Goal: Task Accomplishment & Management: Manage account settings

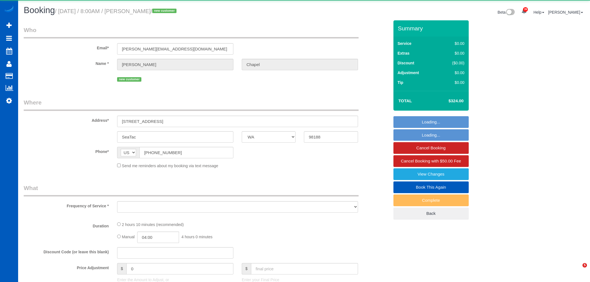
select select "WA"
select select "199"
select select "1501"
select select "4"
select select "2"
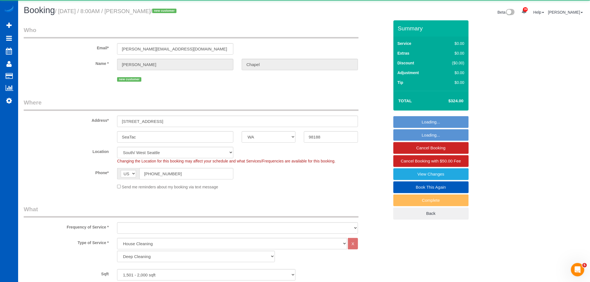
select select "1501"
select select "4"
select select "2"
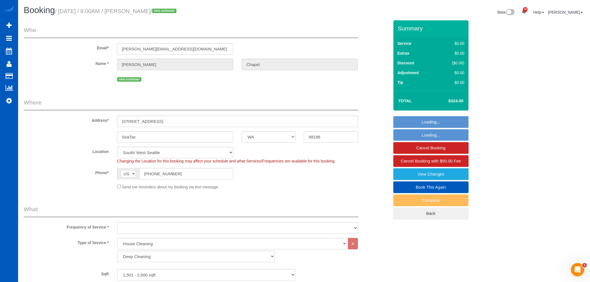
select select "object:3635"
select select "string:fspay-8979c233-8d7c-4805-8758-a4c83f6a0a07"
select select "spot1"
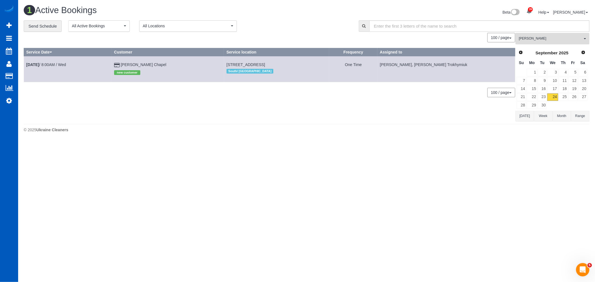
click at [545, 41] on span "[PERSON_NAME]" at bounding box center [551, 38] width 64 height 5
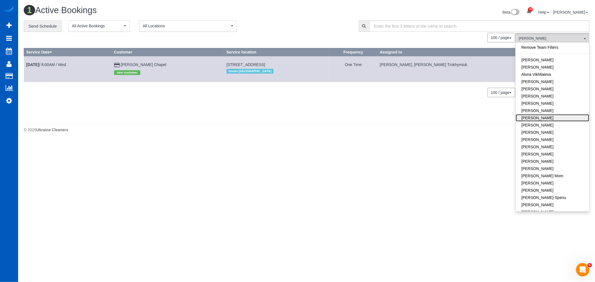
click at [557, 117] on link "Anzhela Trokhymiuk" at bounding box center [552, 117] width 73 height 7
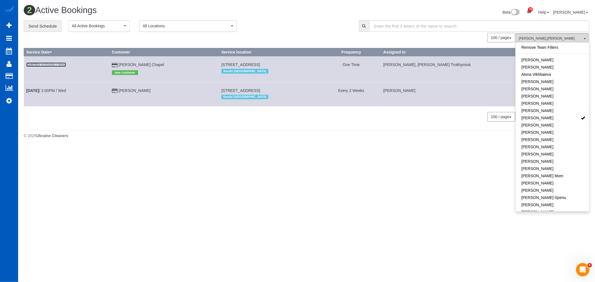
click at [32, 63] on b "Sep 24th" at bounding box center [32, 64] width 13 height 4
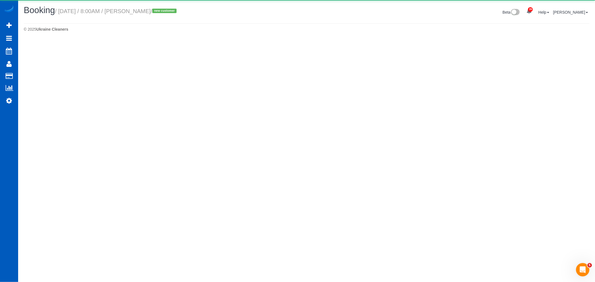
select select "WA"
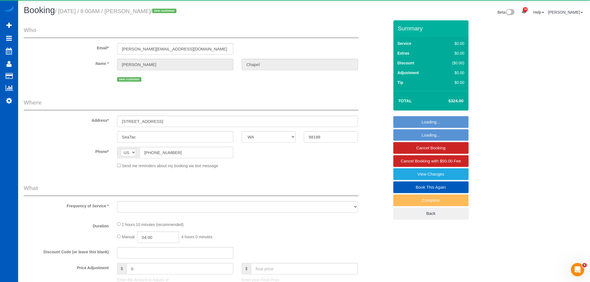
select select "object:4278"
select select "199"
select select "1501"
select select "4"
select select "2"
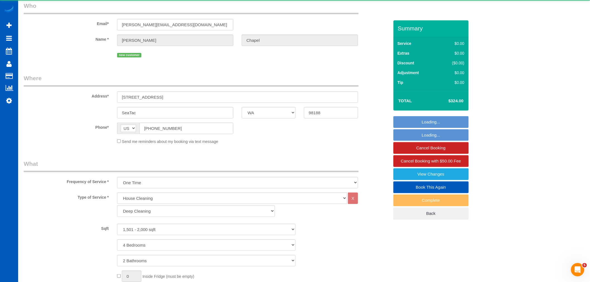
select select "string:fspay-8979c233-8d7c-4805-8758-a4c83f6a0a07"
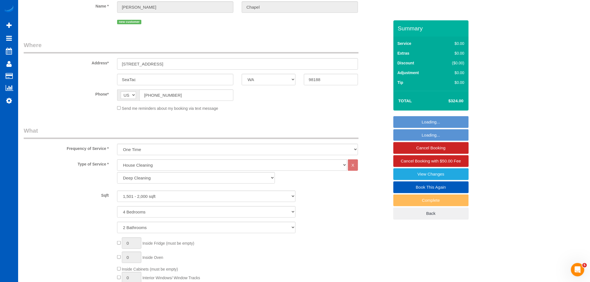
select select "object:4526"
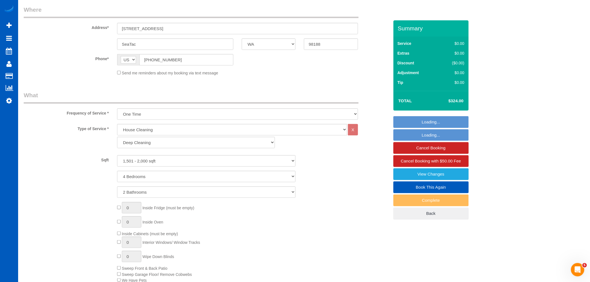
select select "spot12"
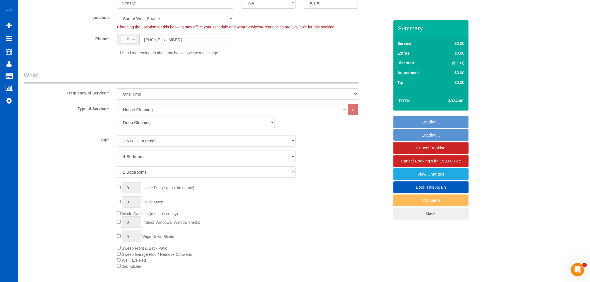
scroll to position [217, 0]
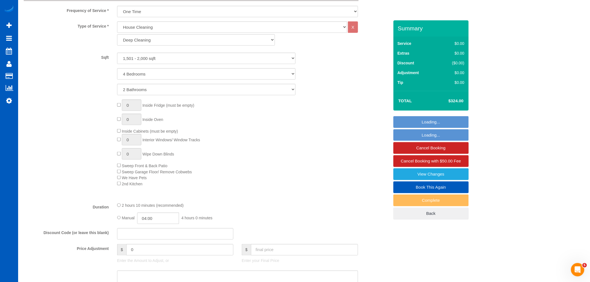
select select "1501"
select select "4"
select select "2"
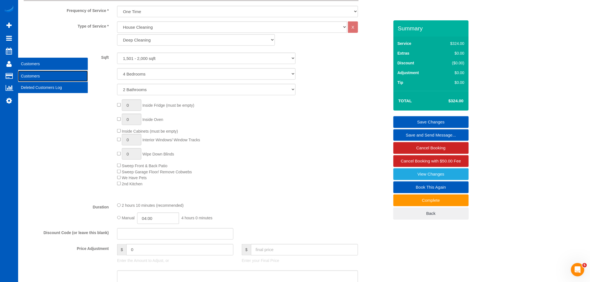
click at [37, 73] on link "Customers" at bounding box center [53, 76] width 70 height 11
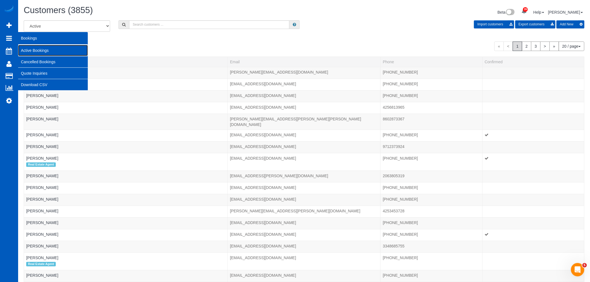
click at [60, 54] on link "Active Bookings" at bounding box center [53, 50] width 70 height 11
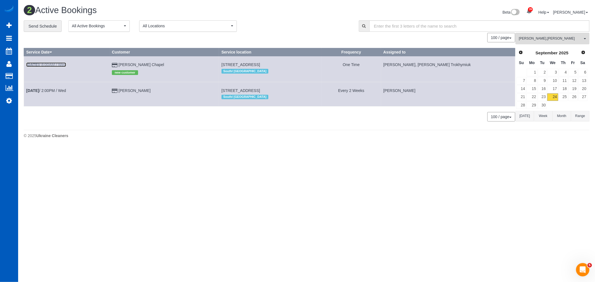
click at [61, 64] on link "Sep 24th / 8:00AM / Wed" at bounding box center [46, 64] width 40 height 4
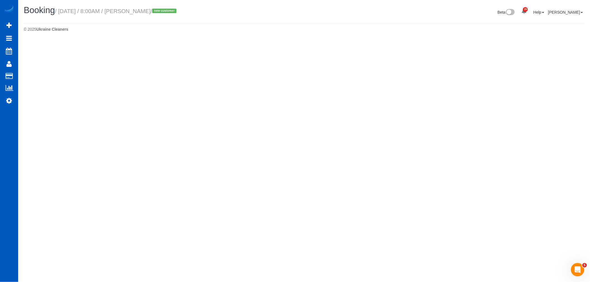
select select "WA"
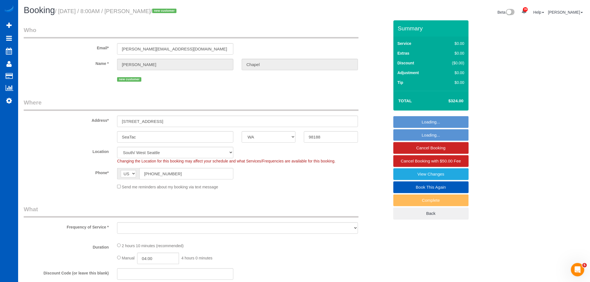
select select "199"
select select "1501"
select select "4"
select select "2"
select select "object:5920"
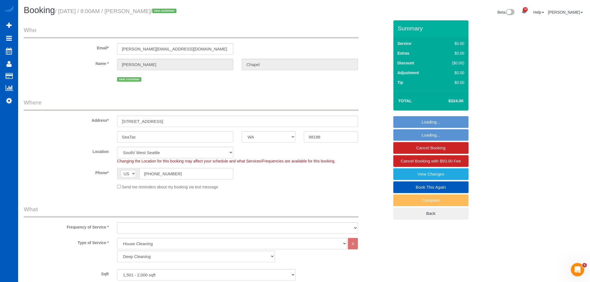
select select "string:fspay-8979c233-8d7c-4805-8758-a4c83f6a0a07"
select select "1501"
select select "4"
select select "2"
select select "spot23"
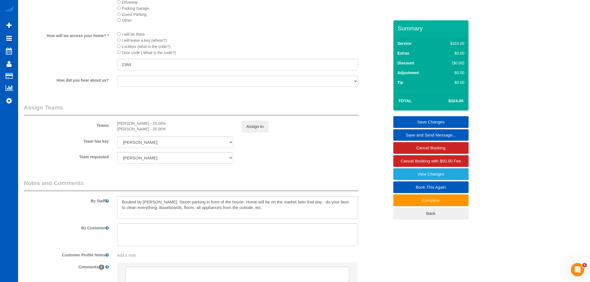
scroll to position [550, 0]
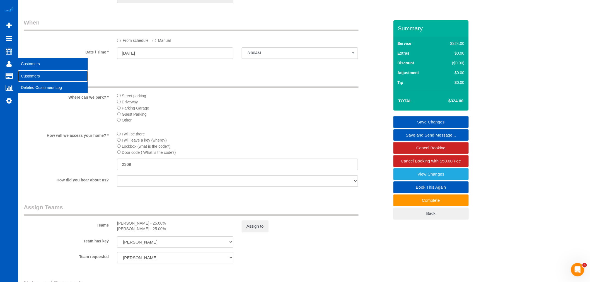
click at [27, 77] on link "Customers" at bounding box center [53, 76] width 70 height 11
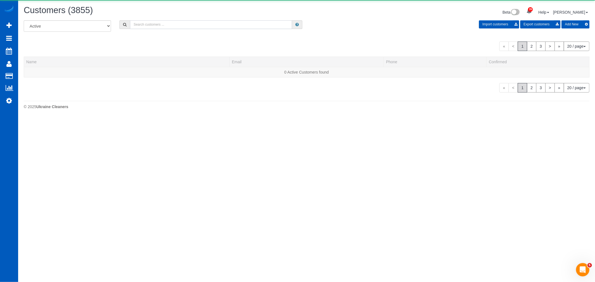
click at [176, 28] on input "text" at bounding box center [211, 24] width 162 height 9
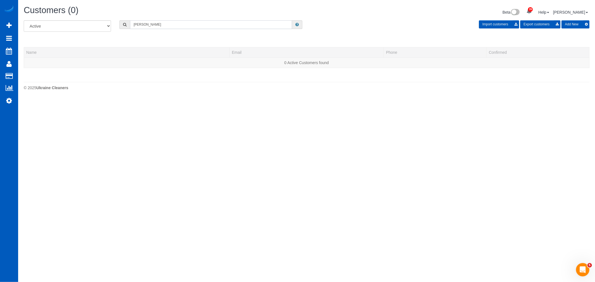
click at [144, 26] on input "daniele" at bounding box center [211, 24] width 162 height 9
click at [143, 27] on input "daniele" at bounding box center [211, 24] width 162 height 9
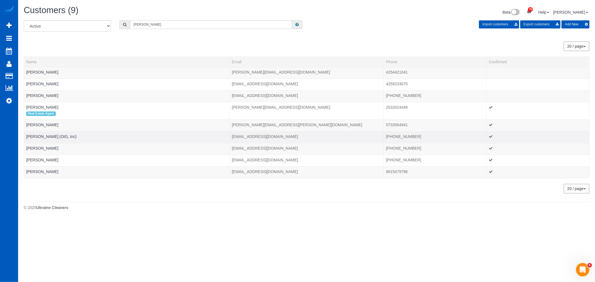
type input "danielle"
drag, startPoint x: 25, startPoint y: 138, endPoint x: 63, endPoint y: 139, distance: 37.4
click at [63, 139] on td "[PERSON_NAME] (OIG, Inc)" at bounding box center [127, 137] width 206 height 12
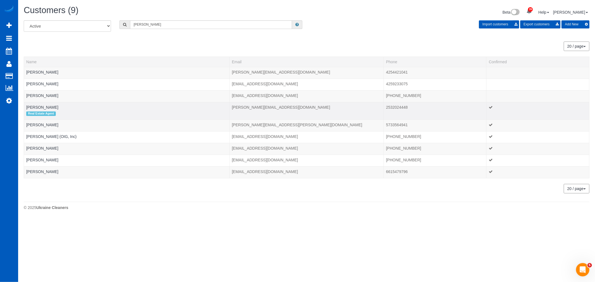
copy link "Danielle Oyhancabal"
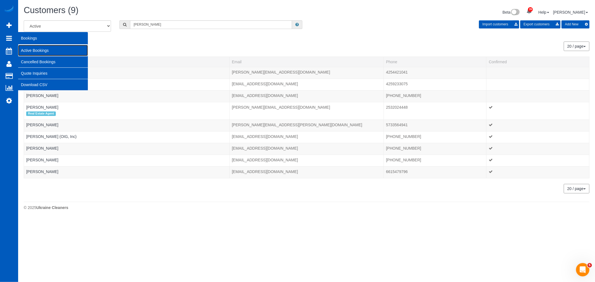
click at [46, 51] on link "Active Bookings" at bounding box center [53, 50] width 70 height 11
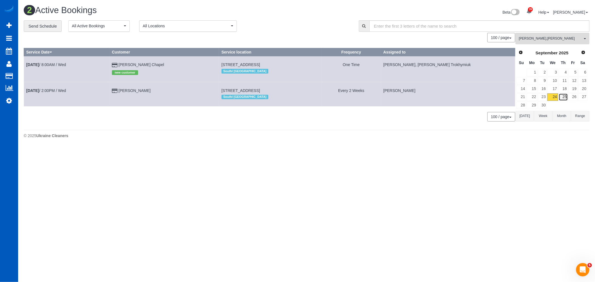
click at [567, 95] on link "25" at bounding box center [563, 97] width 9 height 8
click at [552, 35] on button "Anzhela Trokhymiuk , Oksana Milisevych All Teams" at bounding box center [553, 38] width 74 height 11
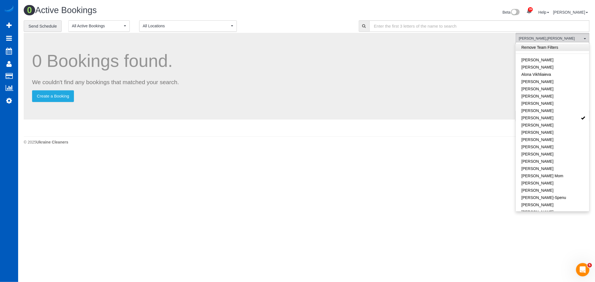
click at [550, 50] on link "Remove Team Filters" at bounding box center [552, 47] width 73 height 7
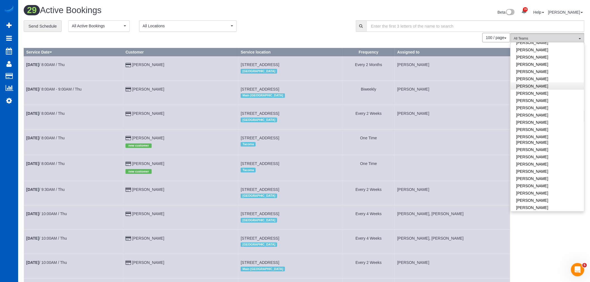
scroll to position [186, 0]
click at [11, 102] on icon at bounding box center [9, 100] width 6 height 7
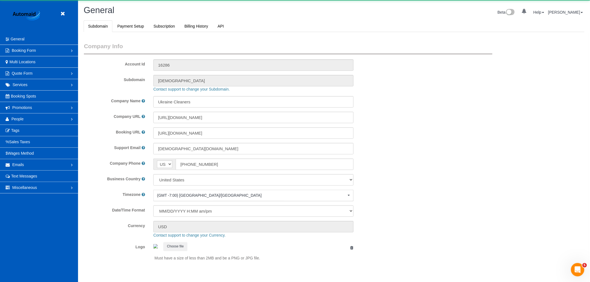
scroll to position [1220, 590]
select select "1"
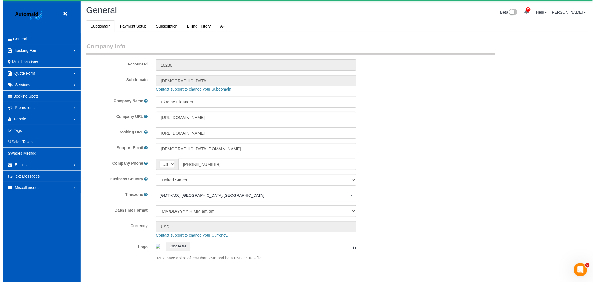
scroll to position [0, 0]
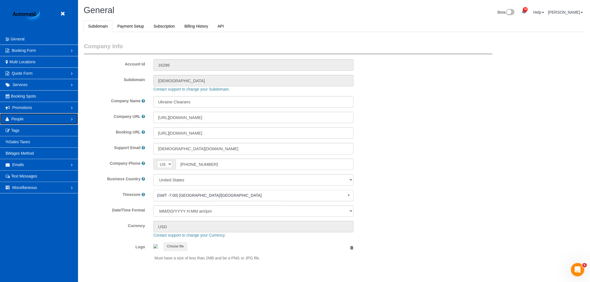
click at [28, 120] on link "People" at bounding box center [39, 119] width 78 height 11
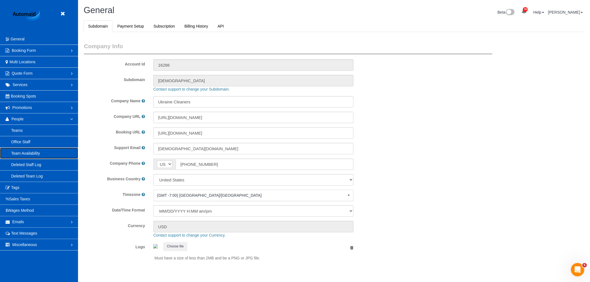
click at [39, 151] on link "Team Availability" at bounding box center [39, 153] width 78 height 11
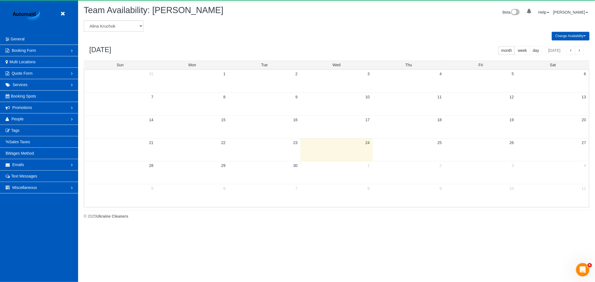
scroll to position [228, 595]
click at [107, 27] on select "Alina Kruchok Alona Tarasiuk Alona Vikhliaieva Anastasiia Demchenko Anastasiia …" at bounding box center [114, 25] width 60 height 11
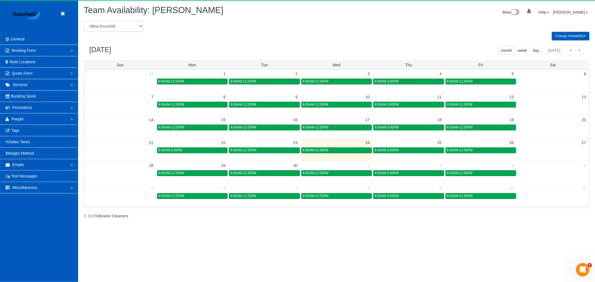
scroll to position [0, 0]
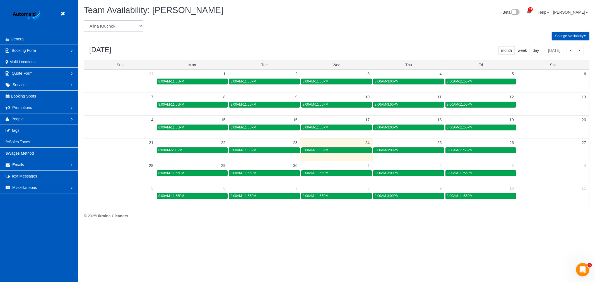
select select "number:13"
click at [84, 21] on select "Alina Kruchok Alona Tarasiuk Alona Vikhliaieva Anastasiia Demchenko Anastasiia …" at bounding box center [114, 25] width 60 height 11
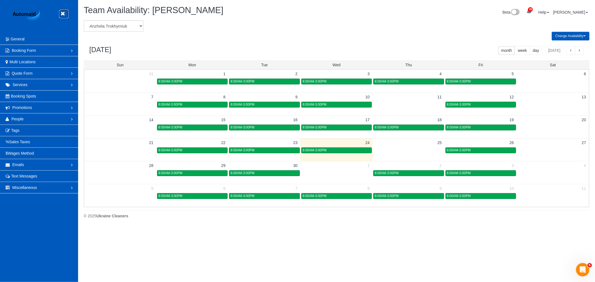
click at [61, 10] on link at bounding box center [64, 14] width 8 height 8
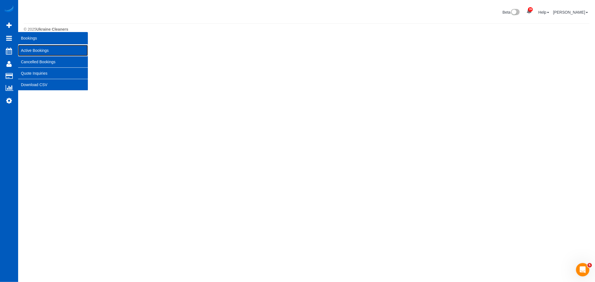
click at [74, 49] on link "Active Bookings" at bounding box center [53, 50] width 70 height 11
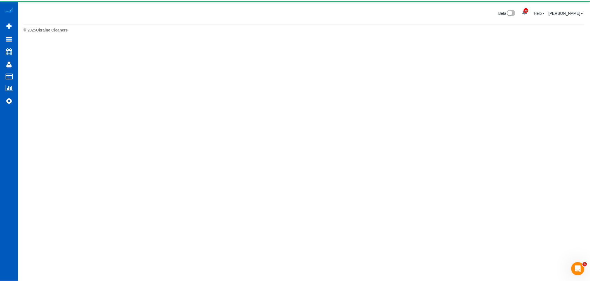
scroll to position [0, 0]
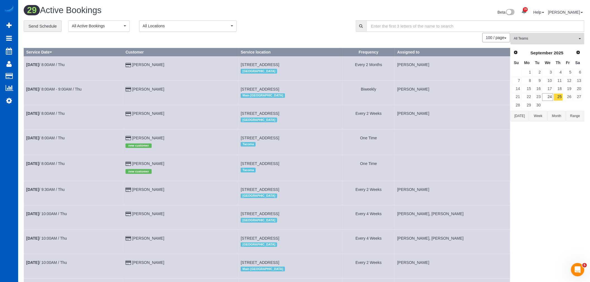
click at [547, 33] on button "All Teams" at bounding box center [548, 38] width 74 height 11
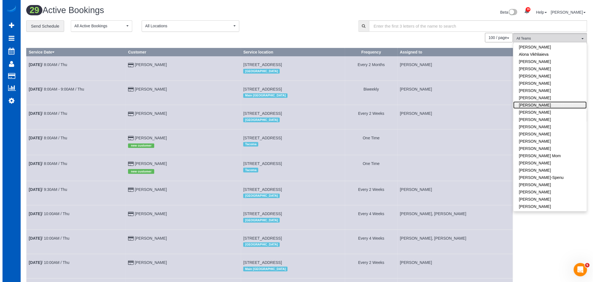
scroll to position [31, 0]
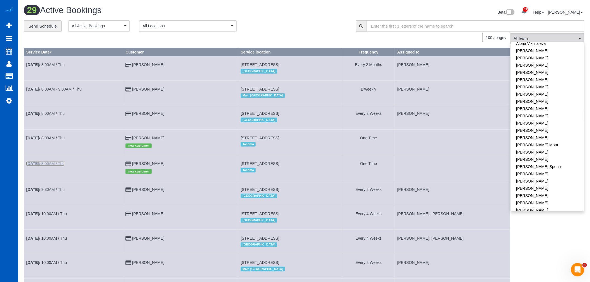
drag, startPoint x: 563, startPoint y: 126, endPoint x: 43, endPoint y: 165, distance: 521.0
click at [39, 165] on b "Sep 25th" at bounding box center [32, 164] width 13 height 4
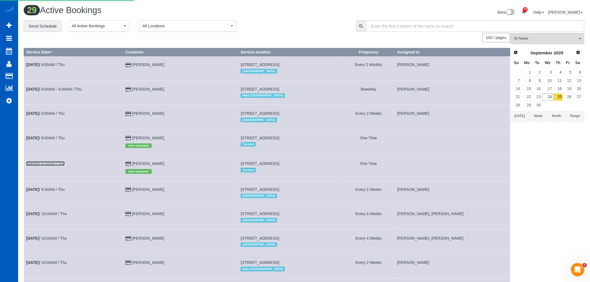
click at [39, 165] on b "Sep 25th" at bounding box center [32, 164] width 13 height 4
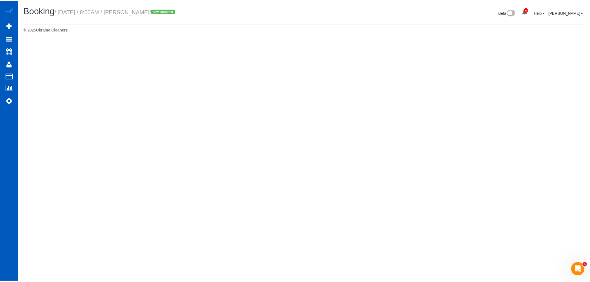
select select "WA"
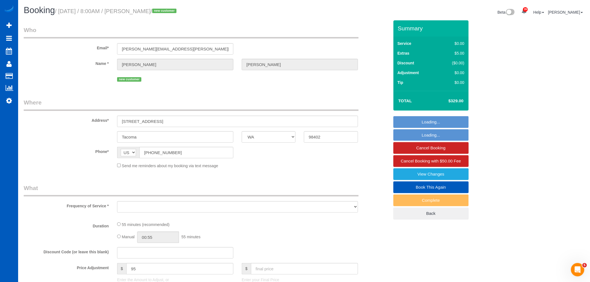
select select "object:10080"
select select "spot34"
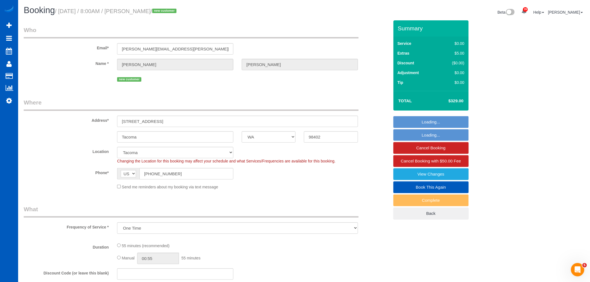
select select "string:fspay-cbe70c85-f3e1-4c61-9d5d-103cc417ce59"
select select "199"
select select "object:10389"
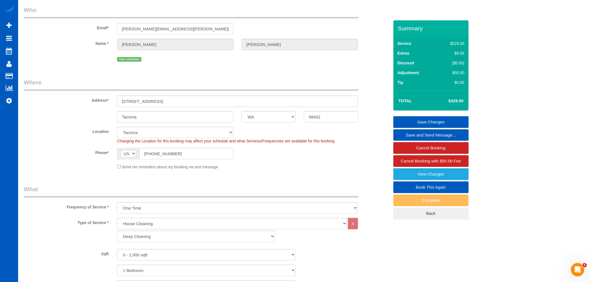
scroll to position [31, 0]
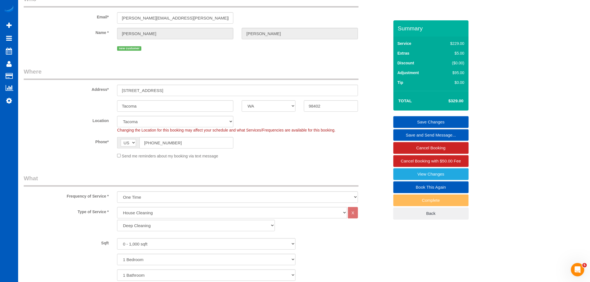
click at [153, 113] on fieldset "Where Address* 1201 Pacific Ave 205 Tacoma AK AL AR AZ CA CO CT DC DE FL GA HI …" at bounding box center [207, 116] width 366 height 96
click at [151, 118] on select "North Seattle Atlanta GA Denver Everett Fort Worth TX Las Vegas Main Dallas Mai…" at bounding box center [175, 121] width 116 height 11
select select "8"
click at [117, 116] on select "North Seattle Atlanta GA Denver Everett Fort Worth TX Las Vegas Main Dallas Mai…" at bounding box center [175, 121] width 116 height 11
select select "object:10530"
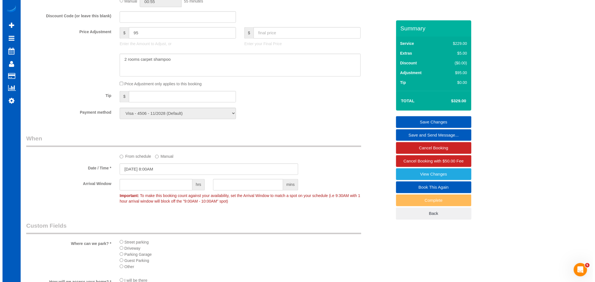
scroll to position [558, 0]
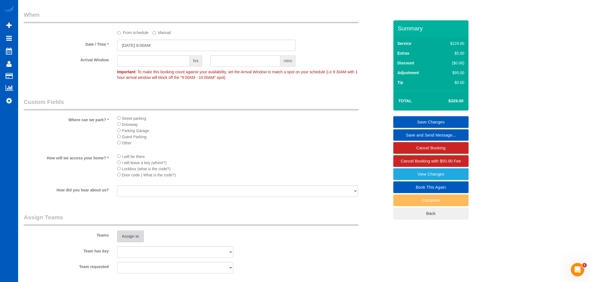
click at [139, 241] on button "Assign to" at bounding box center [130, 237] width 27 height 12
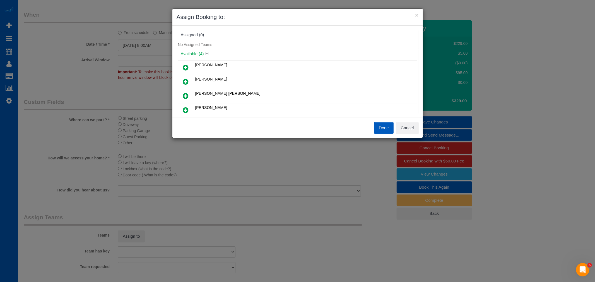
scroll to position [27, 0]
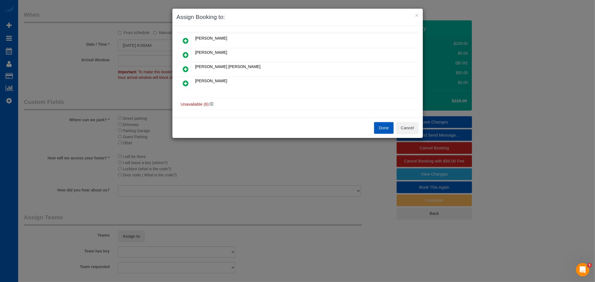
click at [384, 130] on button "Done" at bounding box center [384, 128] width 20 height 12
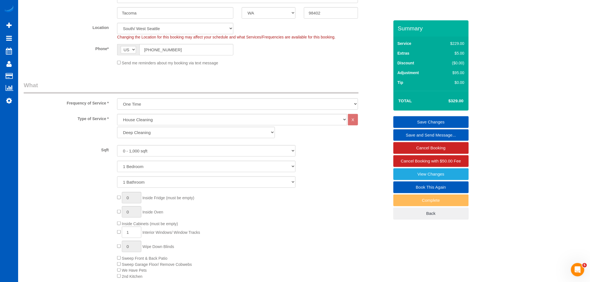
scroll to position [124, 0]
click at [170, 30] on select "North Seattle Atlanta GA Denver Everett Fort Worth TX Las Vegas Main Dallas Mai…" at bounding box center [175, 28] width 116 height 11
click at [117, 23] on select "North Seattle Atlanta GA Denver Everett Fort Worth TX Las Vegas Main Dallas Mai…" at bounding box center [175, 28] width 116 height 11
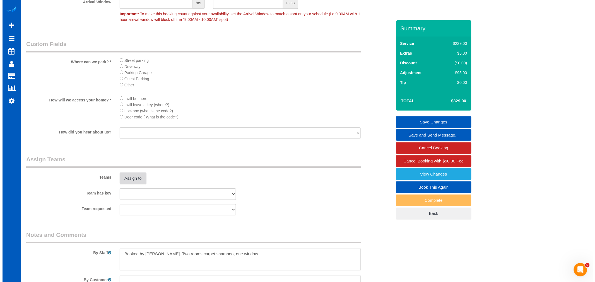
scroll to position [620, 0]
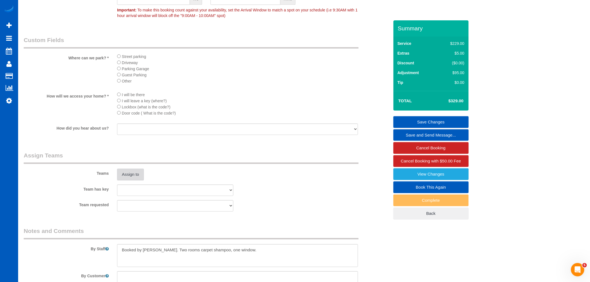
click at [129, 181] on button "Assign to" at bounding box center [130, 175] width 27 height 12
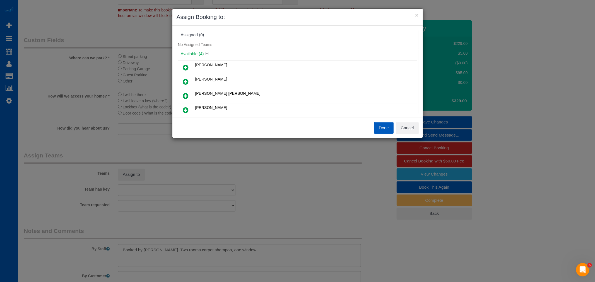
scroll to position [27, 0]
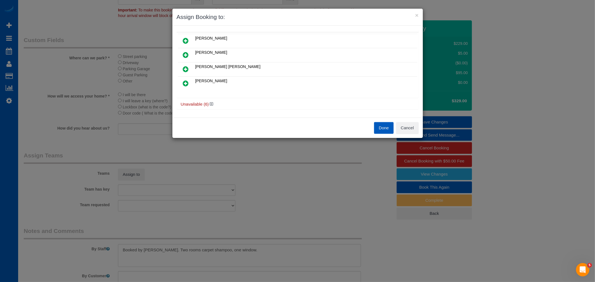
click at [204, 99] on div "Unavailable (6)" at bounding box center [298, 104] width 242 height 10
click at [212, 102] on icon at bounding box center [211, 104] width 3 height 4
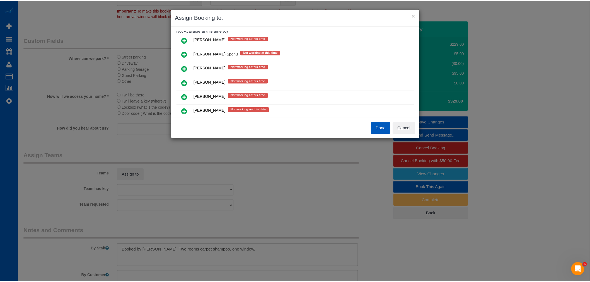
scroll to position [124, 0]
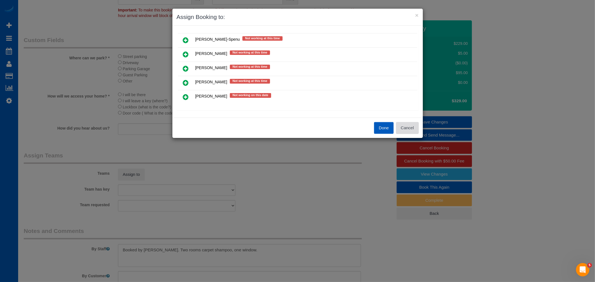
click at [402, 126] on button "Cancel" at bounding box center [407, 128] width 23 height 12
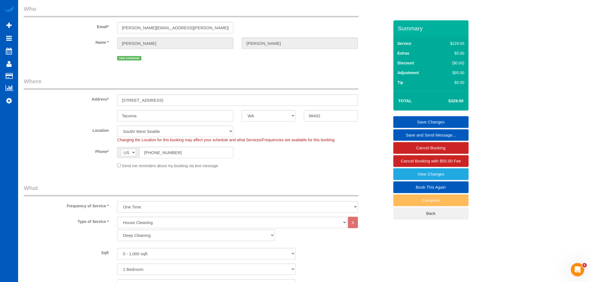
scroll to position [0, 0]
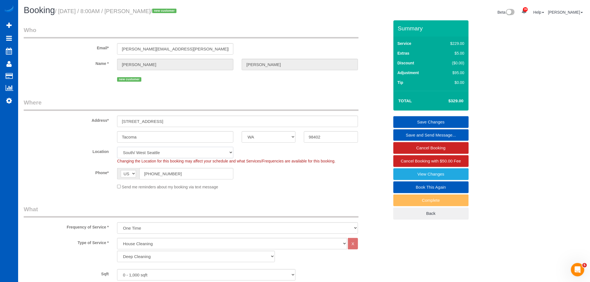
click at [162, 150] on select "North Seattle Atlanta GA Denver Everett Fort Worth TX Las Vegas Main Dallas Mai…" at bounding box center [175, 152] width 116 height 11
select select "368"
click at [117, 148] on select "North Seattle Atlanta GA Denver Everett Fort Worth TX Las Vegas Main Dallas Mai…" at bounding box center [175, 152] width 116 height 11
click at [154, 152] on select "North Seattle Atlanta GA Denver Everett Fort Worth TX Las Vegas Main Dallas Mai…" at bounding box center [175, 152] width 116 height 11
select select "object:11168"
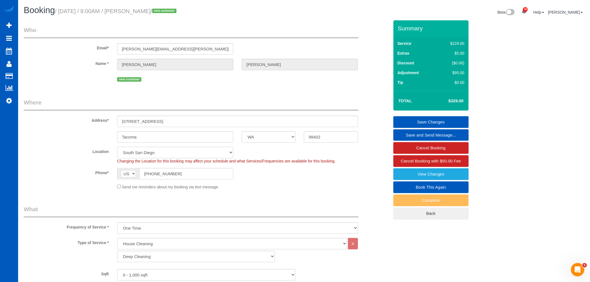
select select "8"
click at [117, 148] on select "North Seattle Atlanta GA Denver Everett Fort Worth TX Las Vegas Main Dallas Mai…" at bounding box center [175, 152] width 116 height 11
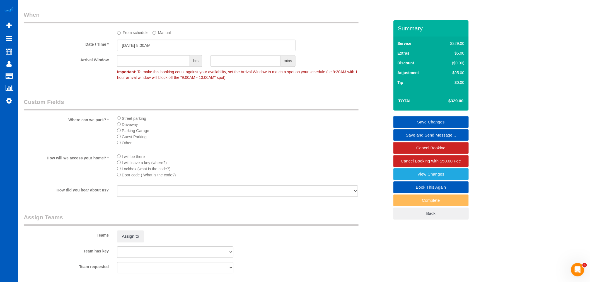
select select "object:11173"
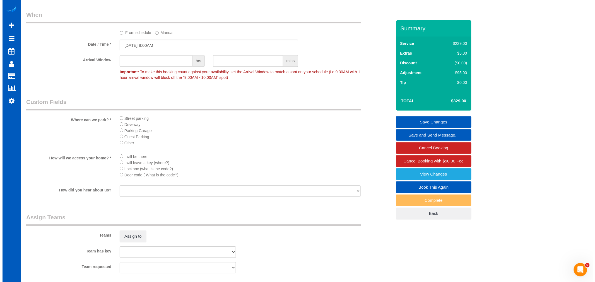
scroll to position [682, 0]
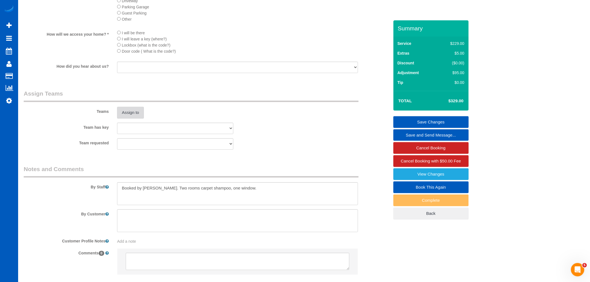
click at [127, 119] on button "Assign to" at bounding box center [130, 113] width 27 height 12
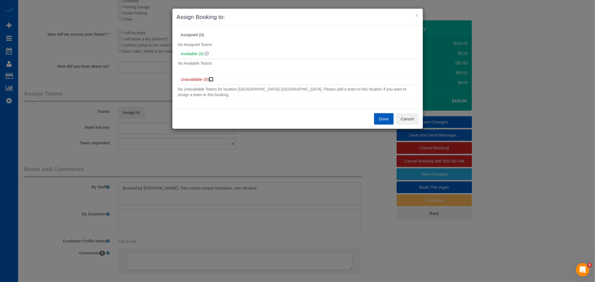
click at [210, 79] on icon at bounding box center [211, 79] width 3 height 4
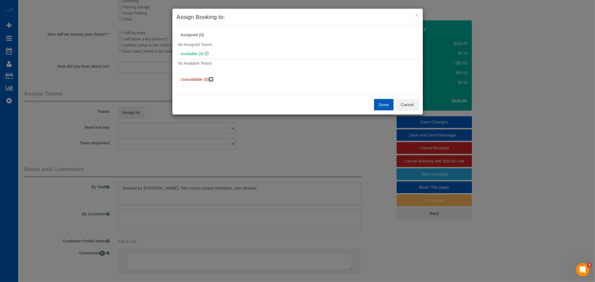
click at [210, 79] on icon at bounding box center [211, 79] width 3 height 4
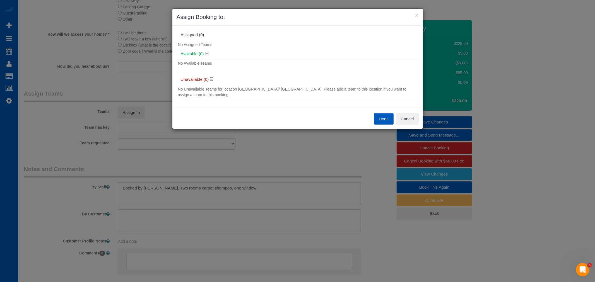
click at [208, 58] on div "Available (0)" at bounding box center [298, 54] width 242 height 10
click at [206, 55] on icon at bounding box center [206, 54] width 3 height 4
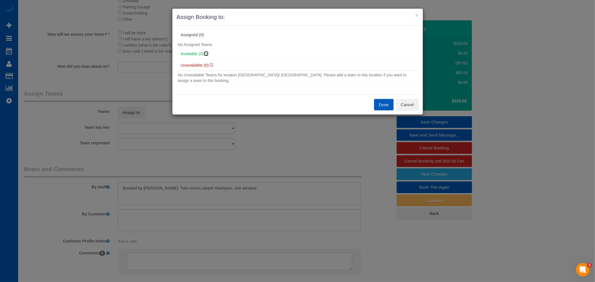
click at [206, 55] on icon at bounding box center [206, 54] width 3 height 4
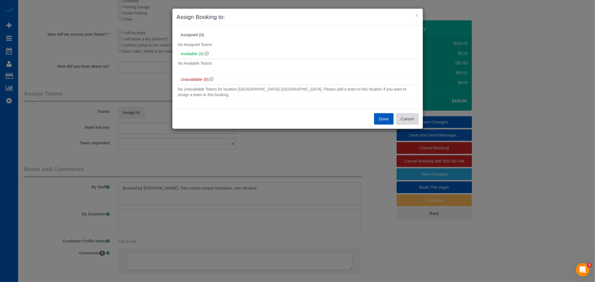
click at [405, 116] on button "Cancel" at bounding box center [407, 119] width 23 height 12
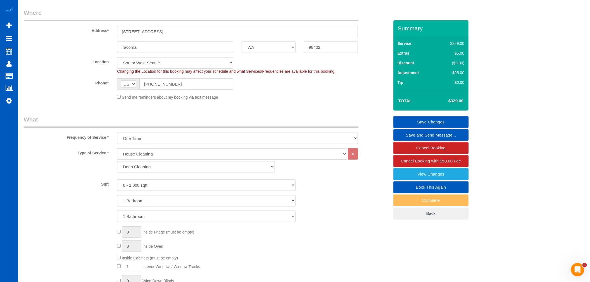
scroll to position [62, 0]
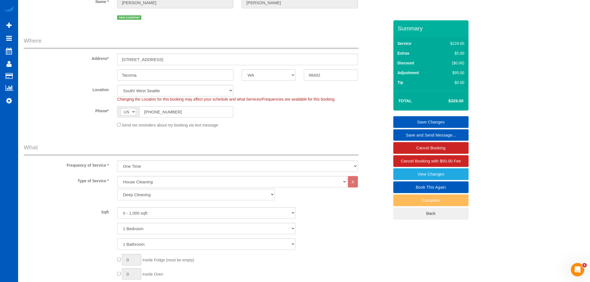
click at [155, 97] on div "Changing the Location for this booking may affect your schedule and what Servic…" at bounding box center [237, 100] width 249 height 6
click at [161, 90] on select "North Seattle Atlanta GA Denver Everett Fort Worth TX Las Vegas Main Dallas Mai…" at bounding box center [175, 90] width 116 height 11
click at [117, 85] on select "North Seattle Atlanta GA Denver Everett Fort Worth TX Las Vegas Main Dallas Mai…" at bounding box center [175, 90] width 116 height 11
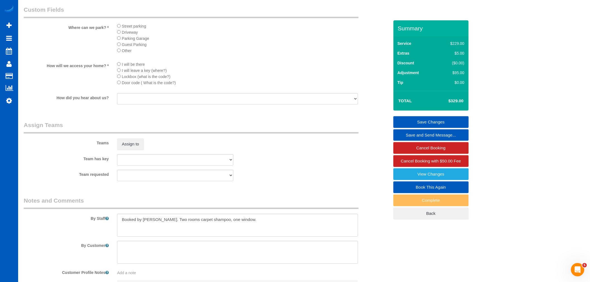
scroll to position [651, 0]
click at [128, 150] on button "Assign to" at bounding box center [130, 144] width 27 height 12
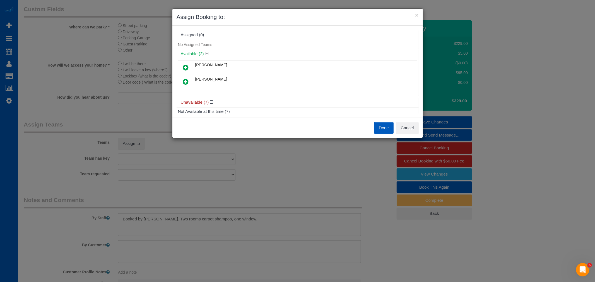
click at [190, 84] on link at bounding box center [185, 81] width 13 height 11
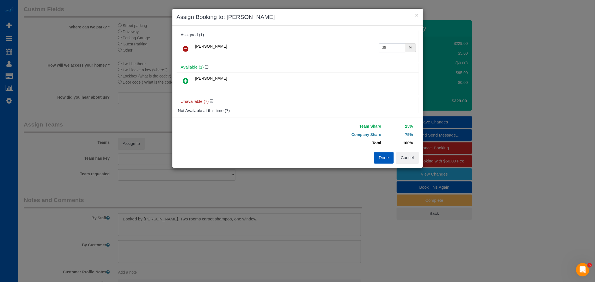
drag, startPoint x: 386, startPoint y: 47, endPoint x: 322, endPoint y: 60, distance: 65.2
click at [322, 60] on div "Olena Datsyk 25 %" at bounding box center [298, 51] width 242 height 22
drag, startPoint x: 385, startPoint y: 49, endPoint x: 359, endPoint y: 50, distance: 26.3
click at [361, 49] on tr "Olena Datsyk 55 %" at bounding box center [297, 49] width 239 height 14
type input "50"
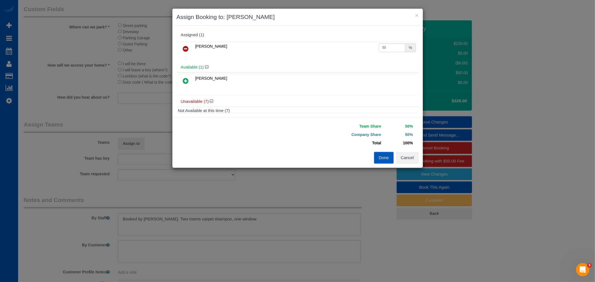
click at [375, 157] on button "Done" at bounding box center [384, 158] width 20 height 12
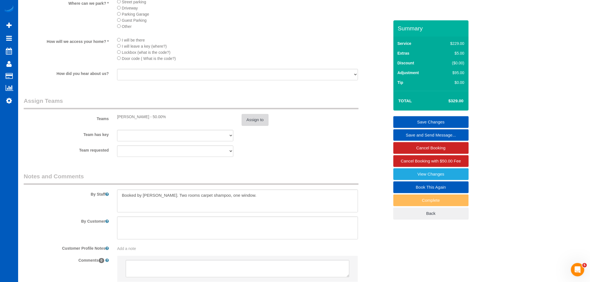
scroll to position [723, 0]
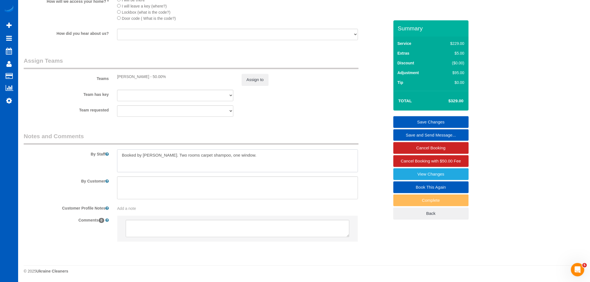
click at [243, 170] on textarea at bounding box center [237, 161] width 241 height 23
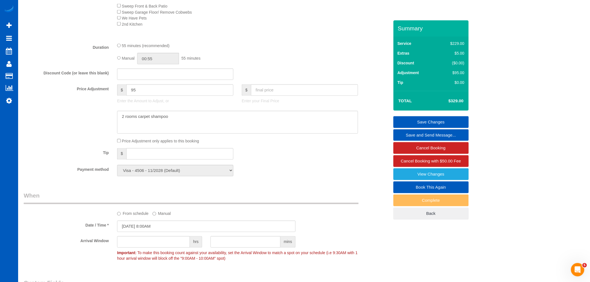
scroll to position [351, 0]
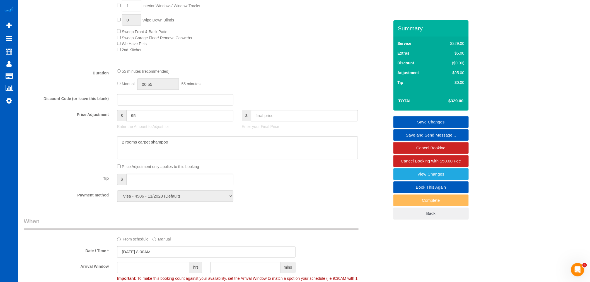
type textarea "Booked by Aaron. Two rooms carpet shampoo, one window. Call Anna before startin…"
click at [143, 84] on input "00:55" at bounding box center [158, 84] width 42 height 11
type input "06:30"
click at [151, 131] on li "06:30" at bounding box center [152, 130] width 25 height 7
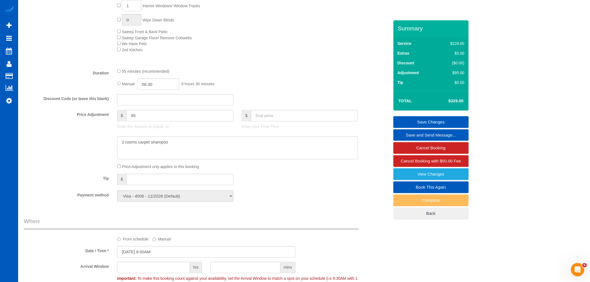
click at [425, 119] on link "Save Changes" at bounding box center [431, 122] width 75 height 12
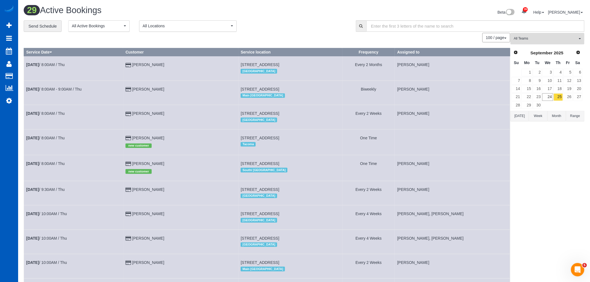
click at [556, 39] on span "All Teams" at bounding box center [546, 38] width 64 height 5
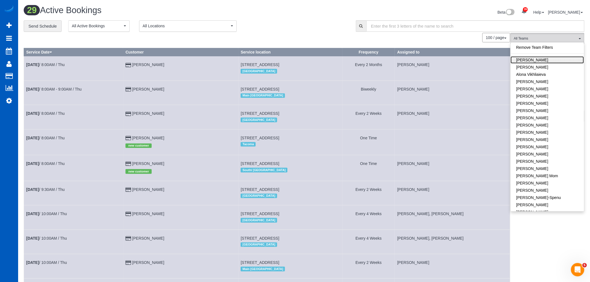
click at [543, 59] on link "[PERSON_NAME]" at bounding box center [547, 59] width 73 height 7
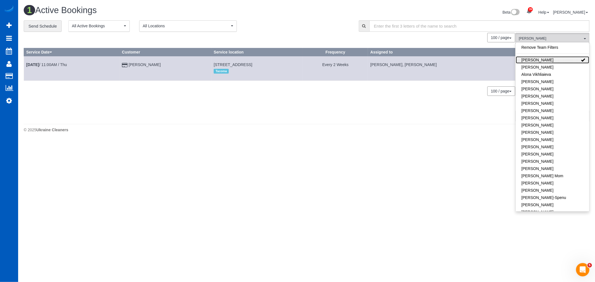
click at [543, 59] on link "[PERSON_NAME]" at bounding box center [552, 59] width 73 height 7
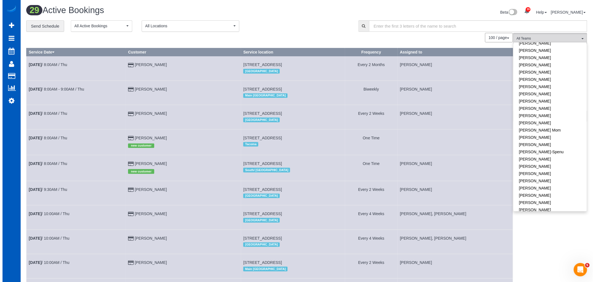
scroll to position [62, 0]
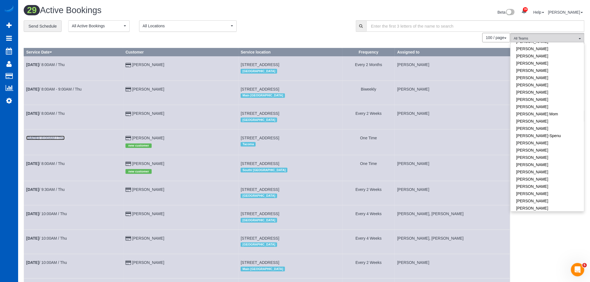
click at [59, 140] on link "Sep 25th / 8:00AM / Thu" at bounding box center [45, 138] width 39 height 4
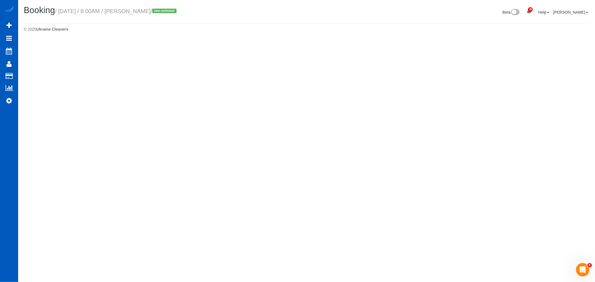
select select "WA"
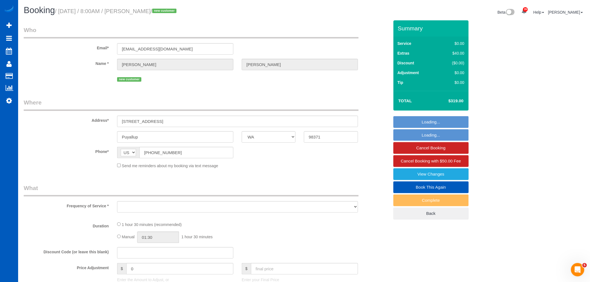
select select "object:13005"
select select "199"
select select "1001"
select select "2"
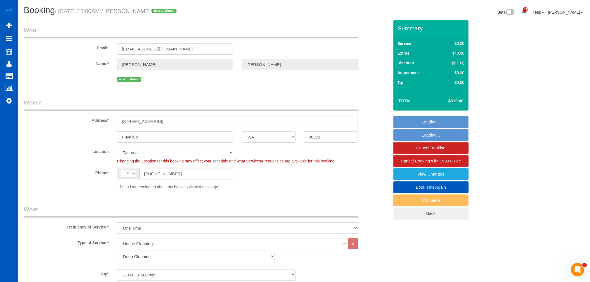
select select "1001"
select select "2"
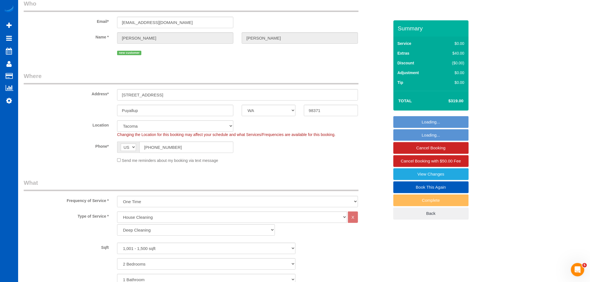
select select "string:fspay-d3469830-bcb2-49a2-93b5-4d8a35086d4f"
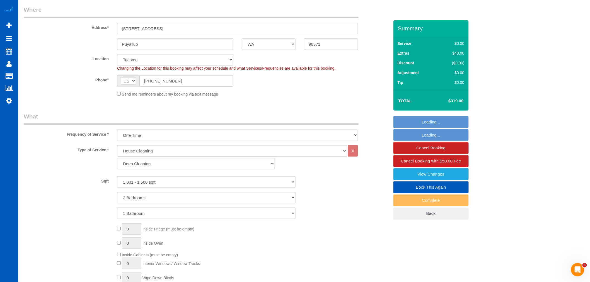
select select "spot58"
select select "number:8"
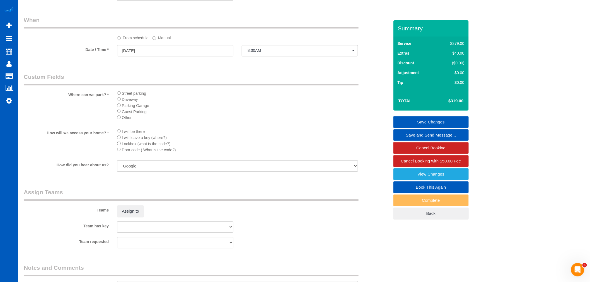
scroll to position [506, 0]
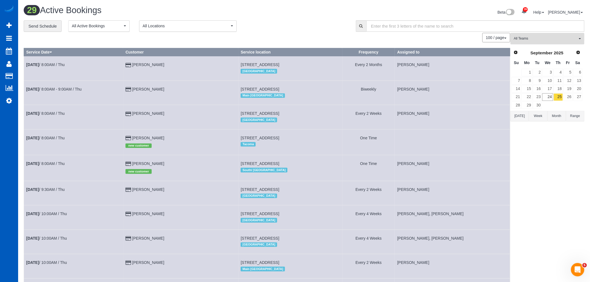
click at [545, 40] on span "All Teams" at bounding box center [546, 38] width 64 height 5
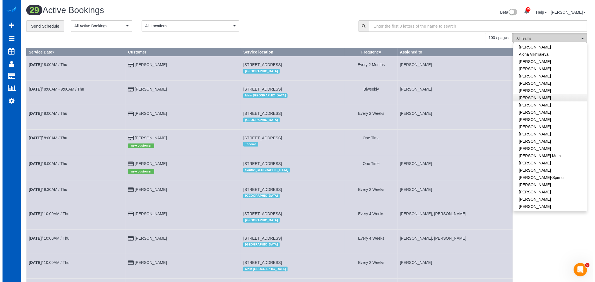
scroll to position [31, 0]
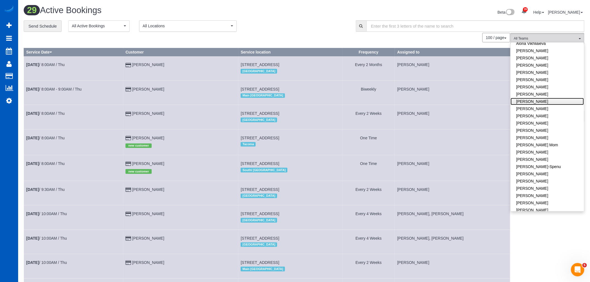
click at [540, 101] on link "[PERSON_NAME]" at bounding box center [547, 101] width 73 height 7
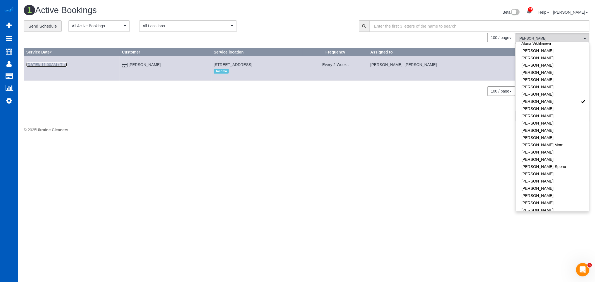
click at [54, 66] on link "Sep 25th / 11:00AM / Thu" at bounding box center [46, 64] width 41 height 4
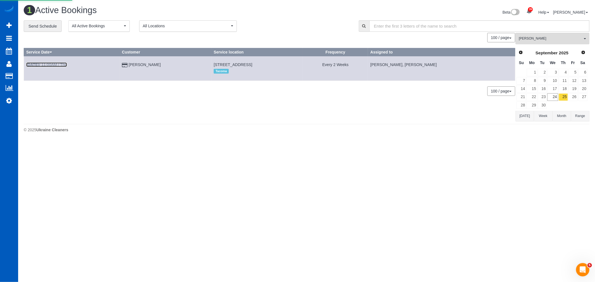
click at [54, 65] on link "Sep 25th / 11:00AM / Thu" at bounding box center [46, 64] width 41 height 4
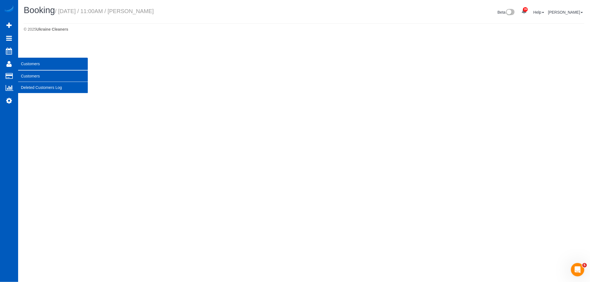
select select "WA"
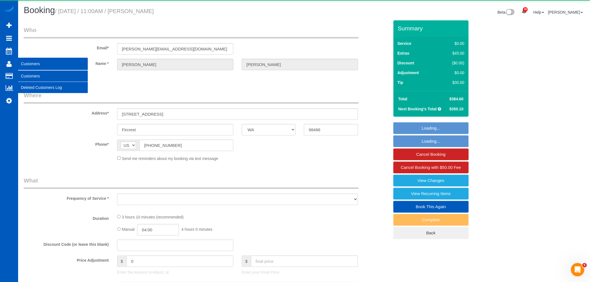
select select "199"
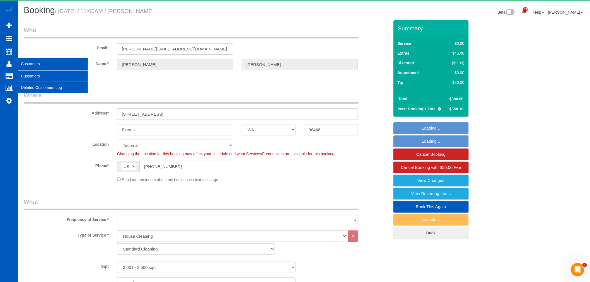
select select "3001"
select select "4"
select select "3"
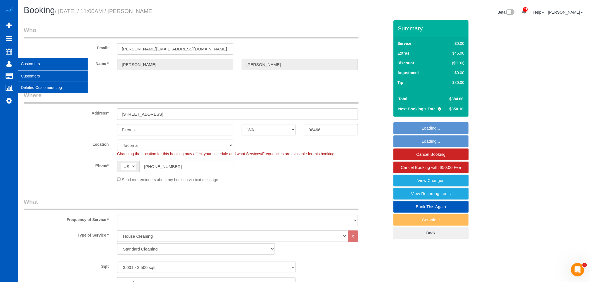
select select "string:fspay-f7bfd408-96fd-46aa-867f-03c6435c7043"
select select "number:8"
select select "spot68"
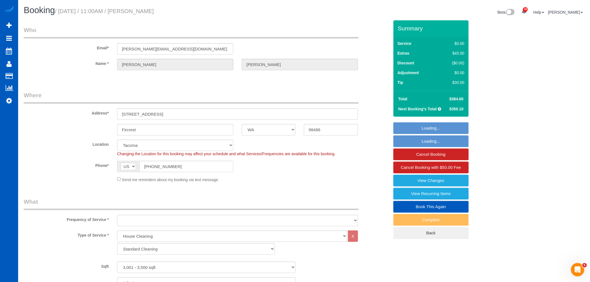
select select "object:14599"
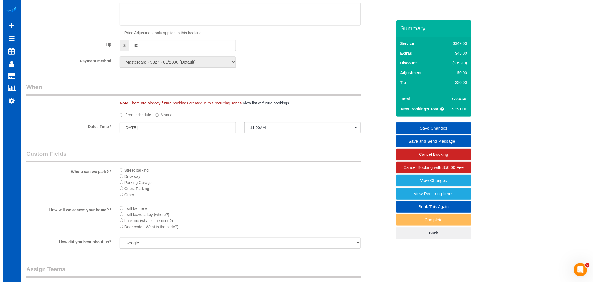
scroll to position [477, 0]
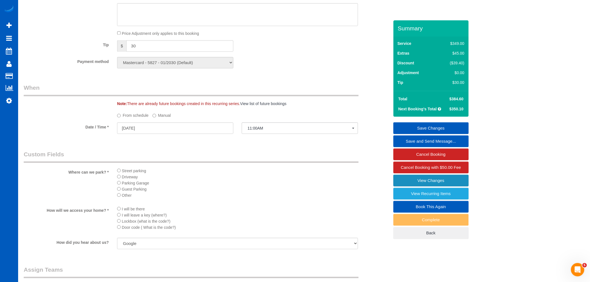
click at [424, 180] on link "View Changes" at bounding box center [431, 181] width 75 height 12
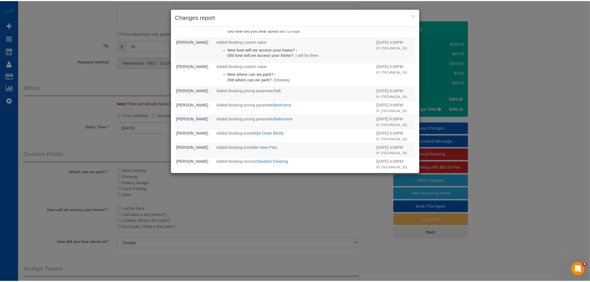
scroll to position [247, 0]
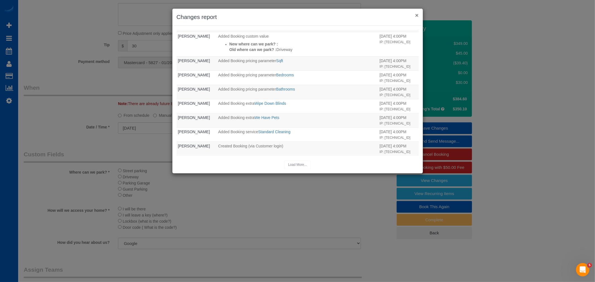
click at [416, 15] on button "×" at bounding box center [416, 15] width 3 height 6
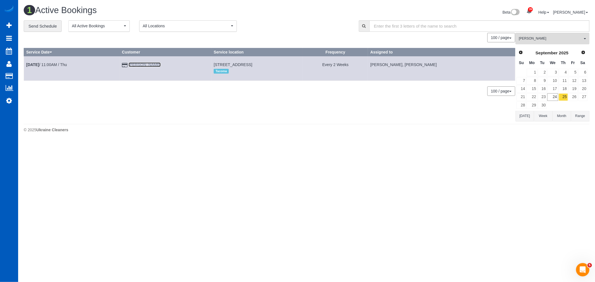
click at [132, 63] on link "Christina Sherman" at bounding box center [145, 64] width 32 height 4
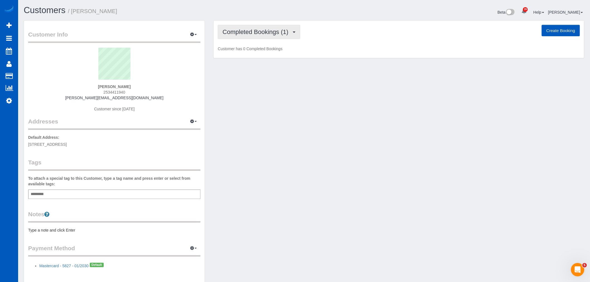
click at [281, 38] on button "Completed Bookings (1)" at bounding box center [259, 32] width 83 height 14
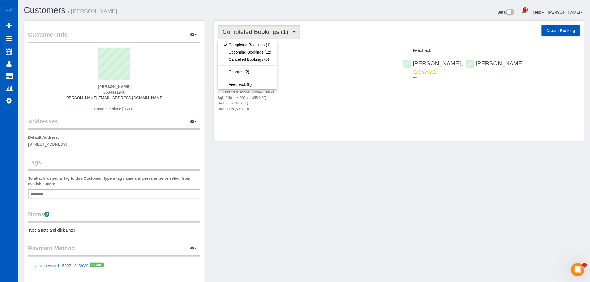
drag, startPoint x: 344, startPoint y: 93, endPoint x: 303, endPoint y: 56, distance: 55.3
click at [343, 93] on div "25 x Interior Windows/ Window Tracks" at bounding box center [306, 92] width 177 height 6
click at [283, 35] on span "Completed Bookings (1)" at bounding box center [257, 31] width 69 height 7
drag, startPoint x: 346, startPoint y: 119, endPoint x: 342, endPoint y: 116, distance: 5.0
click at [345, 118] on div "1033 Buena Vista Ave, Fircrest, WA 98466 09/09/2025 11:00AM One Time Deep Clean…" at bounding box center [306, 89] width 185 height 68
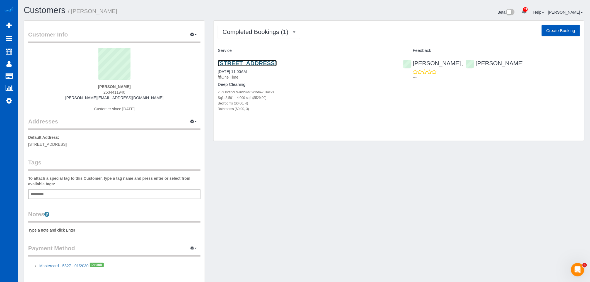
click at [273, 65] on link "1033 Buena Vista Ave, Fircrest, WA 98466" at bounding box center [247, 63] width 59 height 6
click at [234, 34] on span "Completed Bookings (1)" at bounding box center [257, 31] width 69 height 7
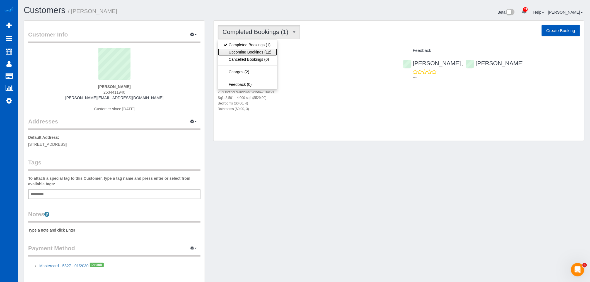
click at [244, 49] on link "Upcoming Bookings (12)" at bounding box center [247, 52] width 59 height 7
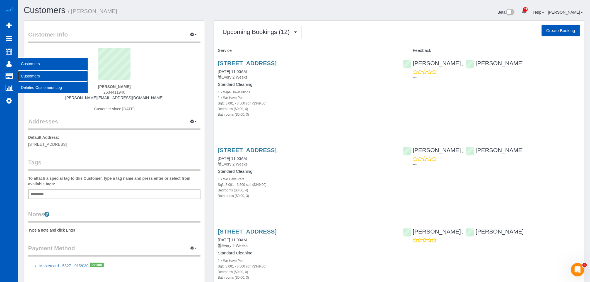
click at [39, 80] on link "Customers" at bounding box center [53, 76] width 70 height 11
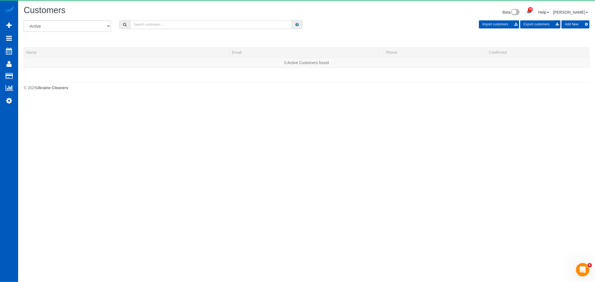
click at [163, 28] on input "text" at bounding box center [211, 24] width 162 height 9
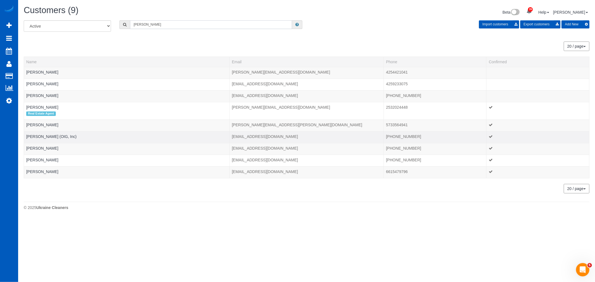
type input "danielle"
click at [57, 141] on div at bounding box center [126, 140] width 201 height 1
click at [57, 137] on link "Danielle Oyhancabal (OIG, Inc)" at bounding box center [51, 136] width 50 height 4
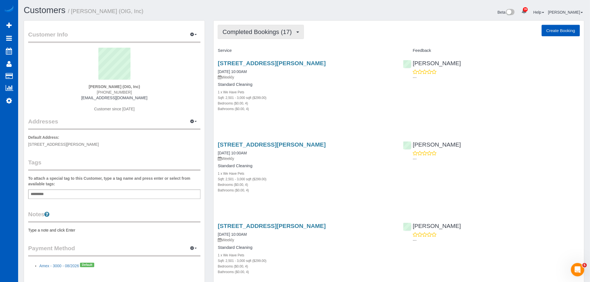
click at [247, 31] on span "Completed Bookings (17)" at bounding box center [259, 31] width 72 height 7
click at [250, 52] on link "Upcoming Bookings (11)" at bounding box center [248, 52] width 60 height 7
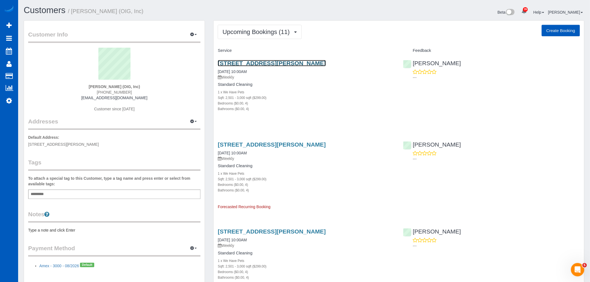
click at [260, 61] on link "461 Cabral Peak St, Las Vegas, NV 89138" at bounding box center [272, 63] width 108 height 6
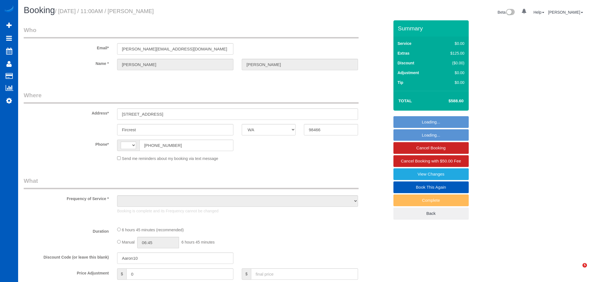
select select "WA"
select select "object:500"
select select "spot1"
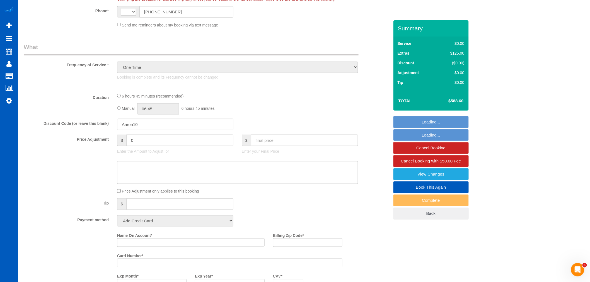
select select "string:US"
select select "string:fspay-f7bfd408-96fd-46aa-867f-03c6435c7043"
select select "199"
select select "3501"
select select "4"
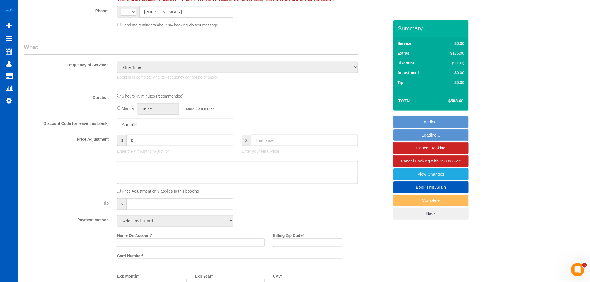
select select "3"
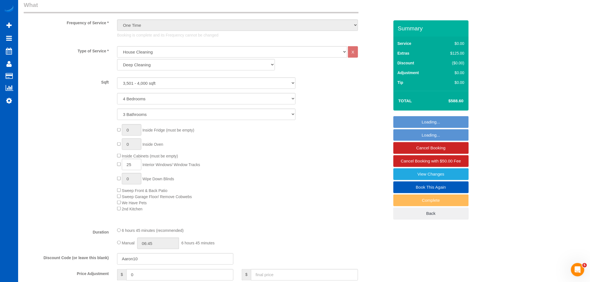
select select "object:1159"
select select "3501"
select select "4"
select select "3"
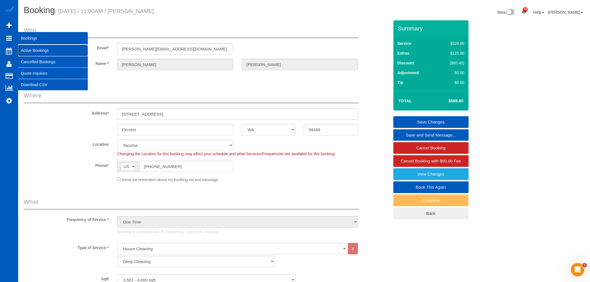
click at [43, 46] on link "Active Bookings" at bounding box center [53, 50] width 70 height 11
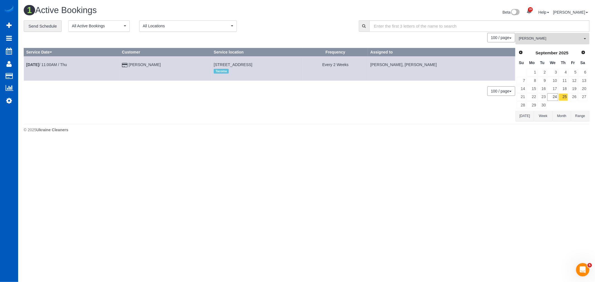
click at [535, 39] on span "[PERSON_NAME]" at bounding box center [551, 38] width 64 height 5
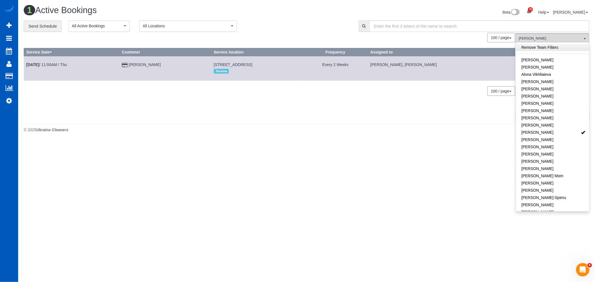
click at [545, 46] on link "Remove Team Filters" at bounding box center [552, 47] width 73 height 7
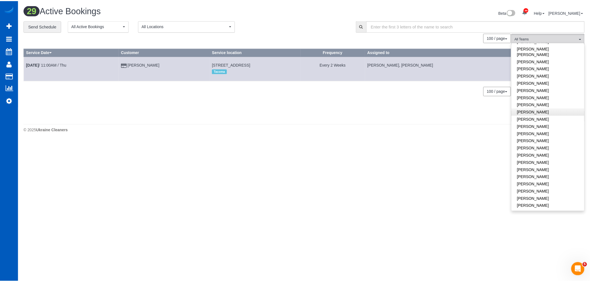
scroll to position [310, 0]
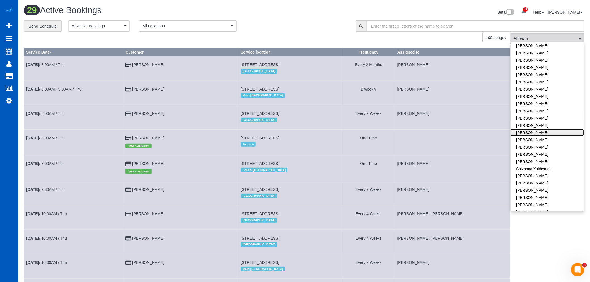
click at [543, 129] on link "Olha Rusnak" at bounding box center [547, 132] width 73 height 7
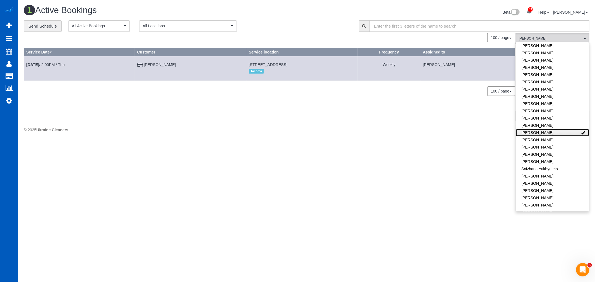
click at [543, 129] on link "Olha Rusnak" at bounding box center [552, 132] width 73 height 7
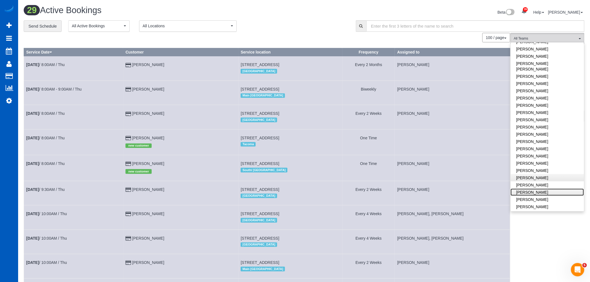
scroll to position [215, 0]
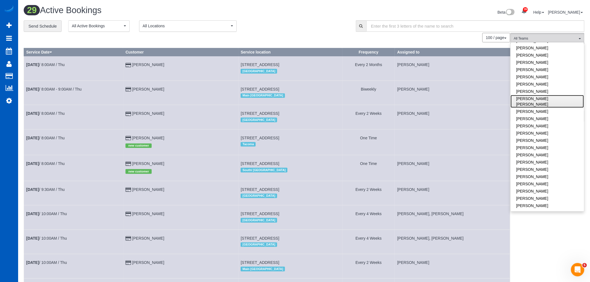
click at [540, 98] on link "Nadezhda Korina" at bounding box center [547, 101] width 73 height 13
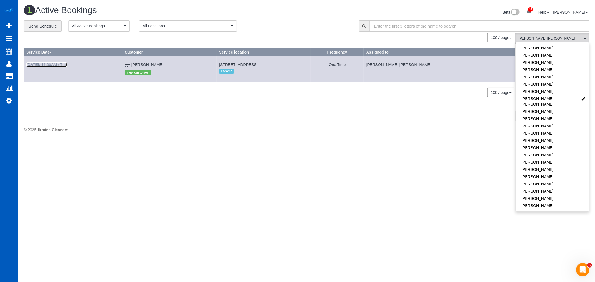
click at [55, 64] on link "Sep 25th / 11:00AM / Thu" at bounding box center [46, 64] width 41 height 4
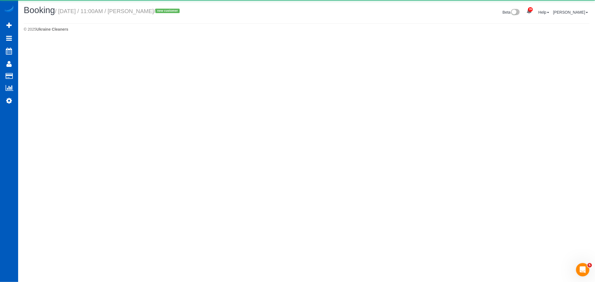
select select "WA"
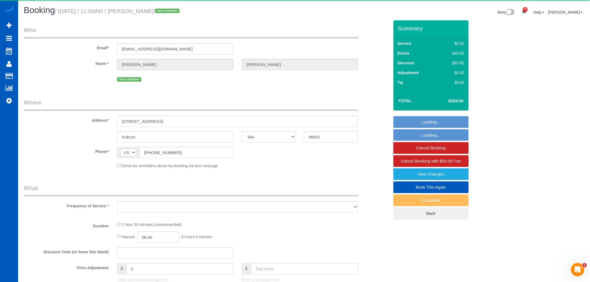
select select "object:3087"
select select "string:fspay-93f41928-86dd-478d-b448-a3efd56b7965"
select select "199"
select select "2"
select select "spot6"
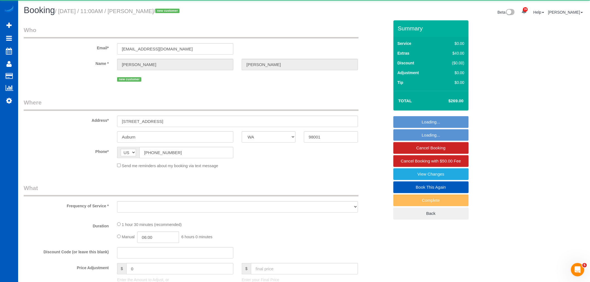
select select "number:8"
select select "object:3155"
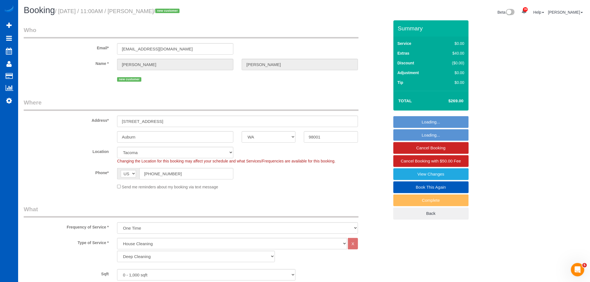
select select "spot16"
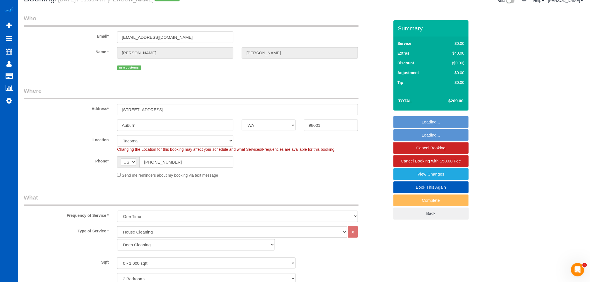
select select "2"
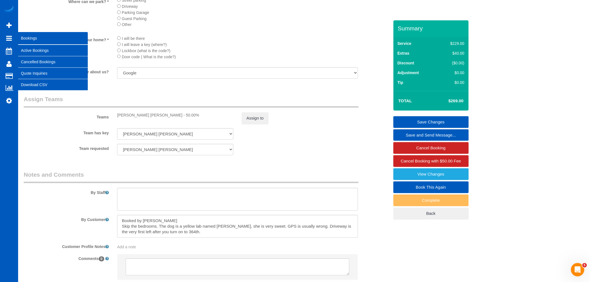
scroll to position [537, 0]
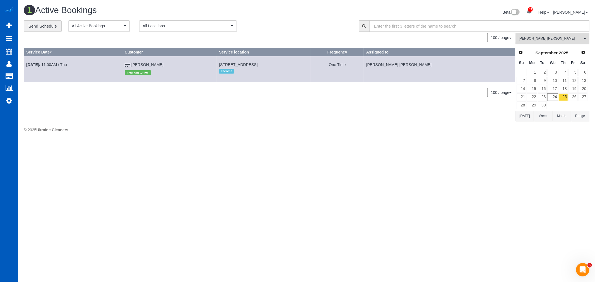
click at [545, 37] on span "Nadezhda Korina" at bounding box center [551, 38] width 64 height 5
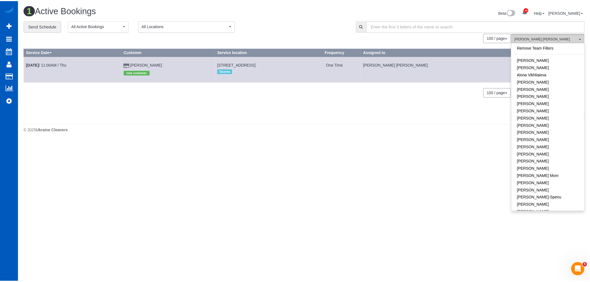
scroll to position [186, 0]
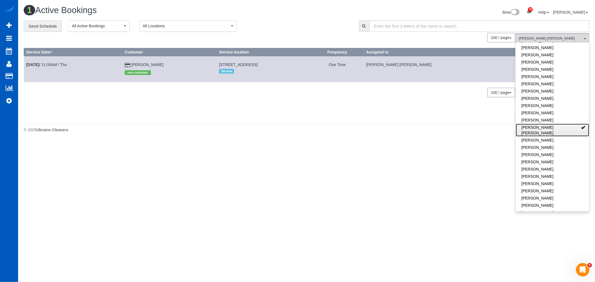
click at [545, 128] on link "Nadezhda Korina" at bounding box center [552, 130] width 73 height 13
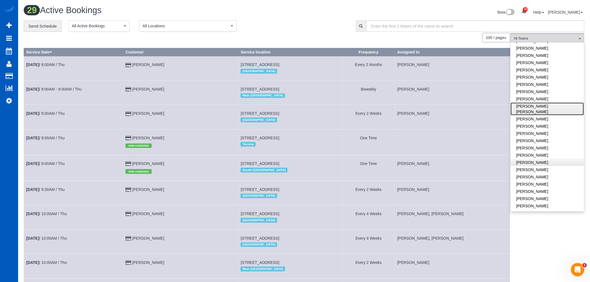
scroll to position [218, 0]
click at [39, 138] on b "Sep 25th" at bounding box center [32, 138] width 13 height 4
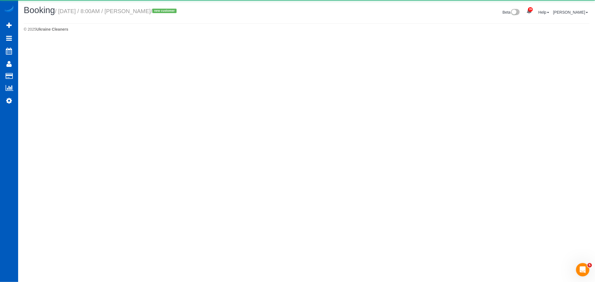
select select "WA"
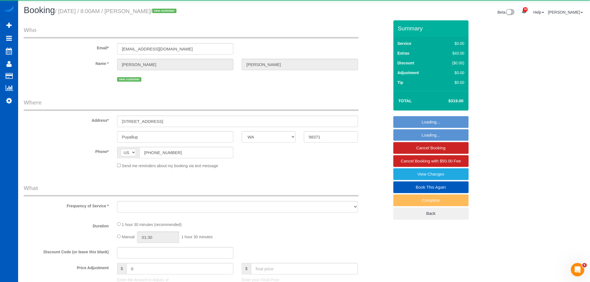
select select "object:4183"
select select "spot26"
select select "string:fspay-d3469830-bcb2-49a2-93b5-4d8a35086d4f"
select select "199"
select select "1001"
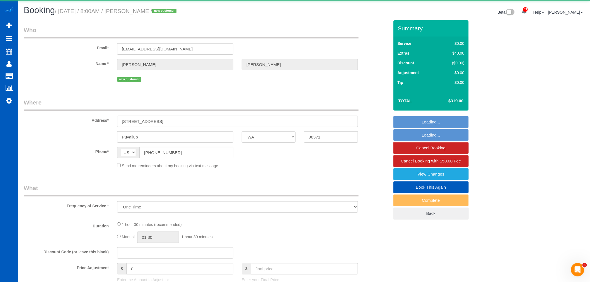
select select "2"
select select "number:8"
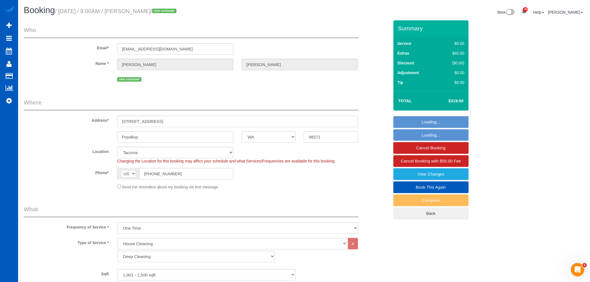
select select "object:4492"
select select "spot36"
select select "1001"
select select "2"
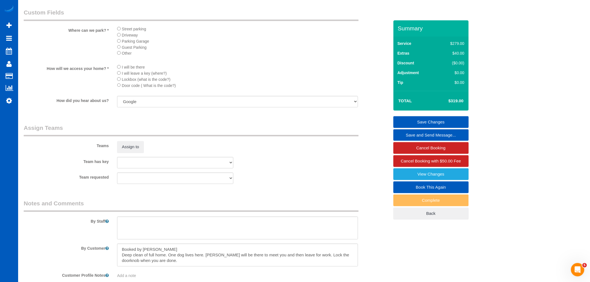
scroll to position [651, 0]
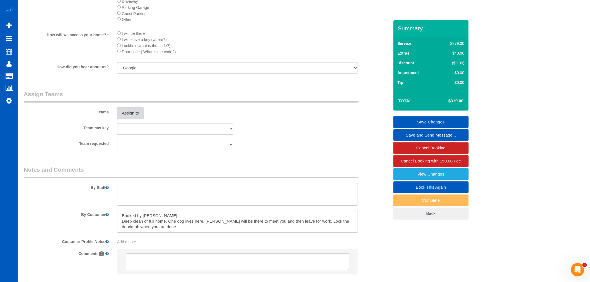
click at [124, 119] on button "Assign to" at bounding box center [130, 113] width 27 height 12
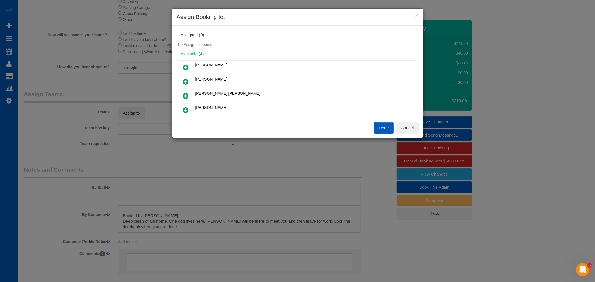
click at [190, 109] on link at bounding box center [185, 110] width 13 height 11
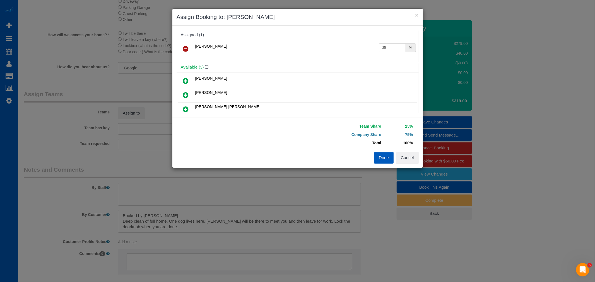
click at [184, 107] on icon at bounding box center [186, 109] width 6 height 7
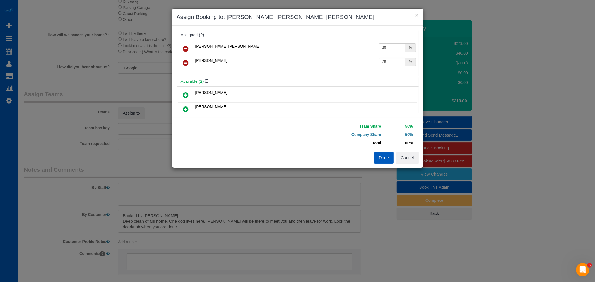
click at [377, 157] on button "Done" at bounding box center [384, 158] width 20 height 12
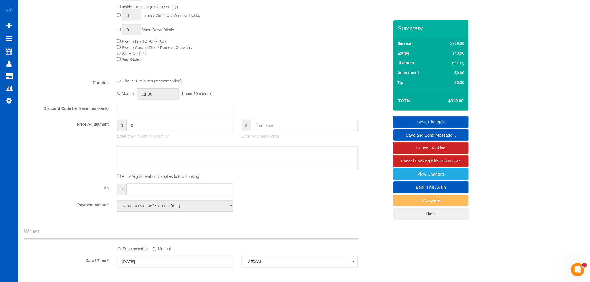
scroll to position [341, 0]
click at [121, 100] on div "Manual 01:30 1 hour 30 minutes" at bounding box center [237, 94] width 241 height 11
click at [169, 91] on div "1 hour 30 minutes (recommended) Manual 01:30 1 hour 30 minutes" at bounding box center [237, 89] width 249 height 22
click at [168, 93] on input "01:30" at bounding box center [158, 94] width 42 height 11
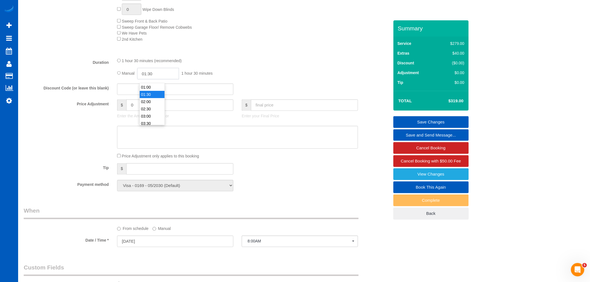
scroll to position [372, 0]
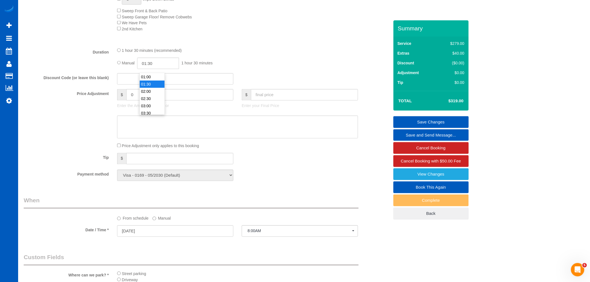
type input "03:00"
click at [151, 106] on li "03:00" at bounding box center [152, 105] width 25 height 7
select select "spot46"
click at [408, 124] on link "Save Changes" at bounding box center [431, 122] width 75 height 12
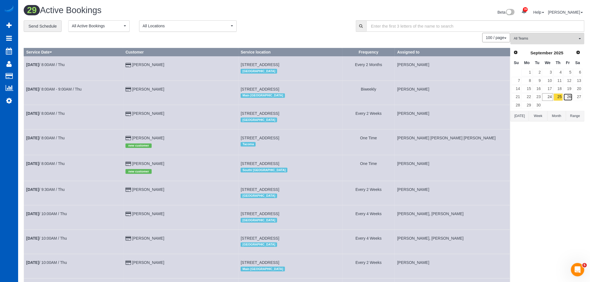
click at [570, 97] on link "26" at bounding box center [568, 97] width 9 height 8
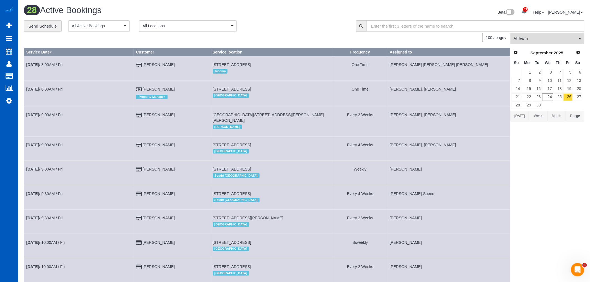
click at [579, 101] on tbody "1 2 3 4 5 6 7 8 9 10 11 12 13 14 15 16 17 18 19 20 21 22 23 24 25 26 27 28 29 30" at bounding box center [547, 89] width 71 height 41
click at [578, 99] on link "27" at bounding box center [578, 97] width 9 height 8
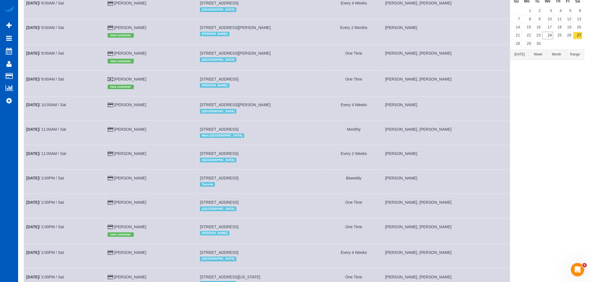
scroll to position [62, 0]
click at [559, 39] on link "25" at bounding box center [558, 36] width 9 height 8
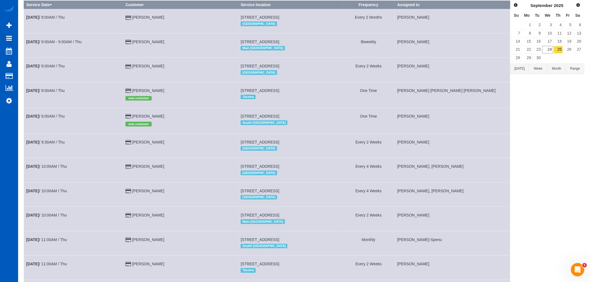
scroll to position [0, 0]
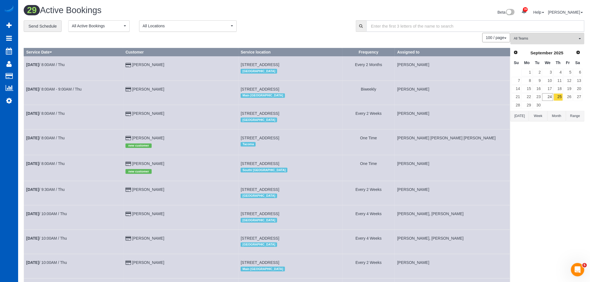
click at [541, 32] on input "text" at bounding box center [476, 25] width 218 height 11
click at [538, 38] on span "All Teams" at bounding box center [546, 38] width 64 height 5
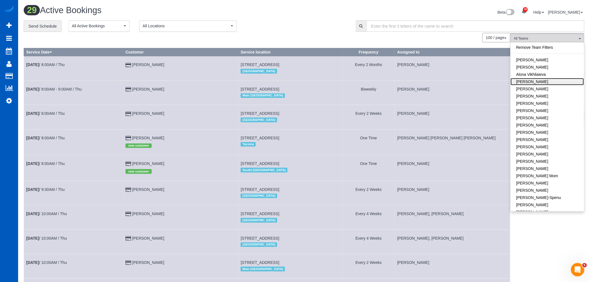
click at [536, 82] on link "[PERSON_NAME]" at bounding box center [547, 81] width 73 height 7
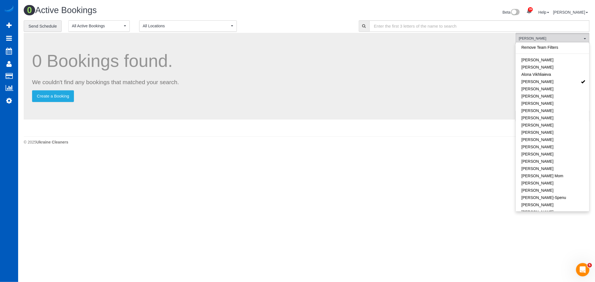
click at [397, 151] on div "0 Active Bookings Beta 39 Your Notifications You have 0 alerts × You have 1 to …" at bounding box center [306, 76] width 577 height 153
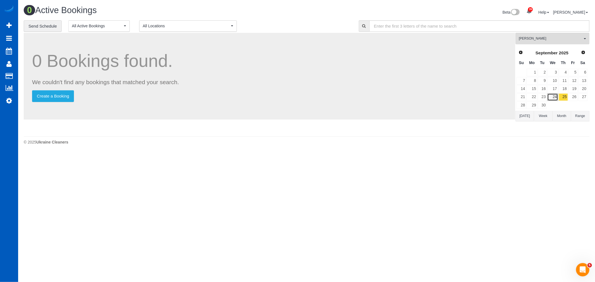
click at [554, 97] on link "24" at bounding box center [552, 97] width 11 height 8
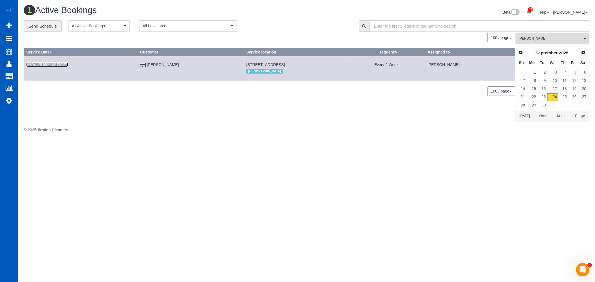
click at [51, 64] on link "Sep 24th / 12:30PM / Wed" at bounding box center [47, 64] width 42 height 4
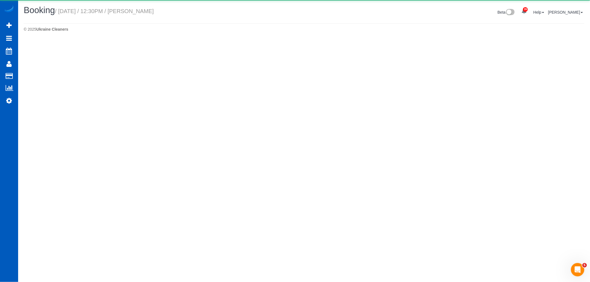
select select "WA"
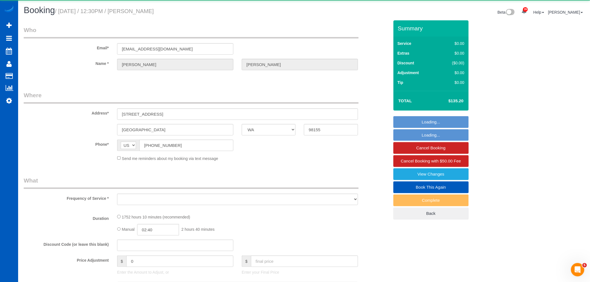
select select "object:6819"
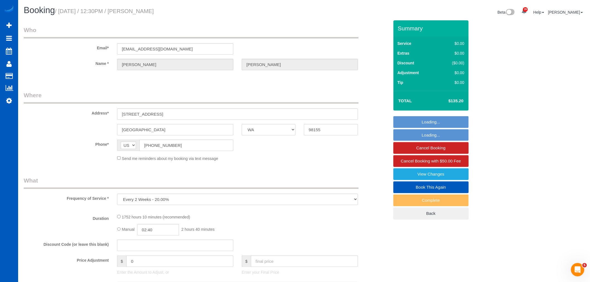
select select "1001"
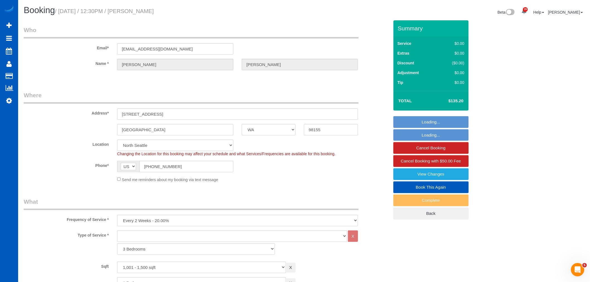
select select "1001"
select select "object:7197"
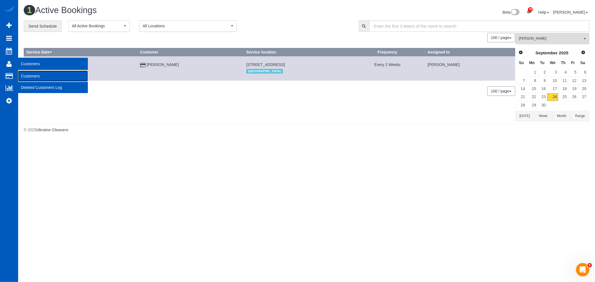
click at [33, 80] on link "Customers" at bounding box center [53, 76] width 70 height 11
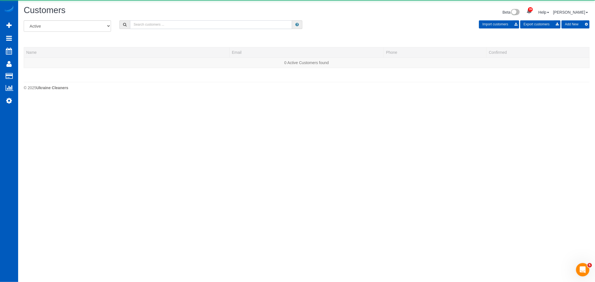
click at [211, 27] on input "text" at bounding box center [211, 24] width 162 height 9
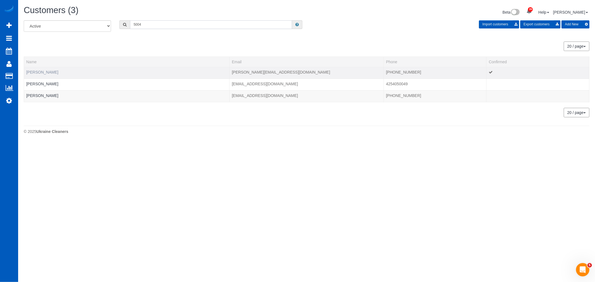
type input "5004"
click at [38, 71] on link "Ana Chincea" at bounding box center [42, 72] width 32 height 4
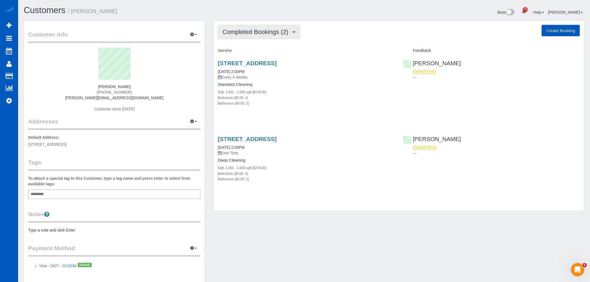
click at [251, 35] on span "Completed Bookings (2)" at bounding box center [257, 31] width 69 height 7
click at [253, 56] on link "Upcoming Bookings (11)" at bounding box center [247, 52] width 59 height 7
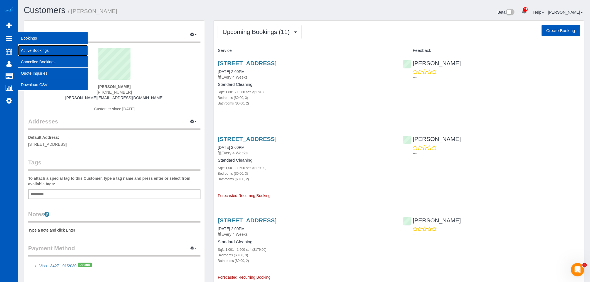
click at [31, 48] on link "Active Bookings" at bounding box center [53, 50] width 70 height 11
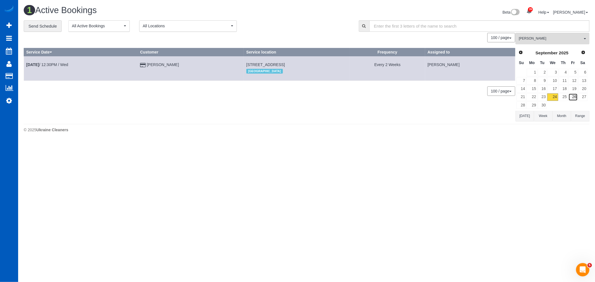
click at [574, 96] on link "26" at bounding box center [573, 97] width 9 height 8
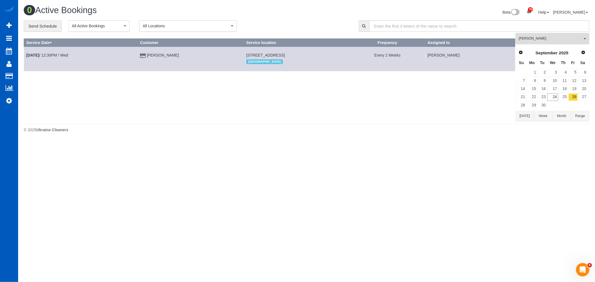
click at [552, 35] on button "Anastasiia Demchenko All Teams" at bounding box center [553, 38] width 74 height 11
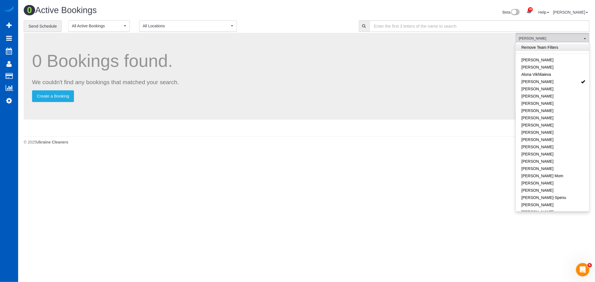
click at [543, 48] on link "Remove Team Filters" at bounding box center [552, 47] width 73 height 7
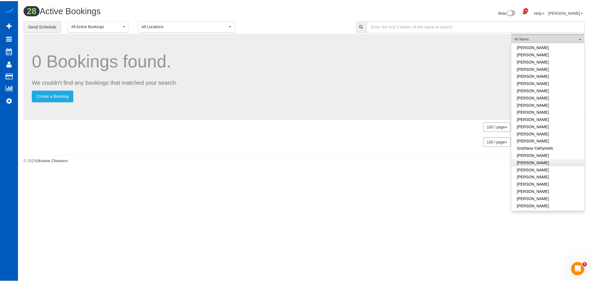
scroll to position [339, 0]
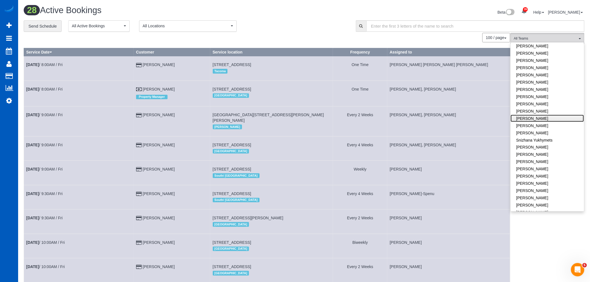
click at [530, 115] on link "[PERSON_NAME]" at bounding box center [547, 118] width 73 height 7
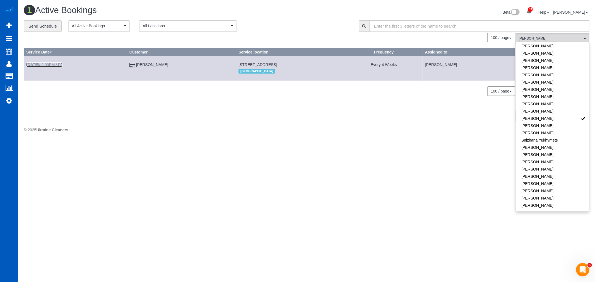
click at [46, 63] on link "Sep 26th / 2:00PM / Fri" at bounding box center [44, 64] width 36 height 4
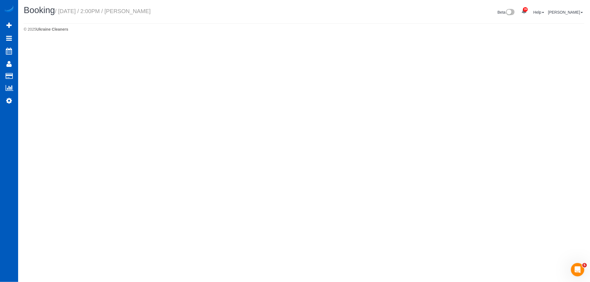
select select "WA"
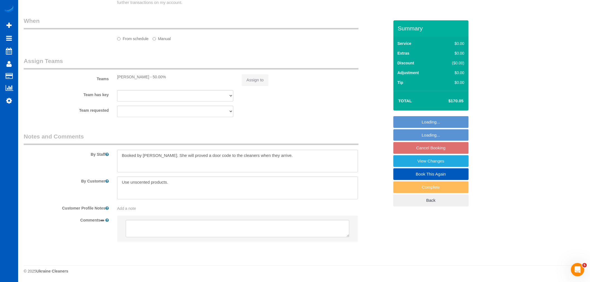
select select "object:9653"
select select "199"
select select "1001"
select select "3"
select select "2"
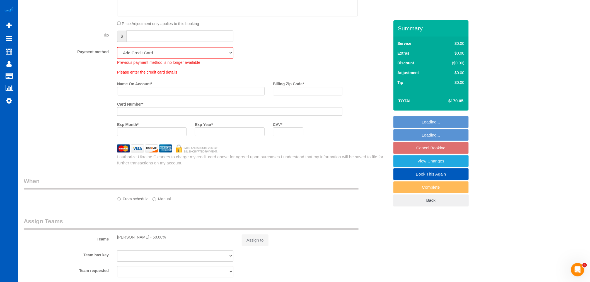
select select "spot67"
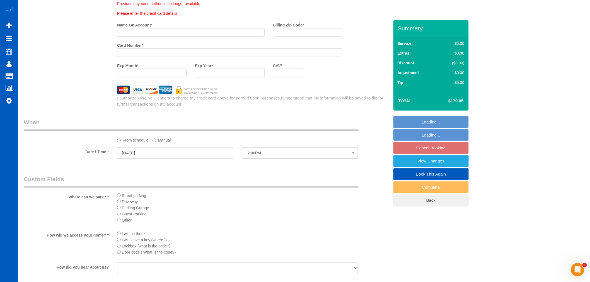
scroll to position [572, 0]
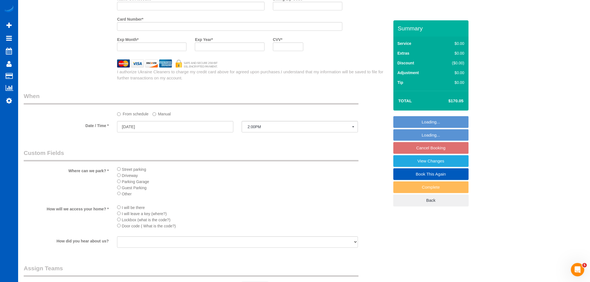
select select "object:9912"
click at [149, 127] on input "09/26/2025" at bounding box center [175, 126] width 116 height 11
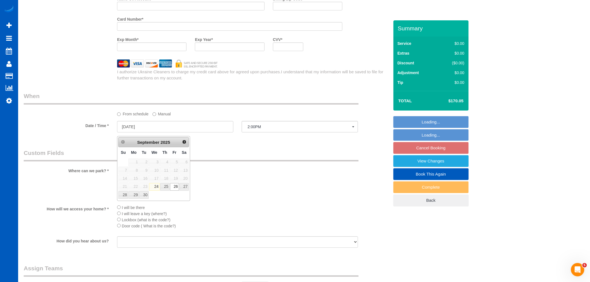
click at [156, 115] on label "Manual" at bounding box center [162, 113] width 18 height 8
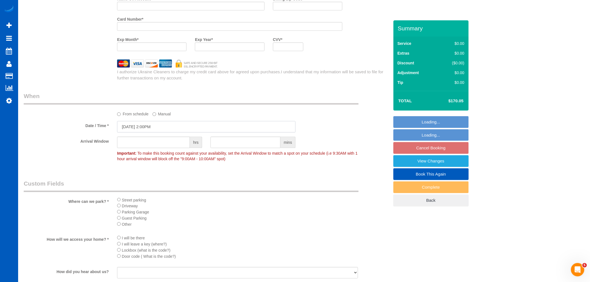
click at [157, 130] on input "09/26/2025 2:00PM" at bounding box center [206, 126] width 179 height 11
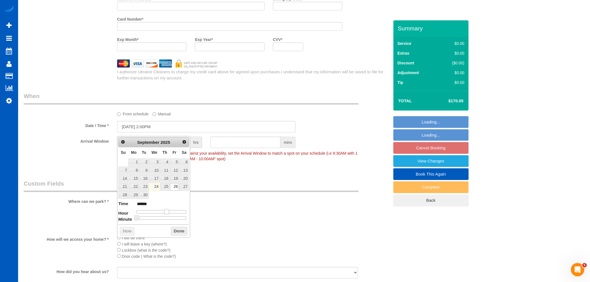
type input "09/26/2025 1:00PM"
type input "******"
type input "09/26/2025 12:00PM"
type input "*******"
drag, startPoint x: 165, startPoint y: 211, endPoint x: 162, endPoint y: 213, distance: 4.2
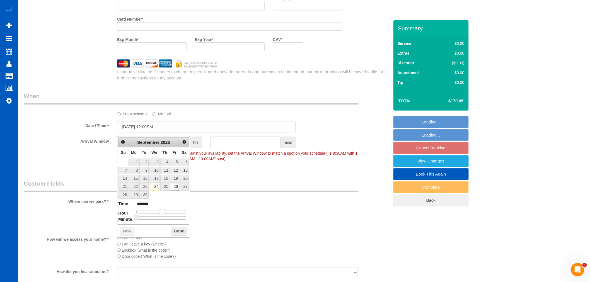
click at [162, 213] on span at bounding box center [162, 211] width 5 height 5
click at [176, 230] on button "Done" at bounding box center [179, 231] width 16 height 9
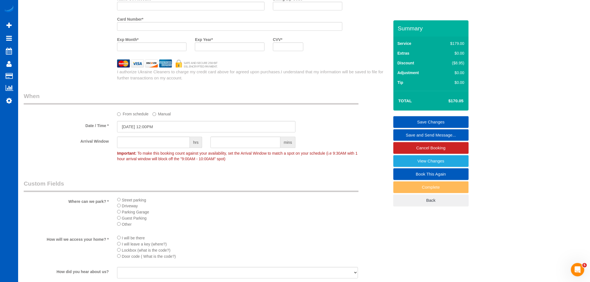
click at [430, 121] on link "Save Changes" at bounding box center [431, 122] width 75 height 12
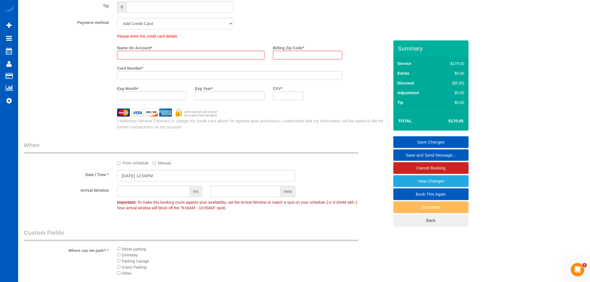
scroll to position [481, 0]
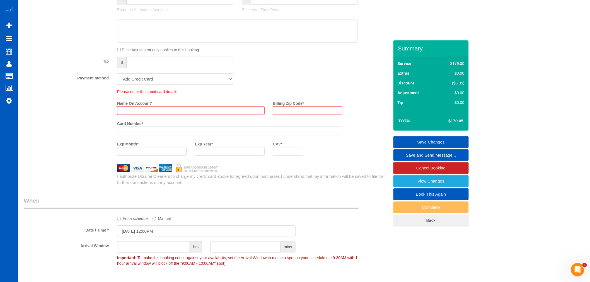
click at [175, 83] on select "Visa - 3427 - 01/2030 (Default) Add Credit Card ─────────────── Cash Check Payp…" at bounding box center [175, 78] width 116 height 11
select select "string:fspay-8da97336-43e5-43d5-989a-cce855cfb7b5"
click at [117, 77] on select "Visa - 3427 - 01/2030 (Default) Add Credit Card ─────────────── Cash Check Payp…" at bounding box center [175, 78] width 116 height 11
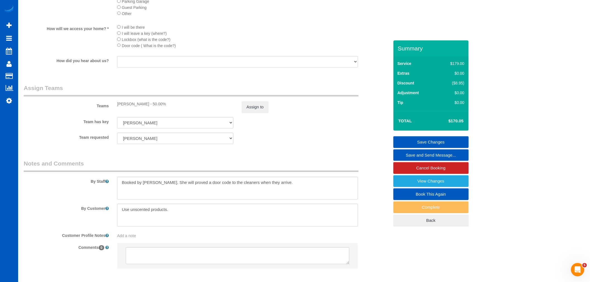
scroll to position [735, 0]
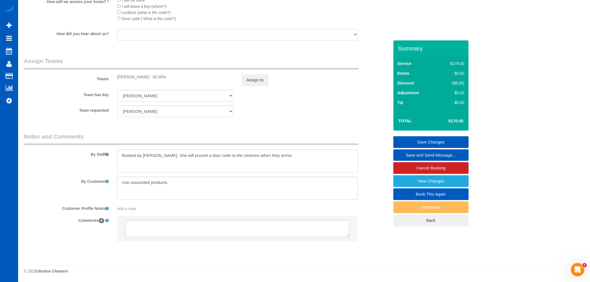
click at [433, 143] on link "Save Changes" at bounding box center [431, 142] width 75 height 12
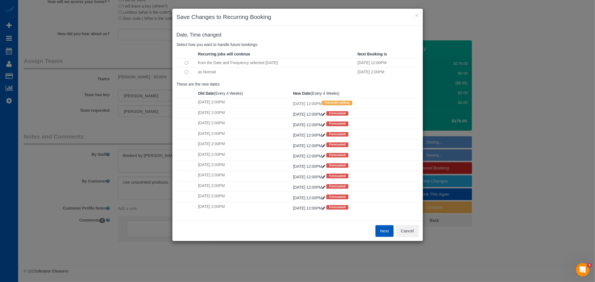
click at [201, 66] on td "from the Date and Frequency selected Today" at bounding box center [277, 62] width 160 height 9
click at [197, 70] on td "as Normal" at bounding box center [277, 72] width 160 height 9
click at [197, 71] on td "as Normal" at bounding box center [277, 72] width 160 height 9
click at [187, 69] on td at bounding box center [187, 72] width 20 height 9
click at [393, 227] on button "Next" at bounding box center [385, 231] width 18 height 12
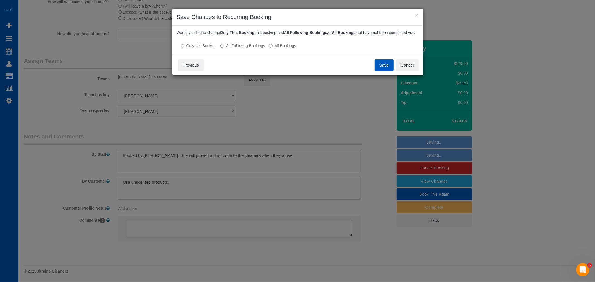
click at [389, 71] on button "Save" at bounding box center [384, 65] width 19 height 12
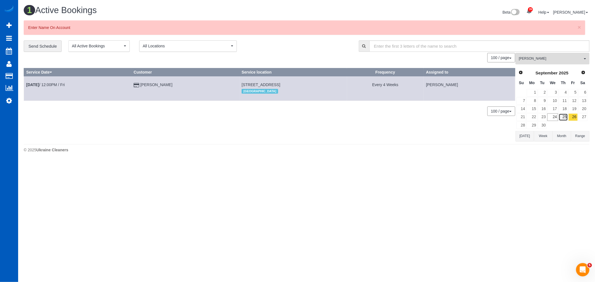
click at [567, 116] on link "25" at bounding box center [563, 118] width 9 height 8
click at [544, 63] on button "Raissa Radionova All Teams" at bounding box center [553, 58] width 74 height 11
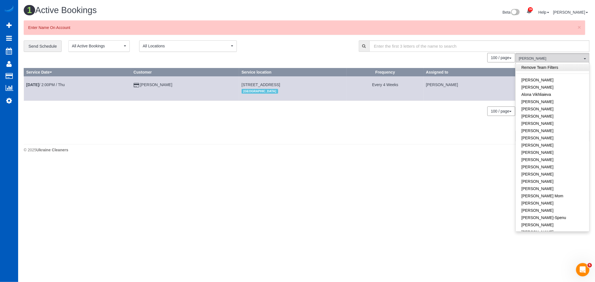
click at [541, 71] on link "Remove Team Filters" at bounding box center [552, 67] width 73 height 7
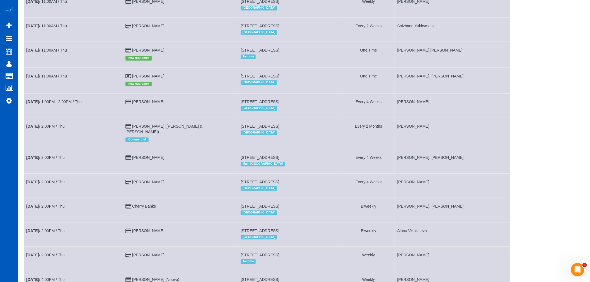
scroll to position [496, 0]
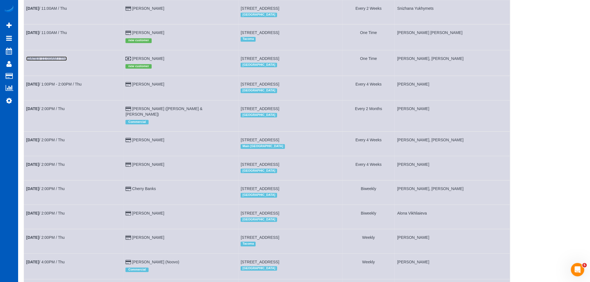
click at [67, 61] on link "Sep 25th / 11:00AM / Thu" at bounding box center [46, 58] width 41 height 4
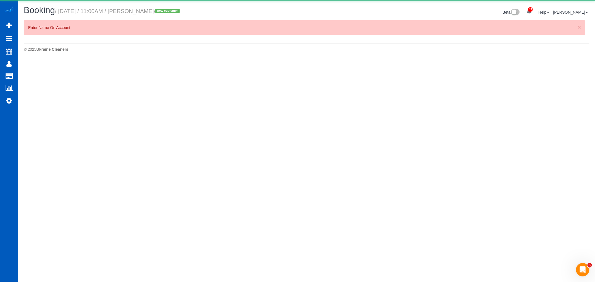
select select "WA"
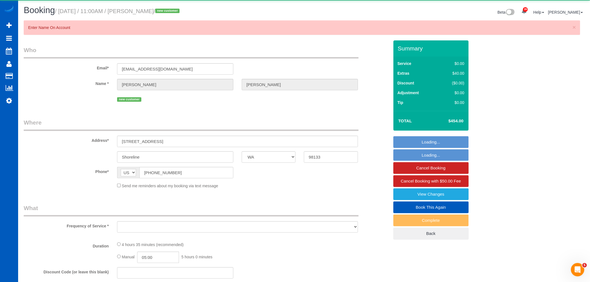
select select "199"
select select "1001"
select select "2"
select select "object:11262"
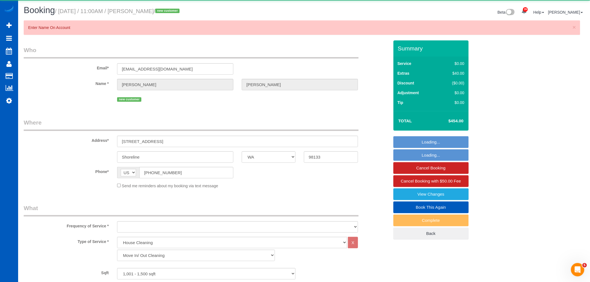
select select "spot82"
select select "1001"
select select "2"
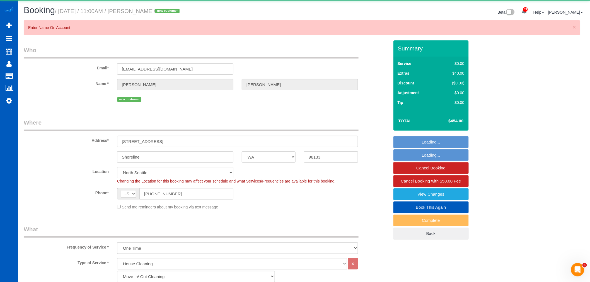
select select "object:11576"
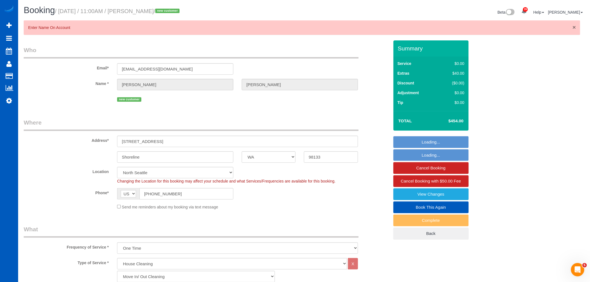
click at [575, 27] on span "×" at bounding box center [574, 27] width 3 height 6
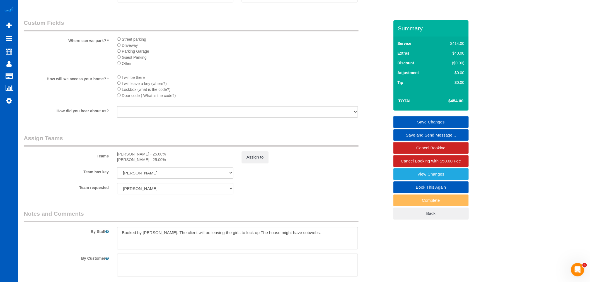
scroll to position [677, 0]
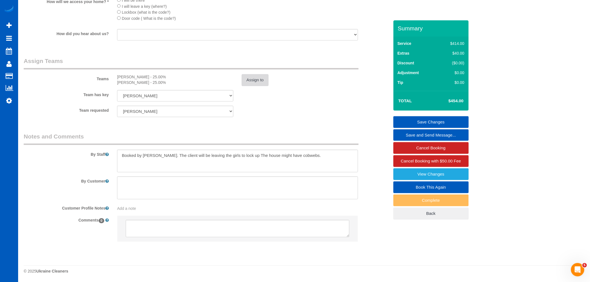
click at [256, 82] on button "Assign to" at bounding box center [255, 80] width 27 height 12
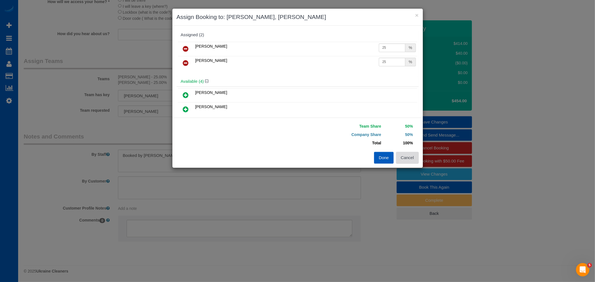
click at [411, 163] on button "Cancel" at bounding box center [407, 158] width 23 height 12
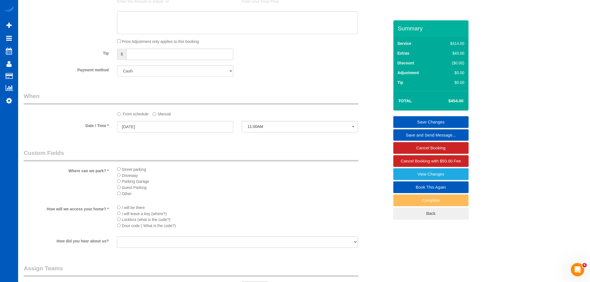
scroll to position [429, 0]
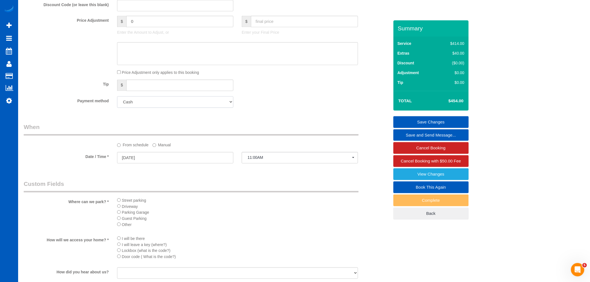
click at [175, 108] on select "Add Credit Card Cash Check Paypal" at bounding box center [175, 102] width 116 height 11
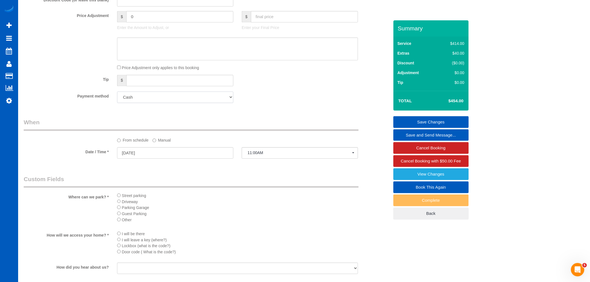
click at [158, 103] on select "Add Credit Card Cash Check Paypal" at bounding box center [175, 97] width 116 height 11
select select "string:fspay"
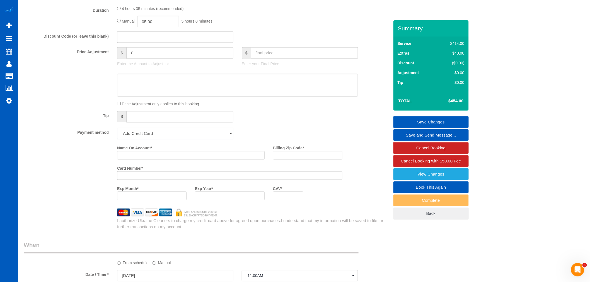
scroll to position [397, 0]
click at [175, 161] on input "Name On Account *" at bounding box center [191, 156] width 148 height 9
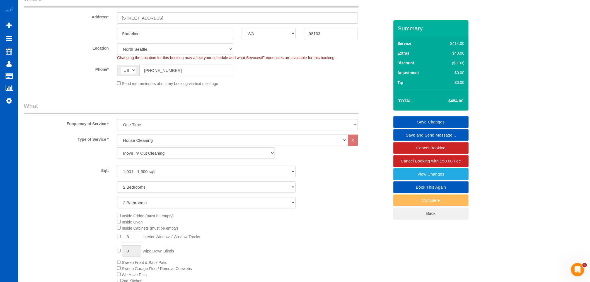
scroll to position [0, 0]
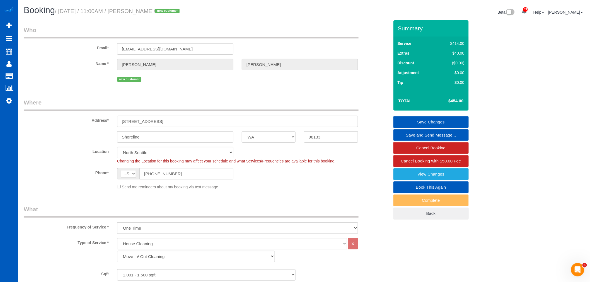
drag, startPoint x: 155, startPoint y: 9, endPoint x: 170, endPoint y: 9, distance: 14.8
click at [170, 9] on small "/ September 25, 2025 / 11:00AM / Gail Jeffery / new customer" at bounding box center [118, 11] width 126 height 6
copy small "Jeffery"
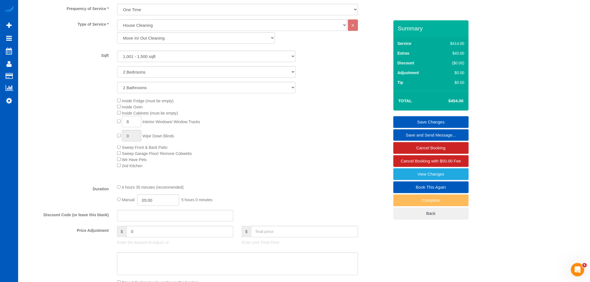
scroll to position [341, 0]
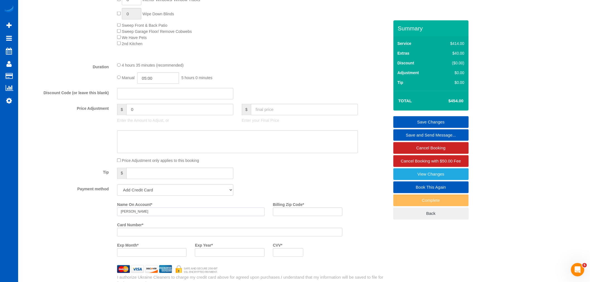
click at [139, 216] on input "Gail" at bounding box center [191, 212] width 148 height 9
paste input "Jeffery"
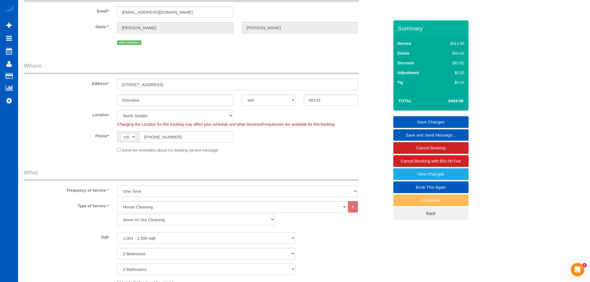
scroll to position [0, 0]
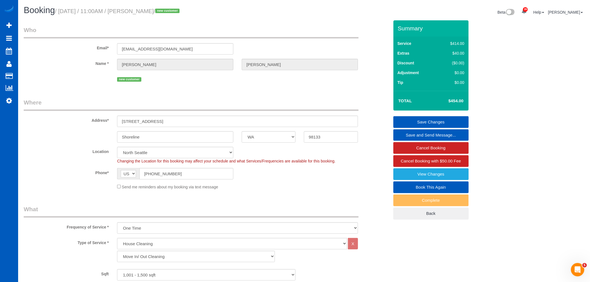
type input "[PERSON_NAME]"
drag, startPoint x: 333, startPoint y: 140, endPoint x: 253, endPoint y: 143, distance: 79.8
click at [253, 143] on div "Shoreline AK AL AR AZ CA CO CT DC DE FL GA HI IA ID IL IN KS KY LA MA MD ME MI …" at bounding box center [207, 136] width 374 height 11
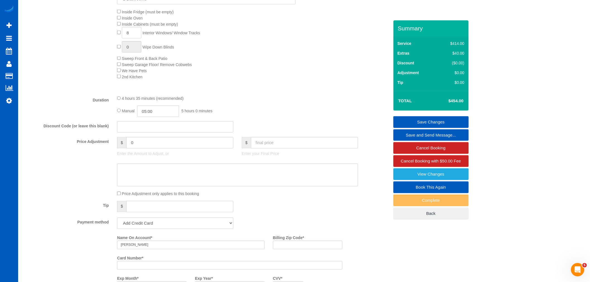
scroll to position [403, 0]
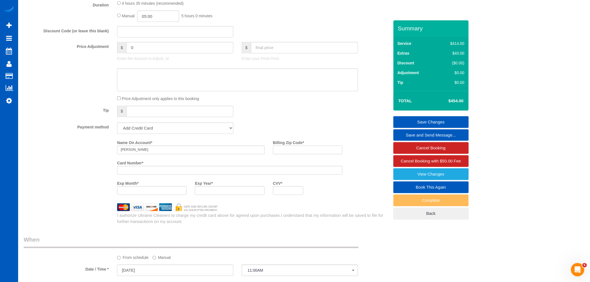
click at [295, 153] on input "Billing Zip Code *" at bounding box center [307, 150] width 69 height 9
paste input "98133"
type input "98133"
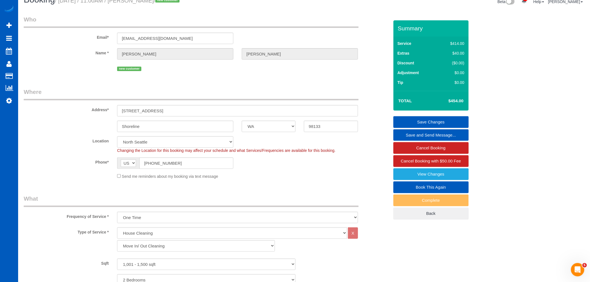
scroll to position [0, 0]
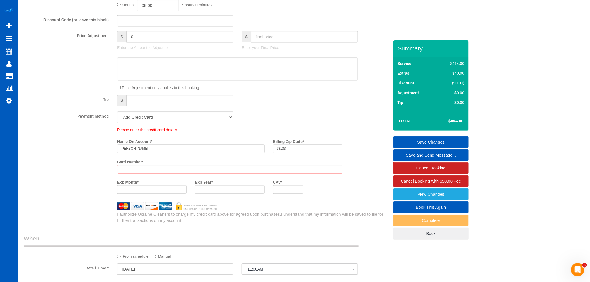
click at [140, 158] on div "Card Number *" at bounding box center [230, 166] width 234 height 16
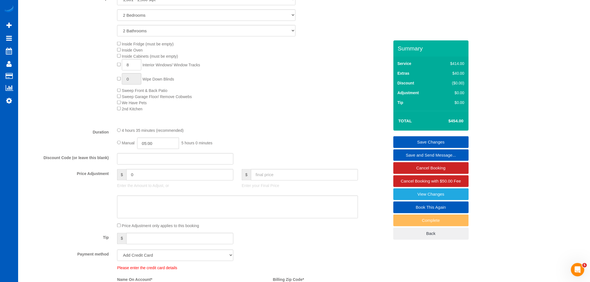
scroll to position [403, 0]
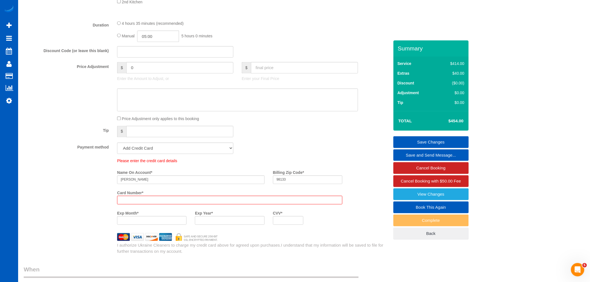
click at [143, 230] on div "Please enter the credit card details Name On Account * Gail Jeffery Billing Zip…" at bounding box center [207, 206] width 366 height 97
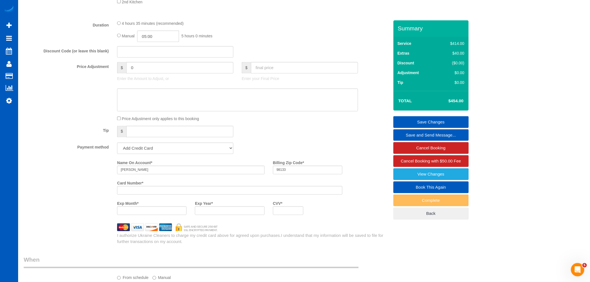
click at [148, 213] on iframe at bounding box center [152, 211] width 62 height 5
click at [236, 213] on div at bounding box center [229, 211] width 69 height 9
drag, startPoint x: 248, startPoint y: 231, endPoint x: 255, endPoint y: 230, distance: 7.1
click at [252, 230] on div at bounding box center [206, 228] width 187 height 8
click at [296, 213] on div at bounding box center [288, 211] width 31 height 9
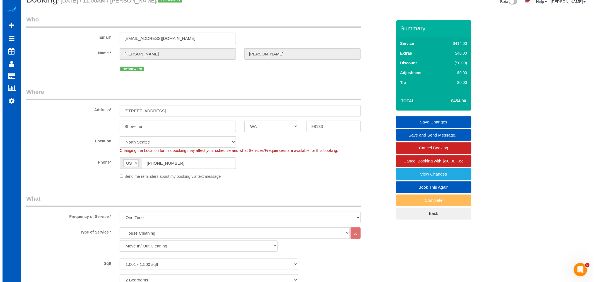
scroll to position [0, 0]
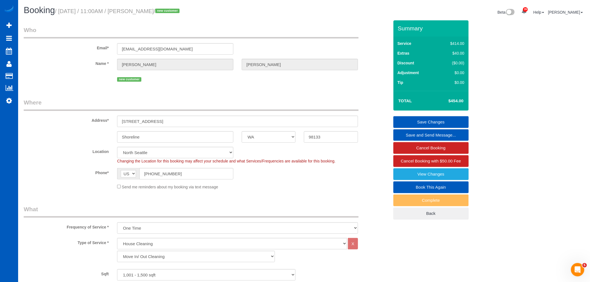
click at [446, 121] on link "Save Changes" at bounding box center [431, 122] width 75 height 12
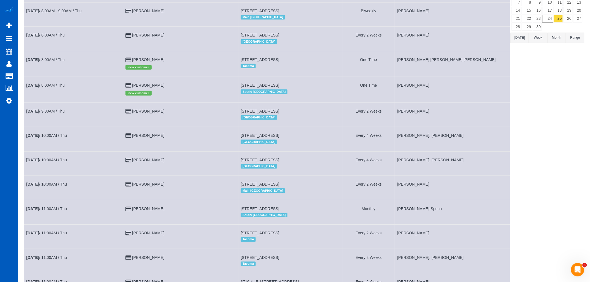
scroll to position [21, 0]
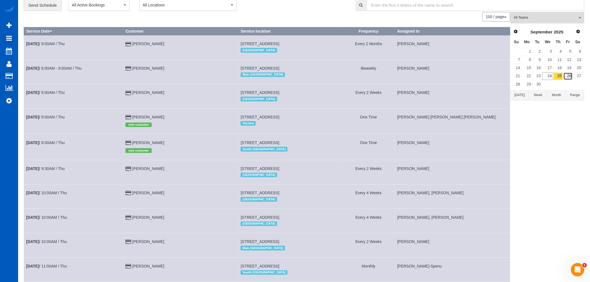
click at [571, 77] on link "26" at bounding box center [568, 77] width 9 height 8
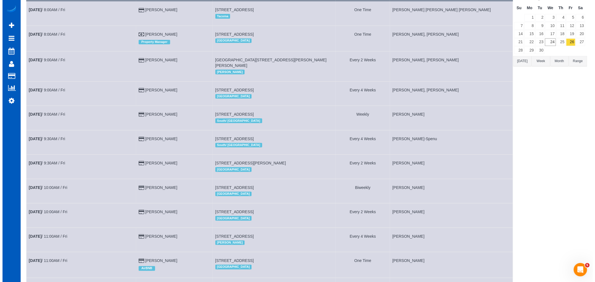
scroll to position [0, 0]
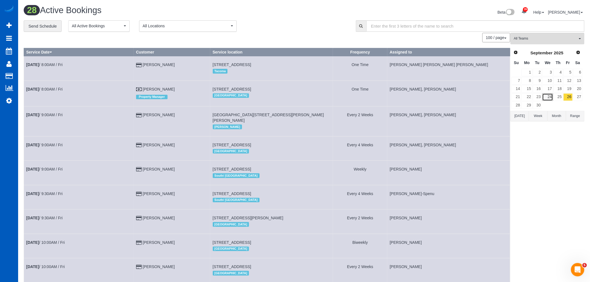
click at [552, 98] on link "24" at bounding box center [548, 97] width 11 height 8
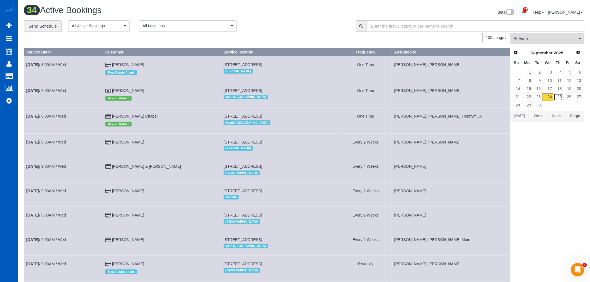
click at [559, 94] on link "25" at bounding box center [558, 97] width 9 height 8
click at [537, 29] on input "text" at bounding box center [476, 25] width 218 height 11
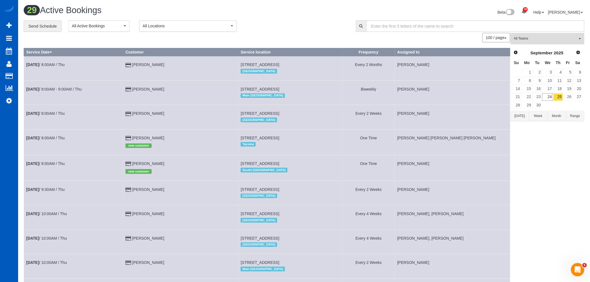
click at [537, 34] on button "All Teams" at bounding box center [548, 38] width 74 height 11
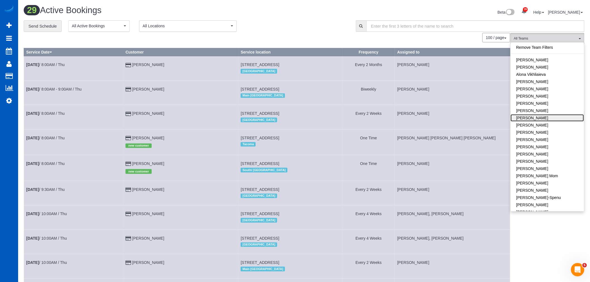
click at [549, 118] on link "[PERSON_NAME]" at bounding box center [547, 117] width 73 height 7
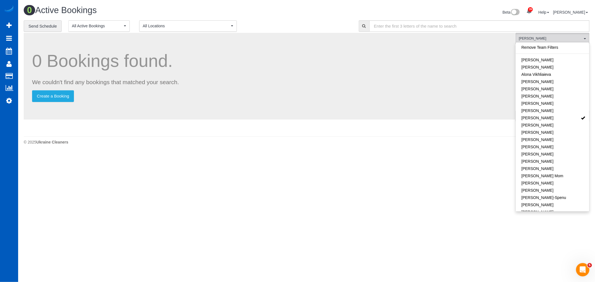
click at [343, 141] on div "© 2025 Ukraine Cleaners" at bounding box center [307, 143] width 566 height 6
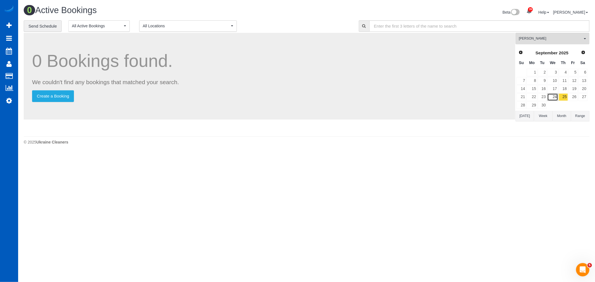
click at [555, 97] on link "24" at bounding box center [552, 97] width 11 height 8
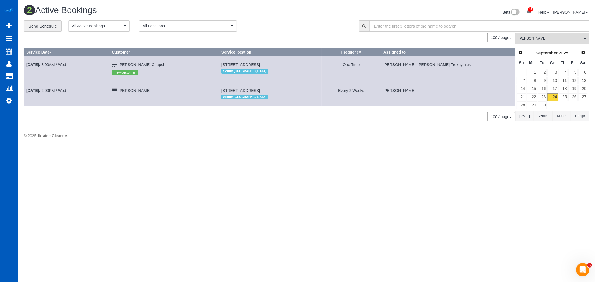
click at [66, 94] on td "Sep 24th / 2:00PM / Wed" at bounding box center [67, 94] width 86 height 24
click at [64, 92] on link "Sep 24th / 2:00PM / Wed" at bounding box center [46, 90] width 40 height 4
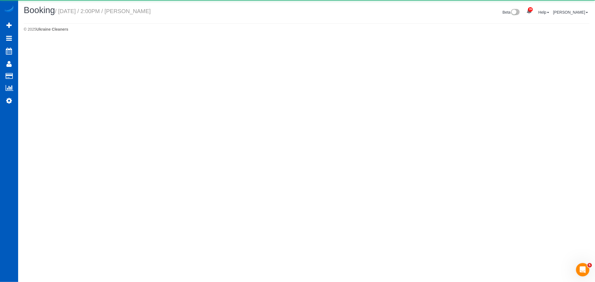
select select "WA"
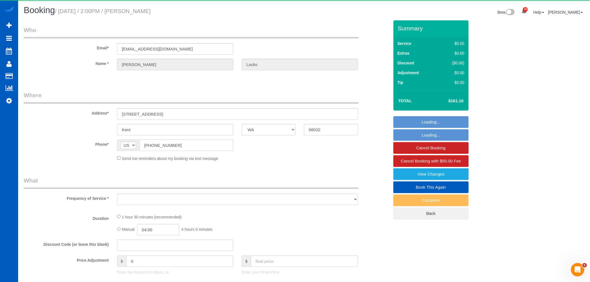
select select "object:14524"
select select "string:fspay-43bfce34-13e5-4daa-b339-1d534d19e65f"
select select "199"
select select "1001"
select select "2"
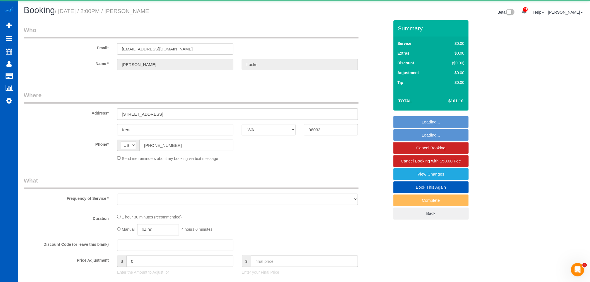
select select "2"
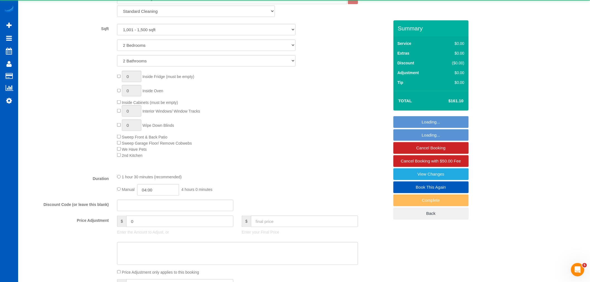
select select "spot94"
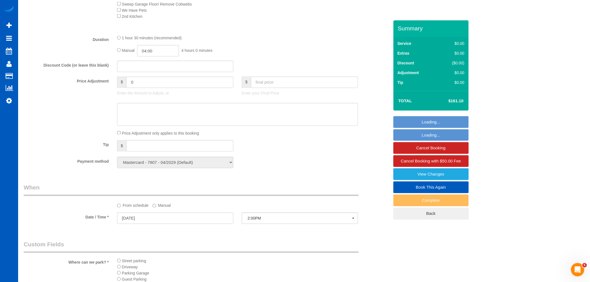
select select "1001"
select select "2"
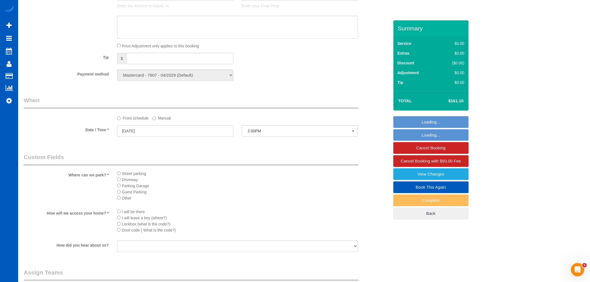
select select "object:14671"
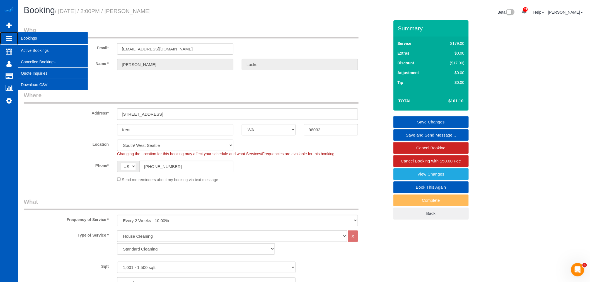
click at [30, 45] on span "Bookings" at bounding box center [53, 38] width 70 height 13
click at [30, 48] on link "Active Bookings" at bounding box center [53, 50] width 70 height 11
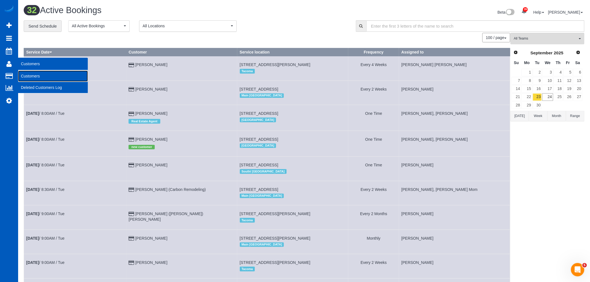
click at [39, 71] on link "Customers" at bounding box center [53, 76] width 70 height 11
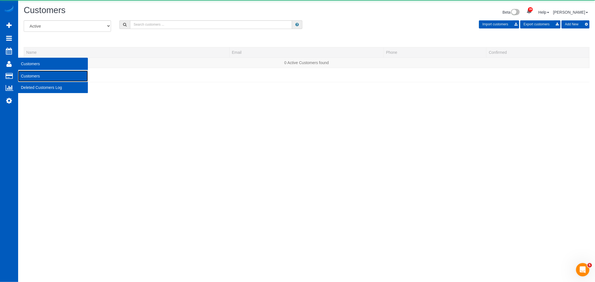
click at [40, 75] on link "Customers" at bounding box center [53, 76] width 70 height 11
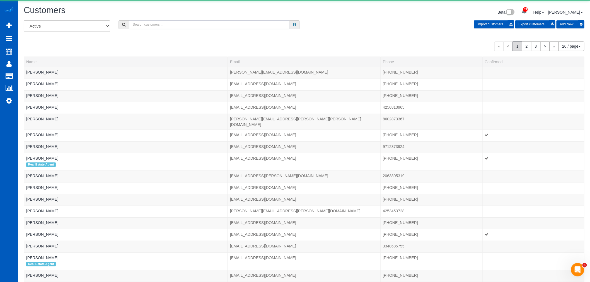
click at [171, 26] on input "text" at bounding box center [209, 24] width 160 height 9
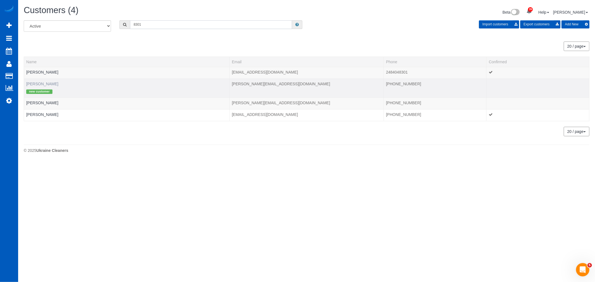
type input "8301"
click at [44, 83] on link "Lyndsey Clapier" at bounding box center [42, 84] width 32 height 4
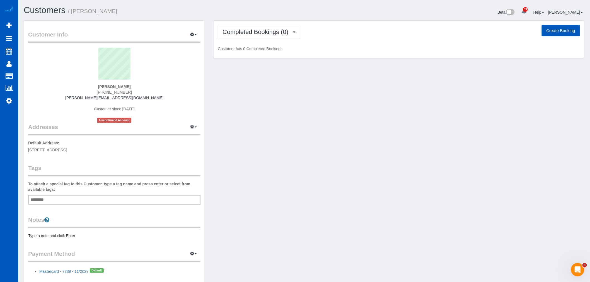
click at [297, 22] on div "Completed Bookings (0) Completed Bookings (0) Upcoming Bookings (1) Cancelled B…" at bounding box center [399, 40] width 371 height 38
click at [293, 25] on div "Completed Bookings (0) Completed Bookings (0) Upcoming Bookings (1) Cancelled B…" at bounding box center [399, 40] width 371 height 38
click at [291, 27] on button "Completed Bookings (0)" at bounding box center [259, 32] width 83 height 14
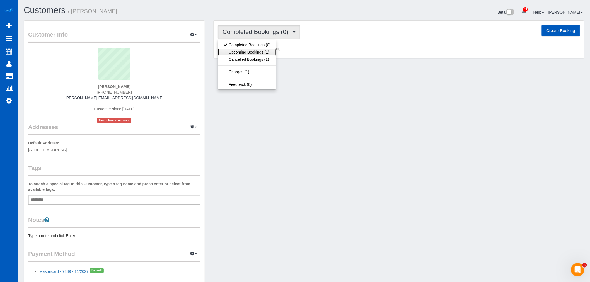
click at [270, 52] on link "Upcoming Bookings (1)" at bounding box center [247, 52] width 58 height 7
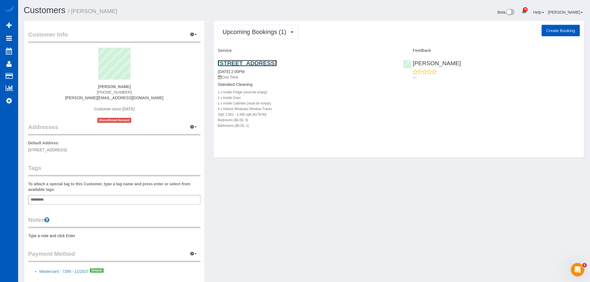
click at [263, 62] on link "1925 Ne 130th Ave, Portland, OR 97230" at bounding box center [247, 63] width 59 height 6
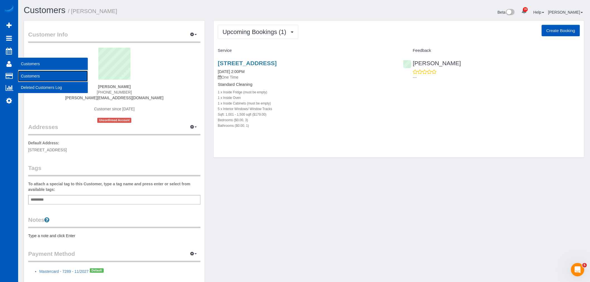
click at [36, 76] on link "Customers" at bounding box center [53, 76] width 70 height 11
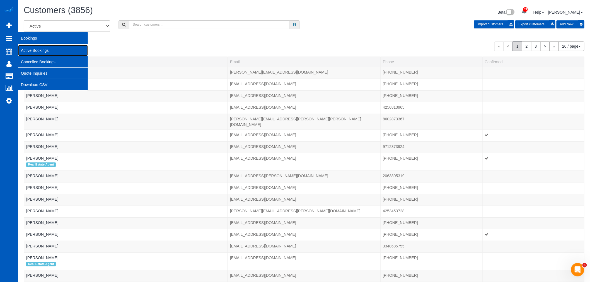
click at [34, 49] on link "Active Bookings" at bounding box center [53, 50] width 70 height 11
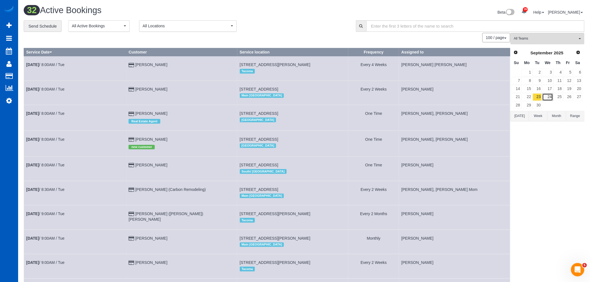
click at [553, 100] on link "24" at bounding box center [548, 97] width 11 height 8
click at [543, 44] on button "All Teams" at bounding box center [548, 38] width 74 height 11
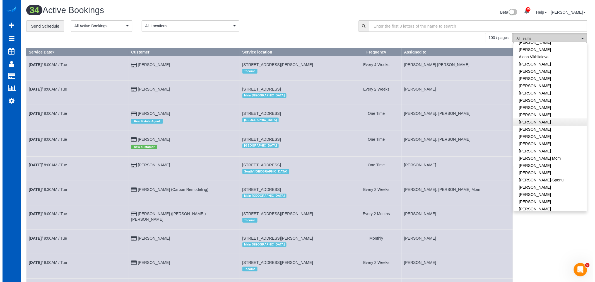
scroll to position [62, 0]
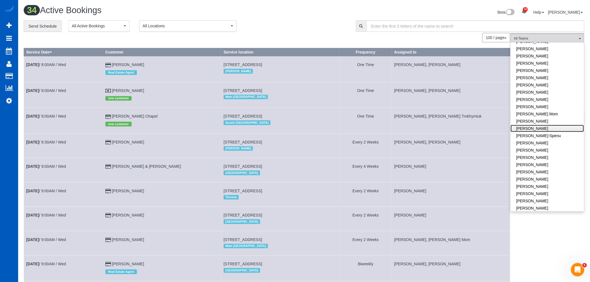
click at [540, 127] on link "[PERSON_NAME]" at bounding box center [547, 128] width 73 height 7
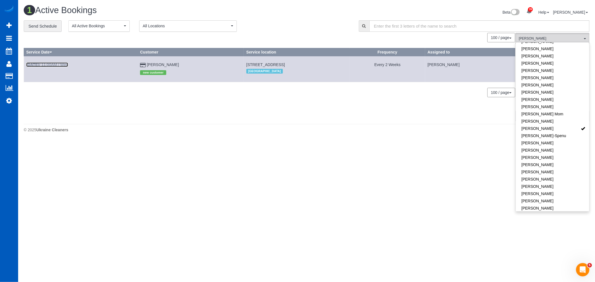
click at [44, 65] on link "Sep 24th / 11:00AM / Wed" at bounding box center [47, 64] width 42 height 4
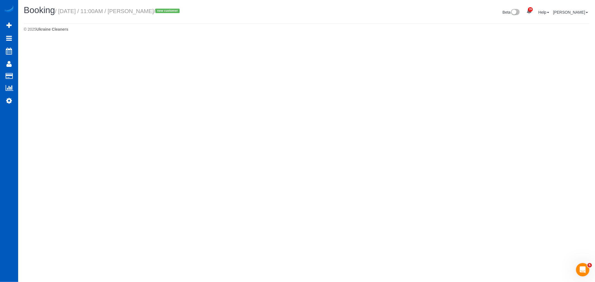
select select "WA"
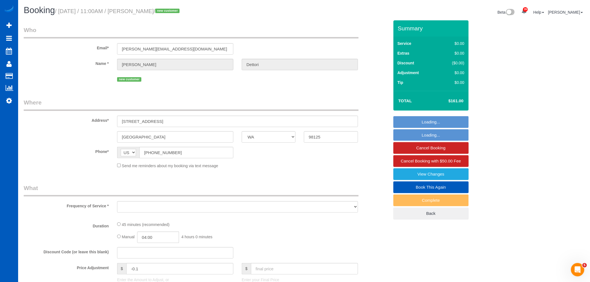
select select "string:fspay-5a1f0a83-2a57-43d6-bc3b-5044af280d94"
select select "object:17850"
select select "199"
select select "1001"
select select "spot104"
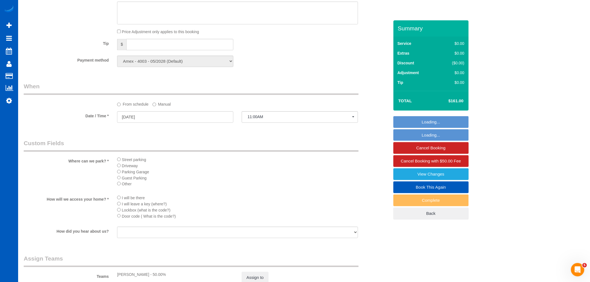
scroll to position [695, 0]
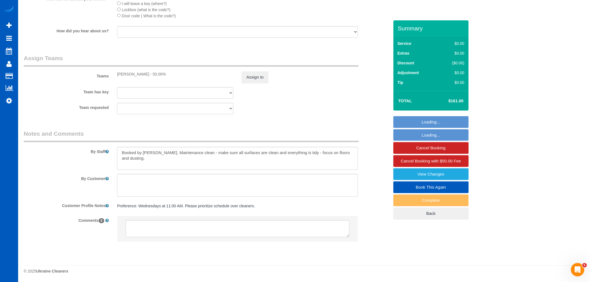
select select "object:18219"
select select "spot113"
select select "1001"
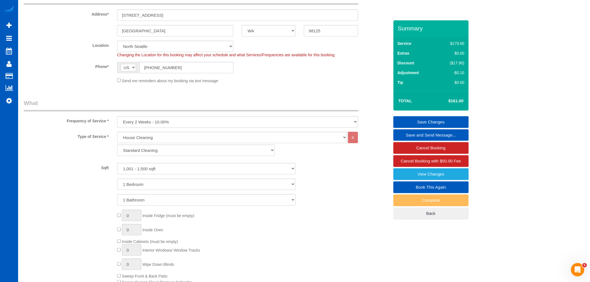
scroll to position [13, 0]
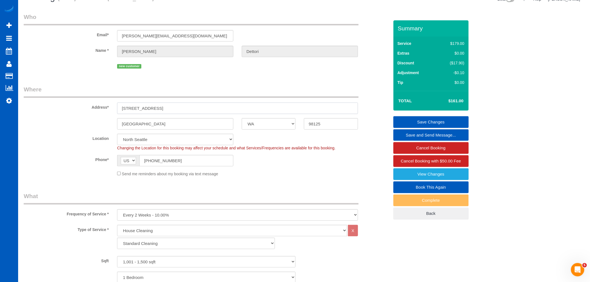
drag, startPoint x: 141, startPoint y: 108, endPoint x: 120, endPoint y: 115, distance: 22.3
click at [105, 113] on div "Address* 3544 NE 113th St" at bounding box center [207, 99] width 374 height 29
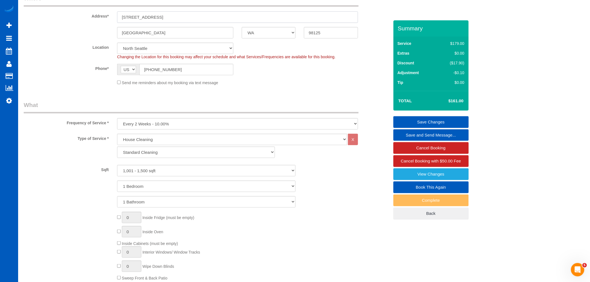
scroll to position [106, 0]
click at [139, 186] on select "1 Bedroom 2 Bedrooms 3 Bedrooms 4 Bedrooms 5 Bedrooms 6 Bedrooms 7 Bedrooms" at bounding box center [206, 184] width 179 height 11
select select "3"
click at [117, 180] on select "1 Bedroom 2 Bedrooms 3 Bedrooms 4 Bedrooms 5 Bedrooms 6 Bedrooms 7 Bedrooms" at bounding box center [206, 184] width 179 height 11
click at [140, 202] on select "1 Bathroom 2 Bathrooms 3 Bathrooms 4 Bathrooms 5 Bathrooms 6 Bathrooms 7 Bathro…" at bounding box center [206, 199] width 179 height 11
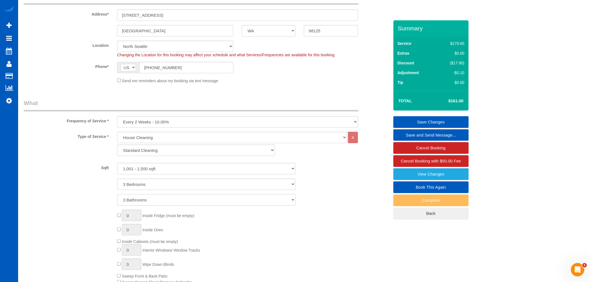
click at [117, 195] on select "1 Bathroom 2 Bathrooms 3 Bathrooms 4 Bathrooms 5 Bathrooms 6 Bathrooms 7 Bathro…" at bounding box center [206, 199] width 179 height 11
click at [134, 200] on select "1 Bathroom 2 Bathrooms 3 Bathrooms 4 Bathrooms 5 Bathrooms 6 Bathrooms 7 Bathro…" at bounding box center [206, 199] width 179 height 11
select select "2"
click at [117, 195] on select "1 Bathroom 2 Bathrooms 3 Bathrooms 4 Bathrooms 5 Bathrooms 6 Bathrooms 7 Bathro…" at bounding box center [206, 199] width 179 height 11
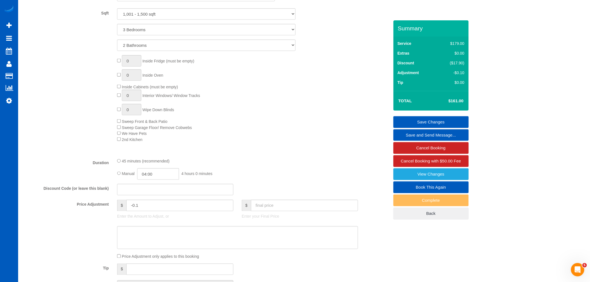
click at [229, 202] on fieldset "What Frequency of Service * One Time Weekly - 15.00% Every 2 Weeks - 10.00% Eve…" at bounding box center [207, 120] width 366 height 352
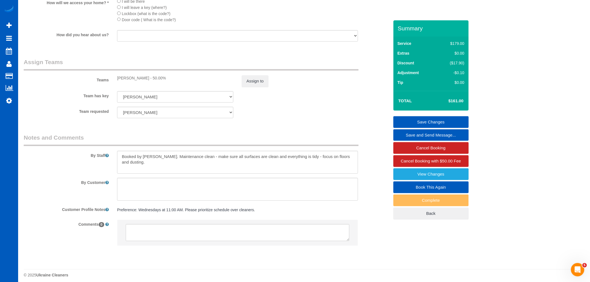
scroll to position [695, 0]
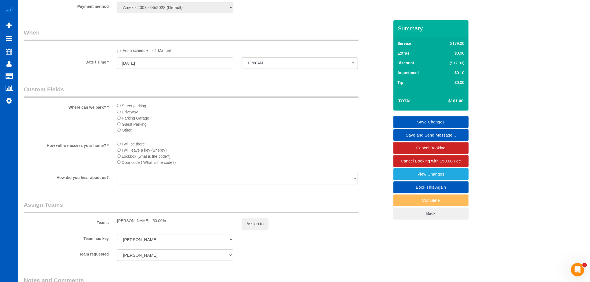
click at [317, 184] on select "Facebook Yelp Google Word of Mouth/ Referral Direct Marketing Marketing Materia…" at bounding box center [237, 178] width 241 height 11
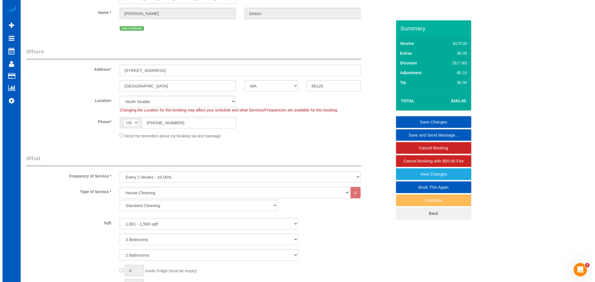
scroll to position [0, 0]
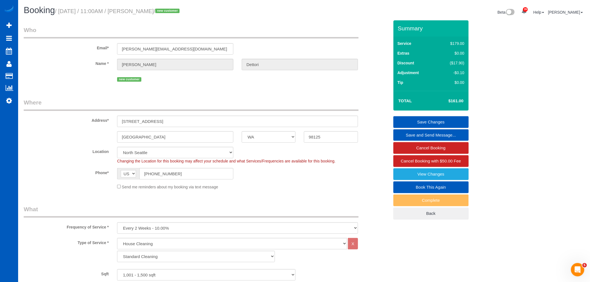
click at [431, 120] on link "Save Changes" at bounding box center [431, 122] width 75 height 12
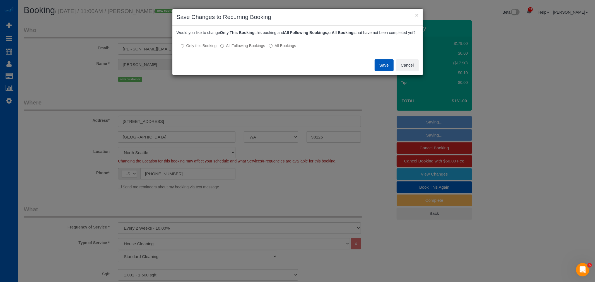
click at [258, 49] on label "All Following Bookings" at bounding box center [242, 46] width 45 height 6
click at [386, 71] on button "Save" at bounding box center [384, 65] width 19 height 12
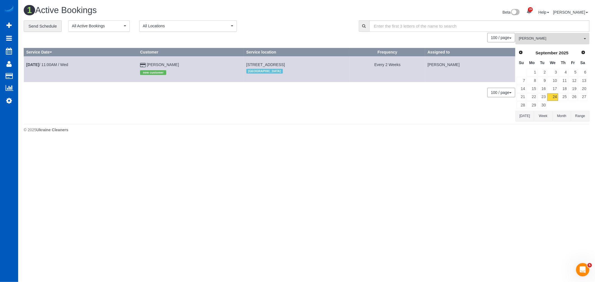
click at [531, 35] on button "Irina Shamrai All Teams" at bounding box center [553, 38] width 74 height 11
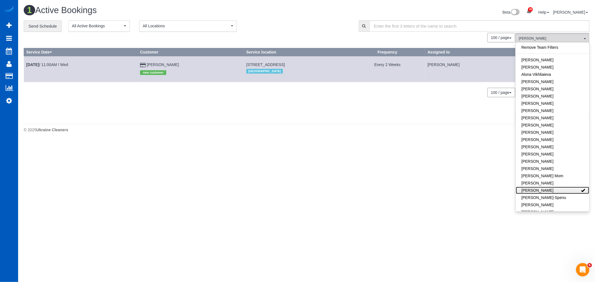
click at [546, 191] on link "[PERSON_NAME]" at bounding box center [552, 190] width 73 height 7
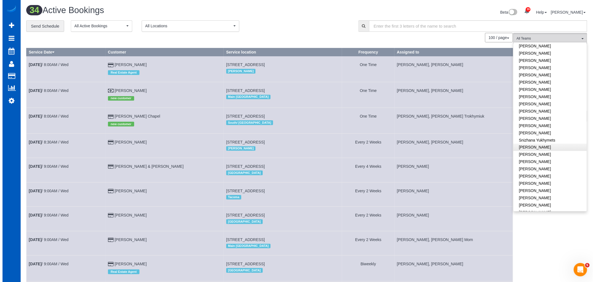
scroll to position [277, 0]
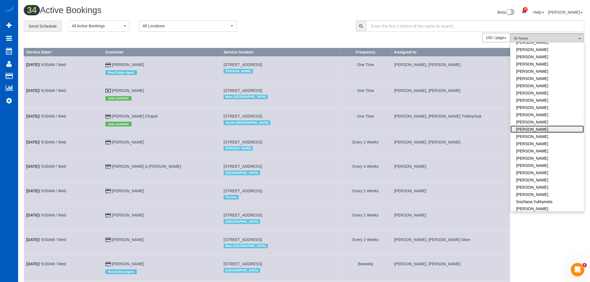
click at [554, 126] on link "[PERSON_NAME]" at bounding box center [547, 129] width 73 height 7
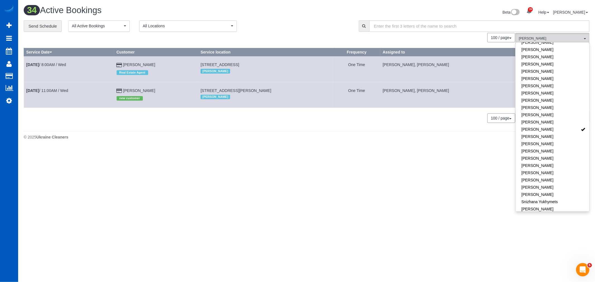
click at [281, 172] on body "39 Beta Your Notifications You have 0 alerts × You have 1 to charge for 09/23/2…" at bounding box center [297, 141] width 595 height 282
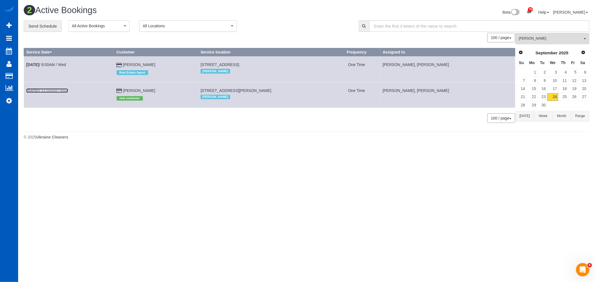
click at [50, 93] on link "Sep 24th / 11:00AM / Wed" at bounding box center [47, 90] width 42 height 4
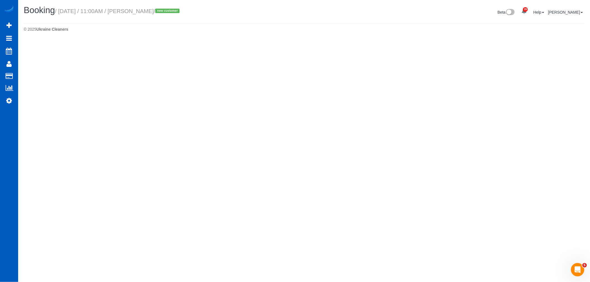
select select "WA"
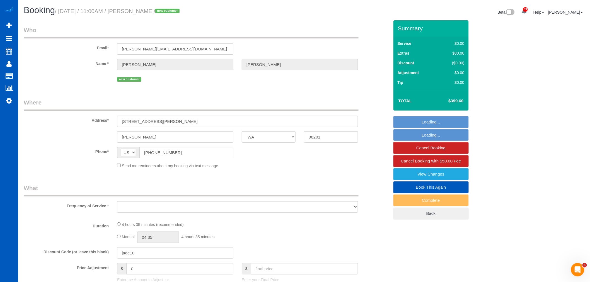
select select "spot122"
select select "string:fspay-94f24d3f-9b1a-4731-8cce-657e515e67b3"
select select "object:19669"
select select "number:8"
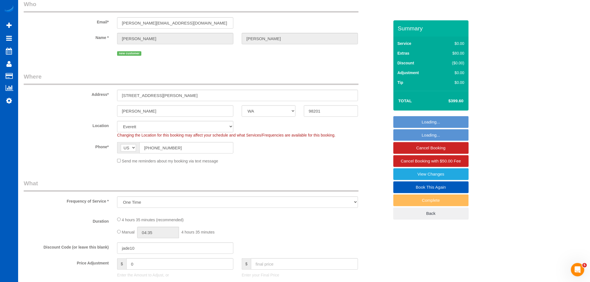
select select "spot132"
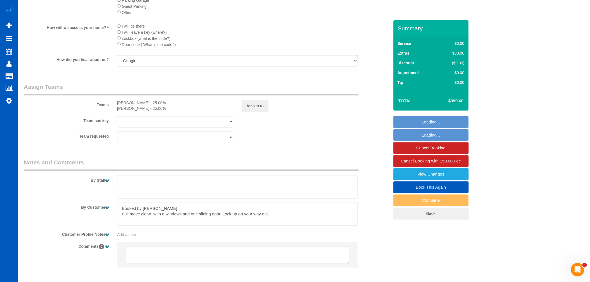
select select "object:19915"
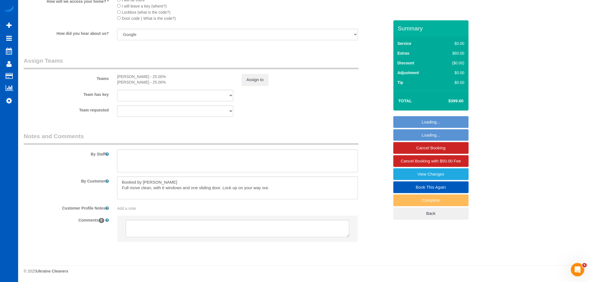
select select "199"
select select "2"
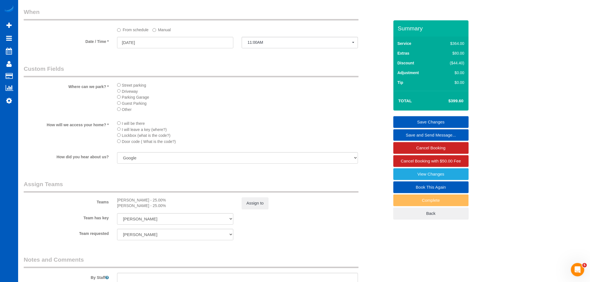
scroll to position [660, 0]
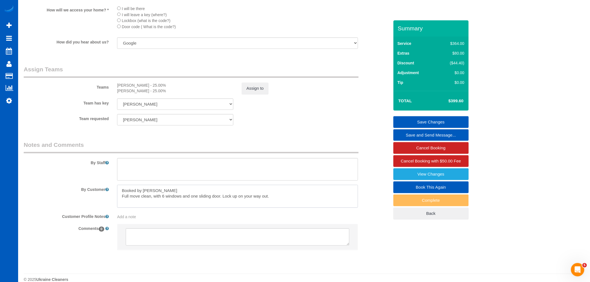
click at [274, 208] on textarea at bounding box center [237, 196] width 241 height 23
drag, startPoint x: 291, startPoint y: 202, endPoint x: 310, endPoint y: 206, distance: 19.0
click at [310, 206] on textarea at bounding box center [237, 196] width 241 height 23
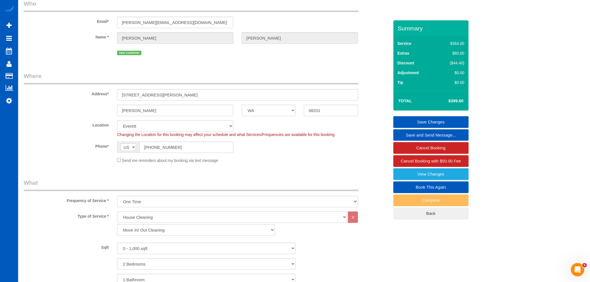
scroll to position [0, 0]
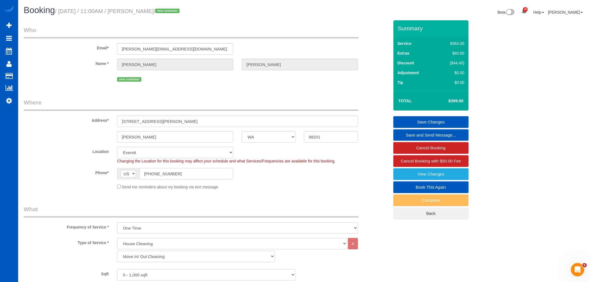
drag, startPoint x: 143, startPoint y: 13, endPoint x: 179, endPoint y: 13, distance: 36.3
click at [179, 13] on small "/ September 24, 2025 / 11:00AM / Sareen Nelson / new customer" at bounding box center [118, 11] width 126 height 6
click at [247, 117] on input "2626 Rucker Ave, Apt 4" at bounding box center [237, 121] width 241 height 11
drag, startPoint x: 122, startPoint y: 121, endPoint x: 172, endPoint y: 122, distance: 50.0
click at [172, 122] on input "2626 Rucker Ave, Apt 4" at bounding box center [237, 121] width 241 height 11
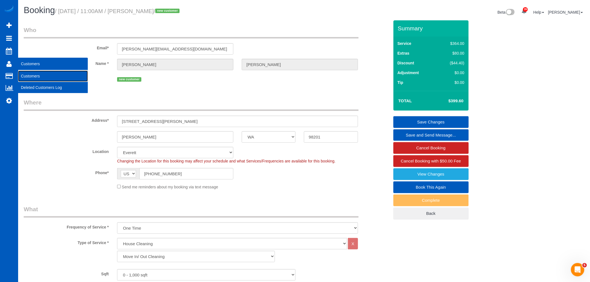
click at [31, 77] on link "Customers" at bounding box center [53, 76] width 70 height 11
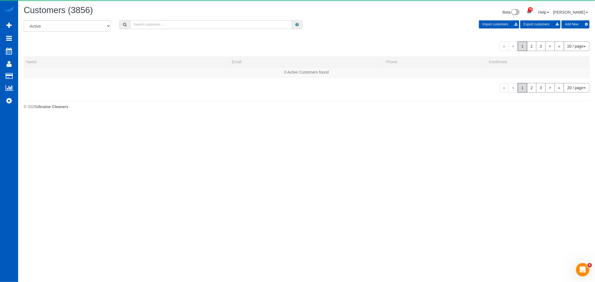
click at [148, 26] on input "text" at bounding box center [211, 24] width 162 height 9
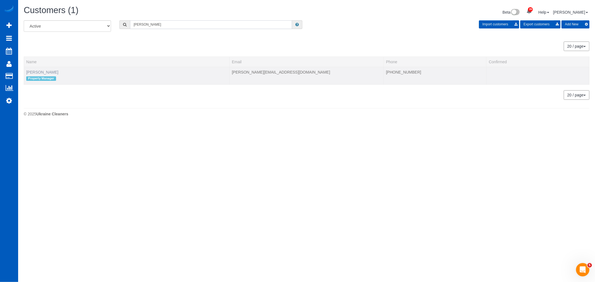
type input "adolfo"
click at [42, 74] on link "Adolfo Martell" at bounding box center [42, 72] width 32 height 4
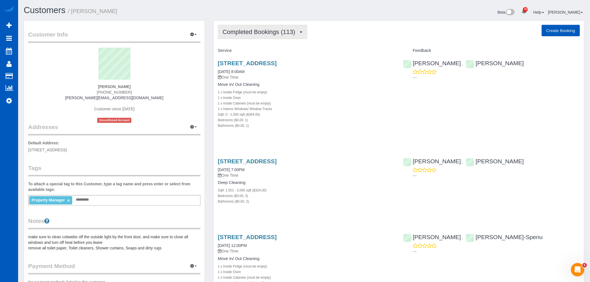
click at [261, 33] on span "Completed Bookings (113)" at bounding box center [260, 31] width 75 height 7
click at [261, 56] on link "Cancelled Bookings (12)" at bounding box center [249, 59] width 62 height 7
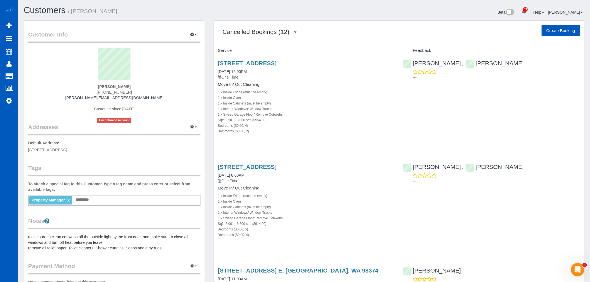
drag, startPoint x: 258, startPoint y: 59, endPoint x: 375, endPoint y: 85, distance: 119.5
click at [388, 89] on div "Move In/ Out Cleaning 1 x Inside Fridge (must be empty) 1 x Inside Oven 1 x Ins…" at bounding box center [306, 108] width 177 height 52
click at [235, 35] on button "Cancelled Bookings (12)" at bounding box center [260, 32] width 84 height 14
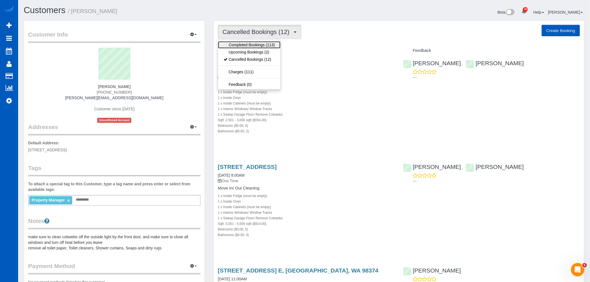
click at [234, 45] on link "Completed Bookings (113)" at bounding box center [249, 44] width 62 height 7
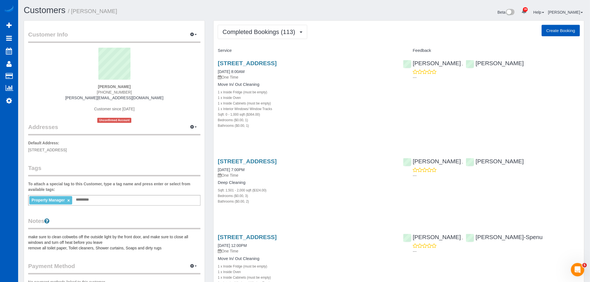
click at [553, 29] on button "Create Booking" at bounding box center [561, 31] width 38 height 12
select select "WA"
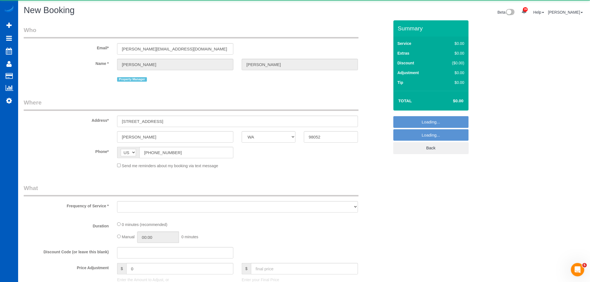
select select "object:24348"
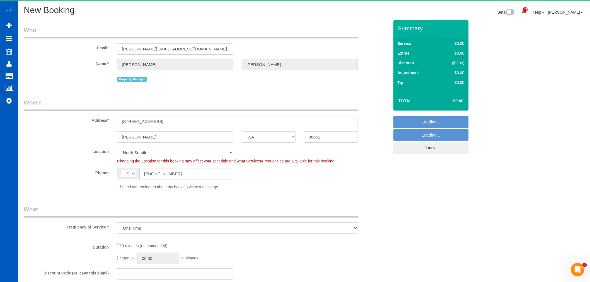
select select "199"
select select "object:24712"
select select "6"
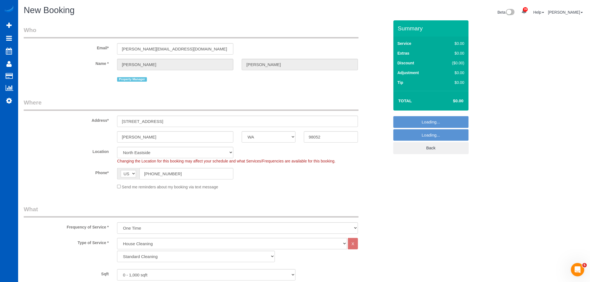
select select "object:24801"
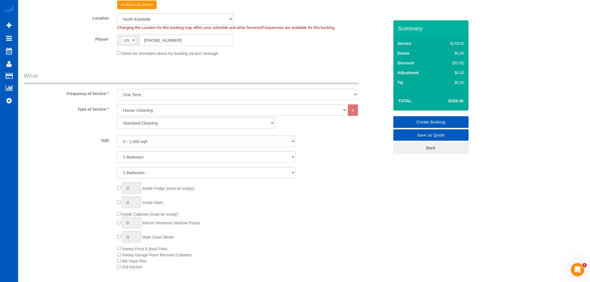
scroll to position [155, 0]
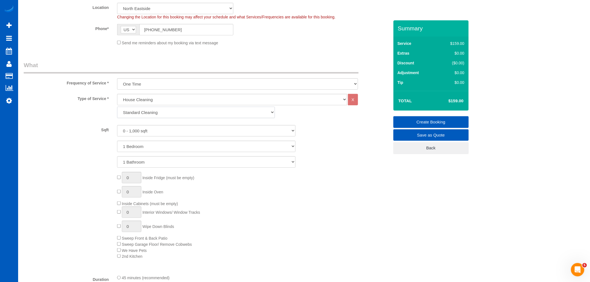
click at [152, 114] on select "Standard Cleaning Deep Cleaning Move In/ Out Cleaning" at bounding box center [196, 112] width 158 height 11
click at [154, 107] on select "Standard Cleaning Deep Cleaning Move In/ Out Cleaning" at bounding box center [196, 112] width 158 height 11
select select "368"
click at [117, 108] on select "Standard Cleaning Deep Cleaning Move In/ Out Cleaning" at bounding box center [196, 112] width 158 height 11
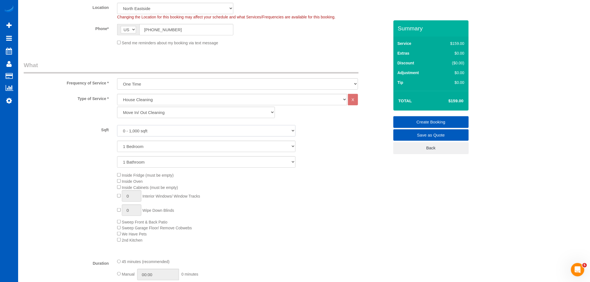
click at [150, 131] on select "0 - 1,000 sqft 1,001 - 1,500 sqft 1,501 - 2,000 sqft 2,001 - 2,500 sqft 2,501 -…" at bounding box center [206, 130] width 179 height 11
select select "2501"
click at [117, 126] on select "0 - 1,000 sqft 1,001 - 1,500 sqft 1,501 - 2,000 sqft 2,001 - 2,500 sqft 2,501 -…" at bounding box center [206, 130] width 179 height 11
click at [143, 143] on select "1 Bedroom 2 Bedrooms 3 Bedrooms 4 Bedrooms 5 Bedrooms 6 Bedrooms 7 Bedrooms" at bounding box center [206, 146] width 179 height 11
select select "4"
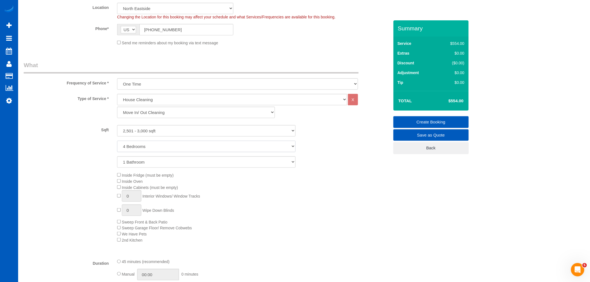
click at [117, 142] on select "1 Bedroom 2 Bedrooms 3 Bedrooms 4 Bedrooms 5 Bedrooms 6 Bedrooms 7 Bedrooms" at bounding box center [206, 146] width 179 height 11
click at [133, 162] on select "1 Bathroom 2 Bathrooms 3 Bathrooms 4 Bathrooms 5 Bathrooms 6 Bathrooms 7 Bathro…" at bounding box center [206, 162] width 179 height 11
select select "2"
click at [117, 157] on select "1 Bathroom 2 Bathrooms 3 Bathrooms 4 Bathrooms 5 Bathrooms 6 Bathrooms 7 Bathro…" at bounding box center [206, 162] width 179 height 11
click at [116, 177] on div "Inside Fridge (must be empty) Inside Oven Inside Cabinets (must be empty) 0 Int…" at bounding box center [253, 207] width 280 height 71
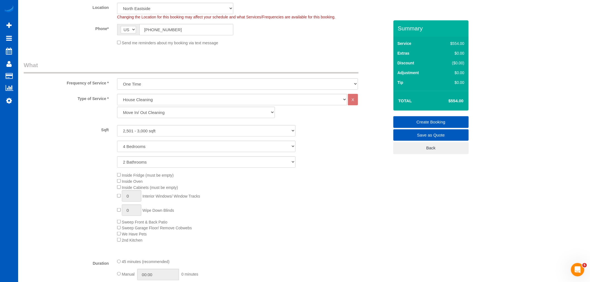
click at [118, 180] on div "Inside Fridge (must be empty) Inside Oven Inside Cabinets (must be empty) 0 Int…" at bounding box center [253, 207] width 280 height 71
click at [119, 184] on span "Inside Oven" at bounding box center [130, 181] width 26 height 4
type input "1"
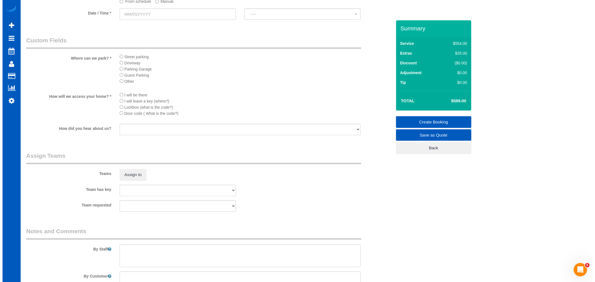
scroll to position [682, 0]
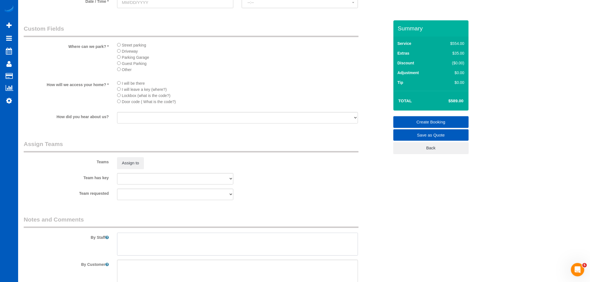
click at [147, 251] on textarea at bounding box center [237, 244] width 241 height 23
paste textarea "Move-out cleaning. Let Anna know how many windows and if blinds need wiping."
type textarea "Move-out cleaning. Let Anna know how many windows and if blinds need wiping."
click at [130, 169] on button "Assign to" at bounding box center [130, 163] width 27 height 12
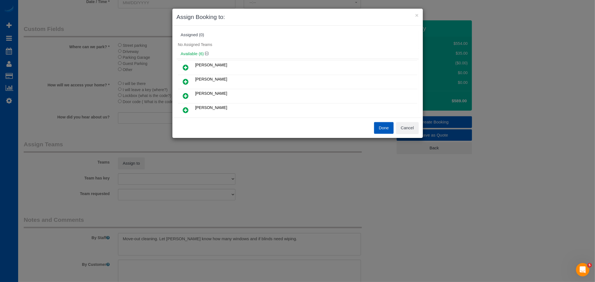
scroll to position [31, 0]
click at [416, 129] on button "Cancel" at bounding box center [407, 128] width 23 height 12
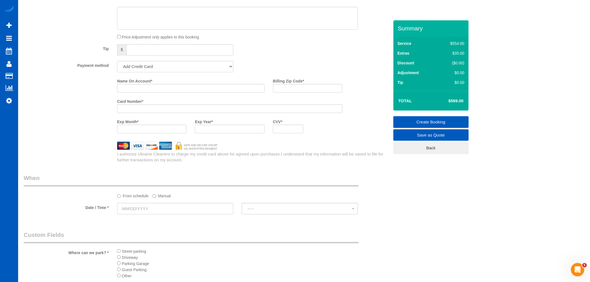
scroll to position [465, 0]
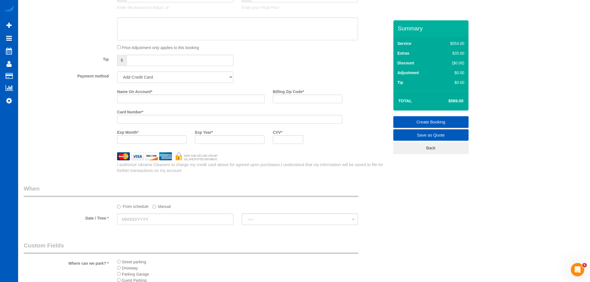
drag, startPoint x: 134, startPoint y: 81, endPoint x: 136, endPoint y: 87, distance: 5.8
click at [134, 81] on select "Add Credit Card Cash Check Paypal" at bounding box center [175, 76] width 116 height 11
select select "string:cash"
click at [117, 76] on select "Add Credit Card Cash Check Paypal" at bounding box center [175, 76] width 116 height 11
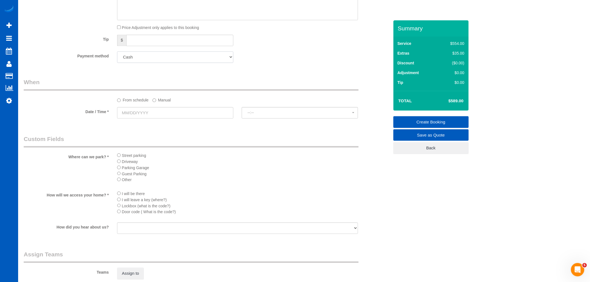
scroll to position [496, 0]
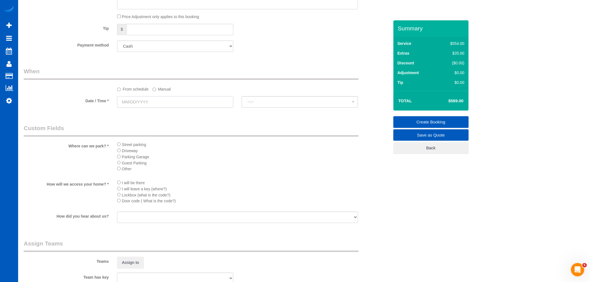
click at [146, 106] on input "text" at bounding box center [175, 101] width 116 height 11
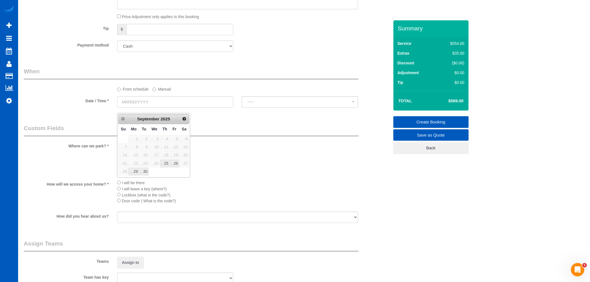
click at [158, 92] on label "Manual" at bounding box center [162, 89] width 18 height 8
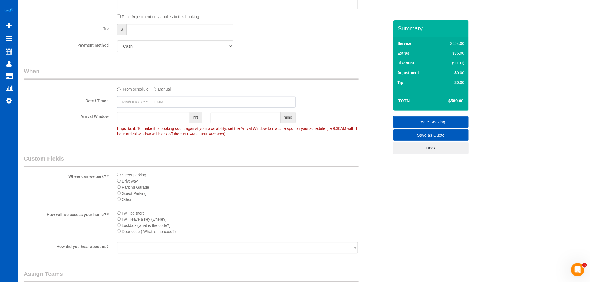
click at [148, 104] on input "text" at bounding box center [206, 101] width 179 height 11
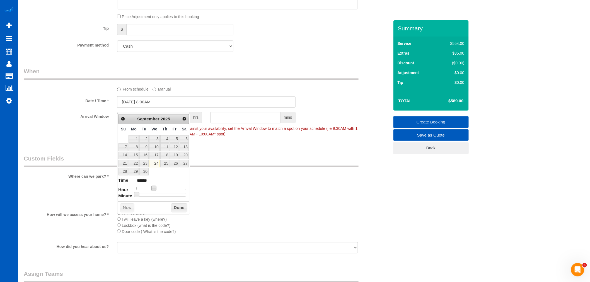
type input "09/24/2025 9:00AM"
type input "******"
type input "09/24/2025 10:00AM"
type input "*******"
type input "09/24/2025 11:00AM"
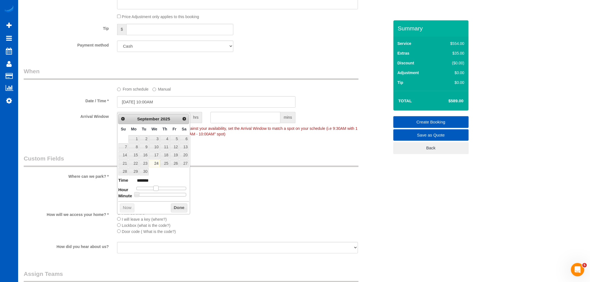
type input "*******"
type input "09/24/2025 12:00PM"
type input "*******"
type input "09/24/2025 1:00PM"
type input "******"
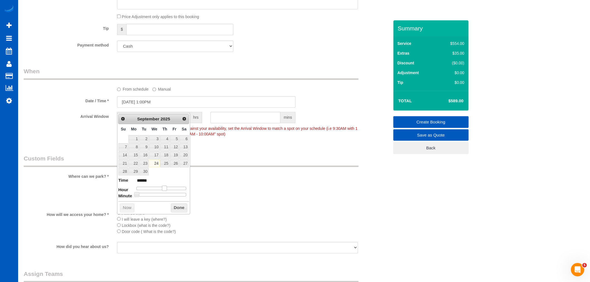
type input "09/24/2025 2:00PM"
type input "******"
drag, startPoint x: 157, startPoint y: 187, endPoint x: 167, endPoint y: 185, distance: 11.0
click at [167, 185] on dl "Time ****** Hour Minute Second Millisecond Microsecond Time Zone ***** ***** **…" at bounding box center [153, 186] width 71 height 19
drag, startPoint x: 176, startPoint y: 207, endPoint x: 165, endPoint y: 174, distance: 34.3
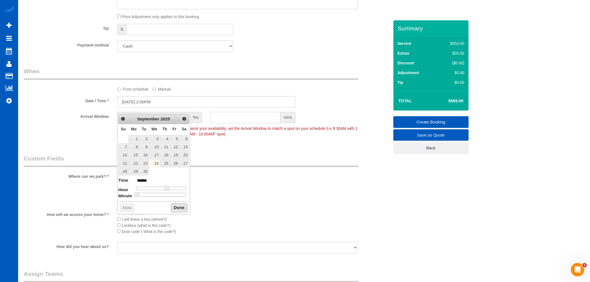
click at [176, 207] on button "Done" at bounding box center [179, 208] width 16 height 9
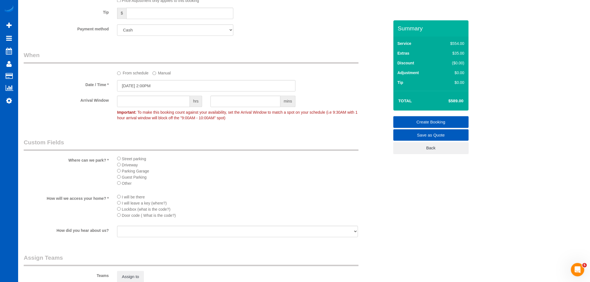
scroll to position [527, 0]
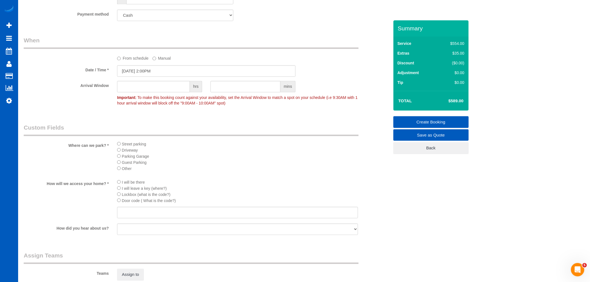
click at [122, 197] on span "Lockbox (what is the code?)" at bounding box center [146, 195] width 49 height 4
click at [127, 218] on input "text" at bounding box center [237, 212] width 241 height 11
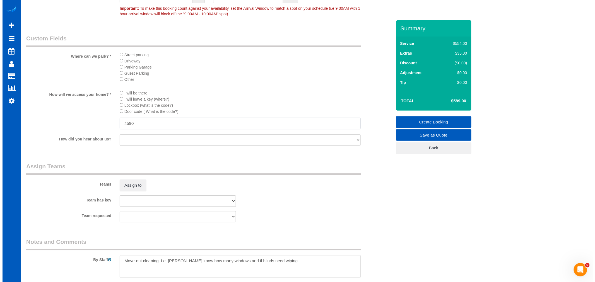
scroll to position [703, 0]
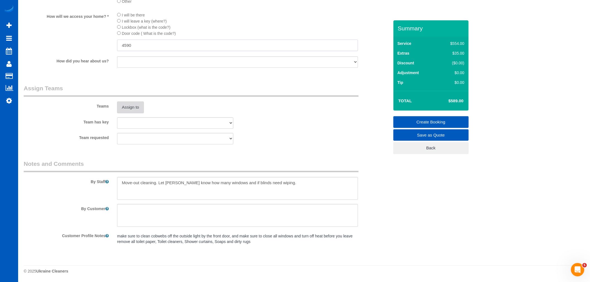
type input "4590"
click at [143, 112] on button "Assign to" at bounding box center [130, 108] width 27 height 12
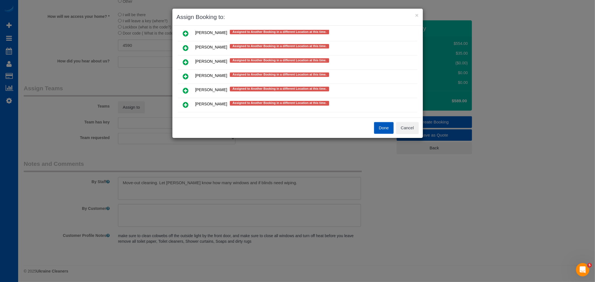
scroll to position [287, 0]
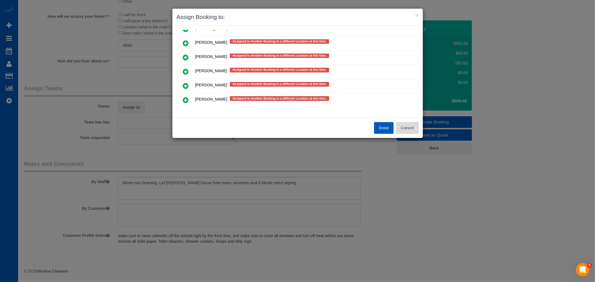
drag, startPoint x: 409, startPoint y: 128, endPoint x: 235, endPoint y: 143, distance: 174.1
click at [408, 128] on button "Cancel" at bounding box center [407, 128] width 23 height 12
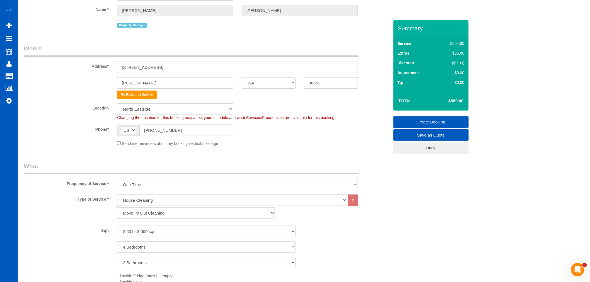
scroll to position [21, 0]
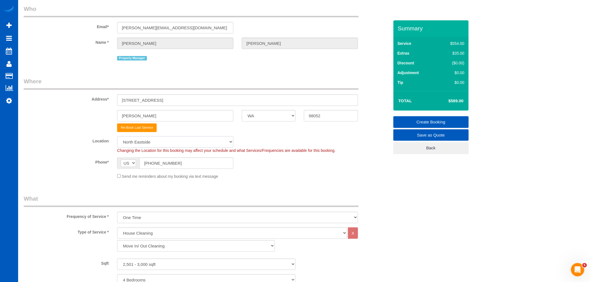
click at [157, 143] on select "North Seattle Atlanta GA Denver Everett Fort Worth TX Las Vegas Main Dallas Mai…" at bounding box center [175, 141] width 116 height 11
select select "1"
click at [117, 137] on select "North Seattle Atlanta GA Denver Everett Fort Worth TX Las Vegas Main Dallas Mai…" at bounding box center [175, 141] width 116 height 11
select select "object:26188"
select select "2501"
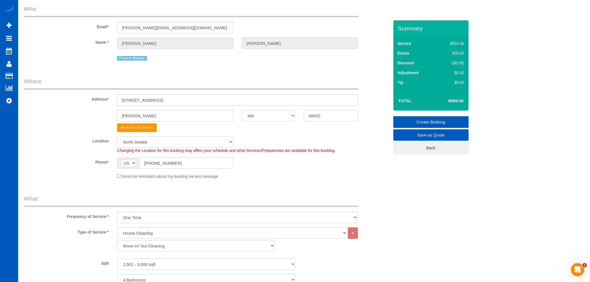
select select "4"
select select "2"
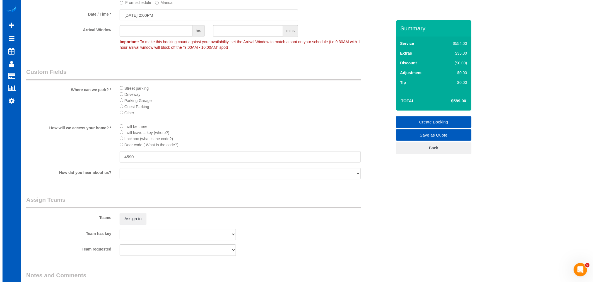
scroll to position [672, 0]
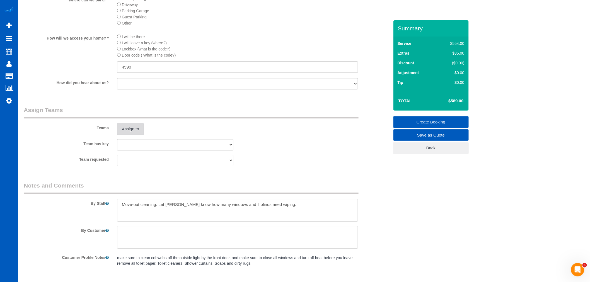
click at [133, 135] on button "Assign to" at bounding box center [130, 129] width 27 height 12
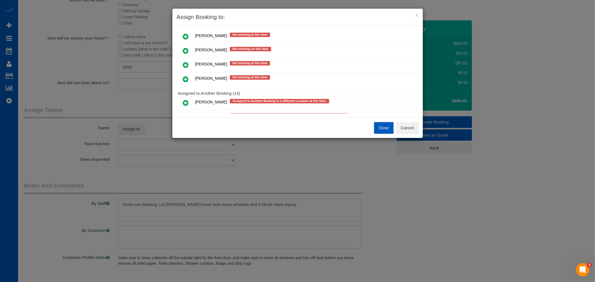
scroll to position [124, 0]
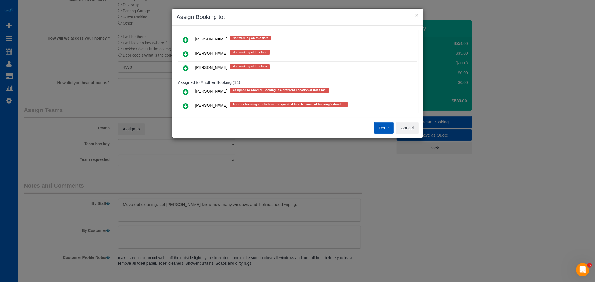
click at [185, 105] on icon at bounding box center [186, 106] width 6 height 7
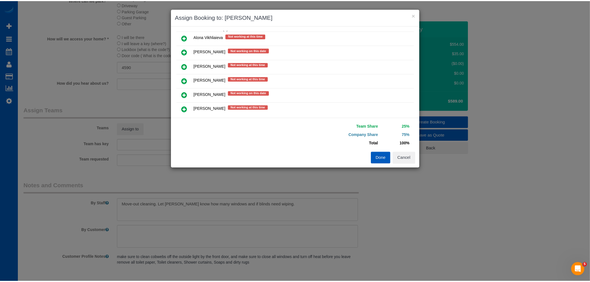
scroll to position [0, 0]
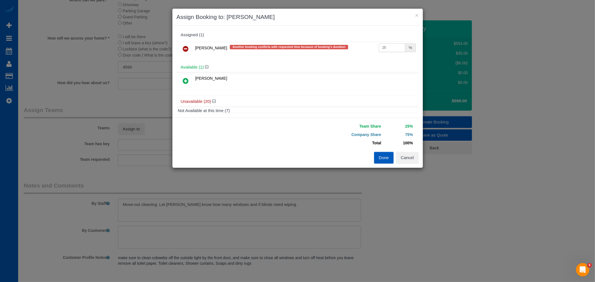
drag, startPoint x: 389, startPoint y: 47, endPoint x: 321, endPoint y: 52, distance: 68.8
click at [321, 52] on tr "Anastasiia Demchenko Another booking conflicts with requested time because of b…" at bounding box center [297, 49] width 239 height 14
type input "50"
click at [377, 157] on button "Done" at bounding box center [384, 158] width 20 height 12
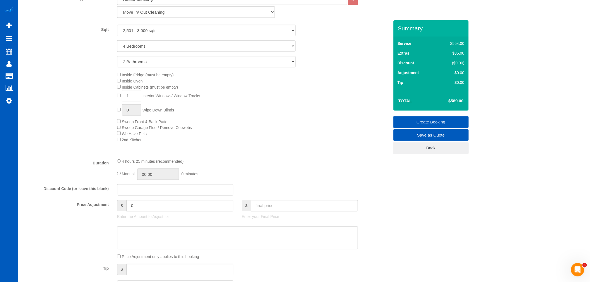
scroll to position [176, 0]
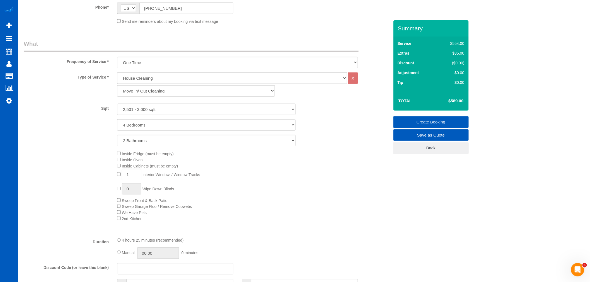
click at [441, 121] on link "Create Booking" at bounding box center [431, 122] width 75 height 12
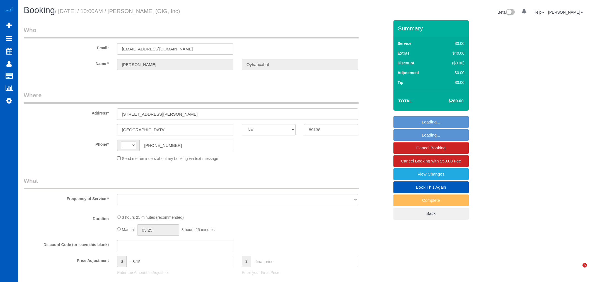
select select "NV"
select select "string:[GEOGRAPHIC_DATA]"
select select "object:809"
select select "string:fspay-eba2ad43-47e6-49ff-b943-e986eb30b0dc"
select select "199"
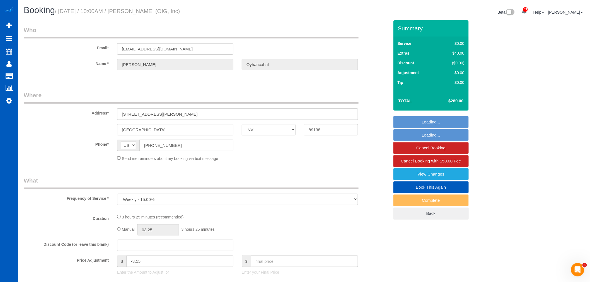
select select "2501"
select select "4"
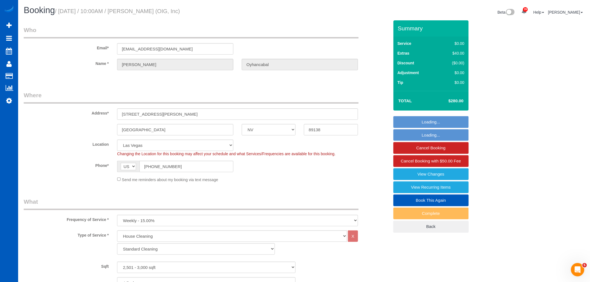
select select "object:1070"
select select "spot1"
select select "2501"
select select "4"
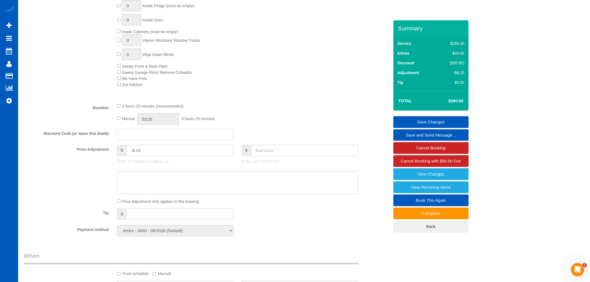
scroll to position [341, 0]
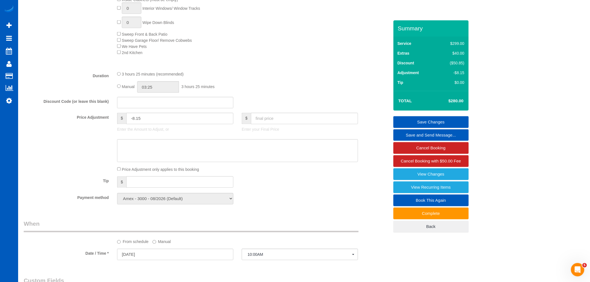
drag, startPoint x: 210, startPoint y: 186, endPoint x: 246, endPoint y: 210, distance: 43.3
click at [246, 209] on fieldset "What Frequency of Service * One Time Weekly - 15.00% Every 2 Weeks - 10.00% Eve…" at bounding box center [207, 33] width 366 height 352
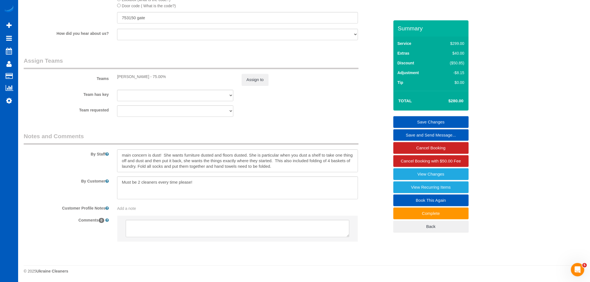
scroll to position [697, 0]
click at [203, 186] on textarea at bounding box center [237, 188] width 241 height 23
click at [283, 167] on textarea at bounding box center [237, 161] width 241 height 23
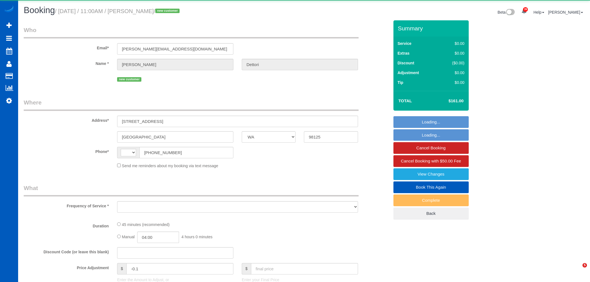
select select "WA"
select select "object:1297"
select select "string:fspay-5a1f0a83-2a57-43d6-bc3b-5044af280d94"
select select "199"
select select "1001"
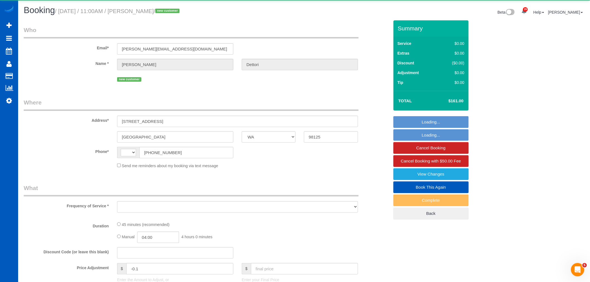
select select "spot1"
select select "string:US"
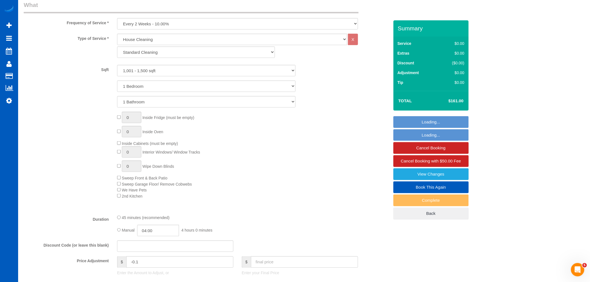
select select "spot10"
select select "1001"
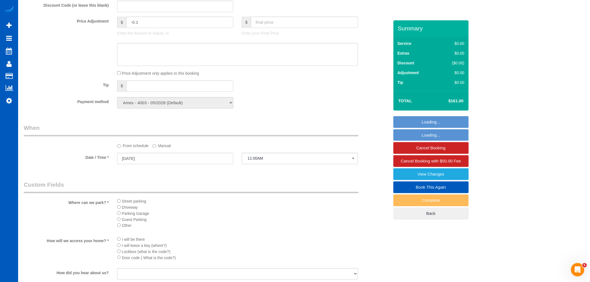
select select "object:1997"
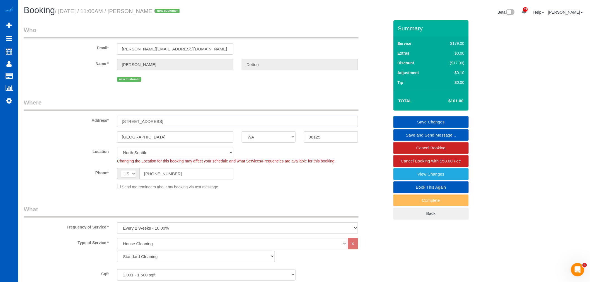
drag, startPoint x: 166, startPoint y: 119, endPoint x: 104, endPoint y: 131, distance: 62.8
click at [81, 129] on sui-booking-address "Address* 3544 NE 113th St Seattle AK AL AR AZ CA CO CT DC DE FL GA HI IA ID IL …" at bounding box center [207, 120] width 366 height 44
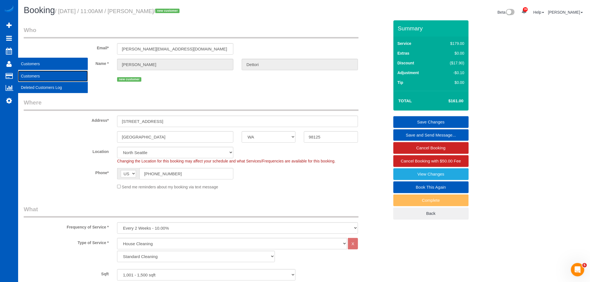
click at [41, 75] on link "Customers" at bounding box center [53, 76] width 70 height 11
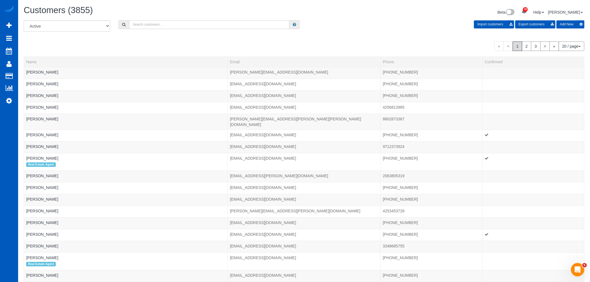
click at [148, 25] on input "text" at bounding box center [209, 24] width 160 height 9
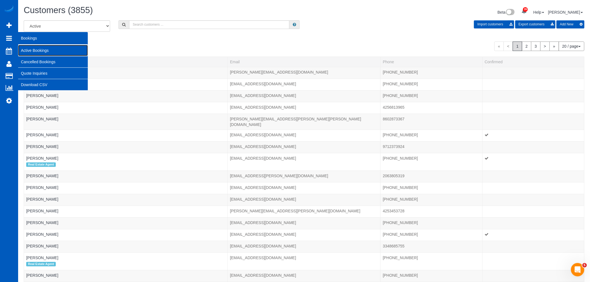
click at [62, 48] on link "Active Bookings" at bounding box center [53, 50] width 70 height 11
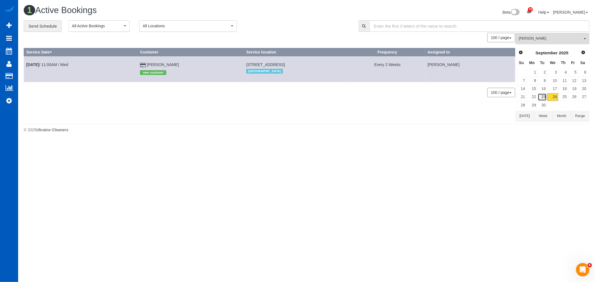
click at [543, 94] on link "23" at bounding box center [542, 97] width 9 height 8
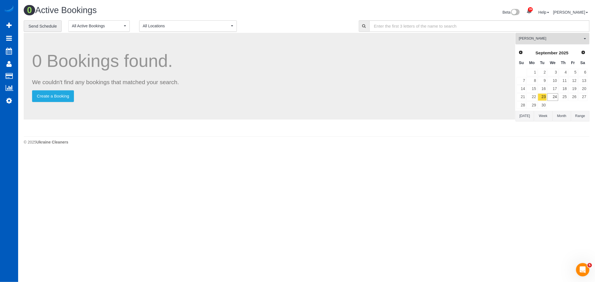
click at [540, 39] on span "[PERSON_NAME]" at bounding box center [551, 38] width 64 height 5
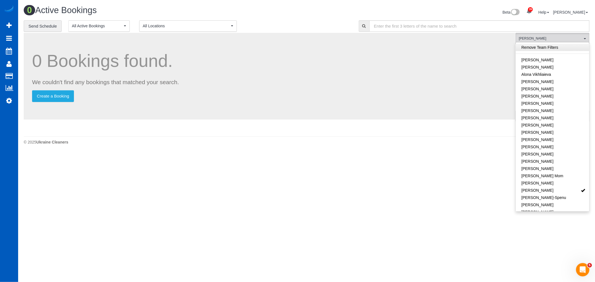
click at [540, 46] on link "Remove Team Filters" at bounding box center [552, 47] width 73 height 7
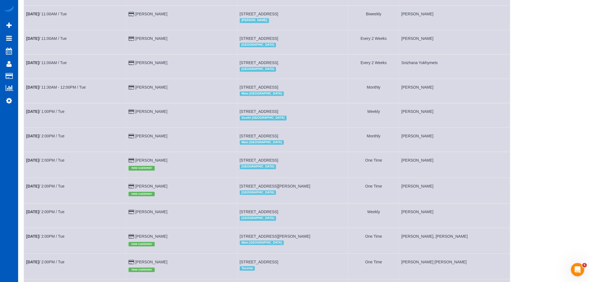
scroll to position [558, 0]
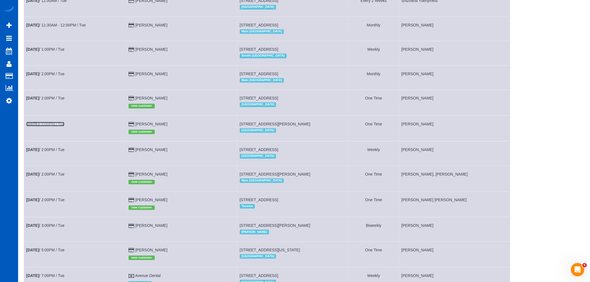
click at [31, 126] on b "Sep 23rd" at bounding box center [32, 124] width 13 height 4
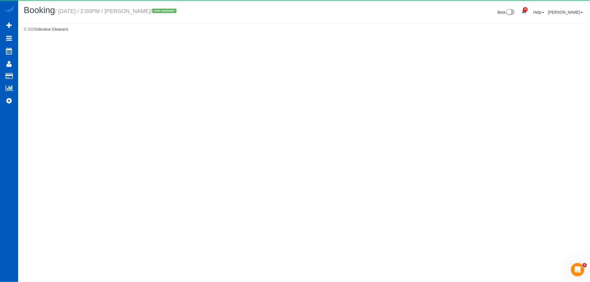
select select "CO"
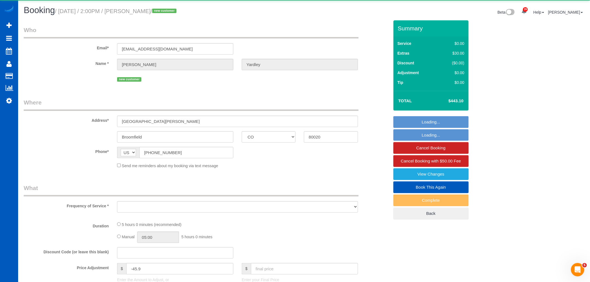
select select "string:fspay-77d94c1d-9418-4c2f-9306-1990c3eb5bcd"
select select "199"
select select "1501"
select select "3"
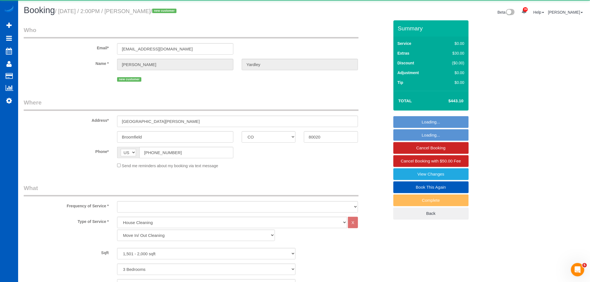
select select "object:3855"
select select "spot19"
select select "1501"
select select "3"
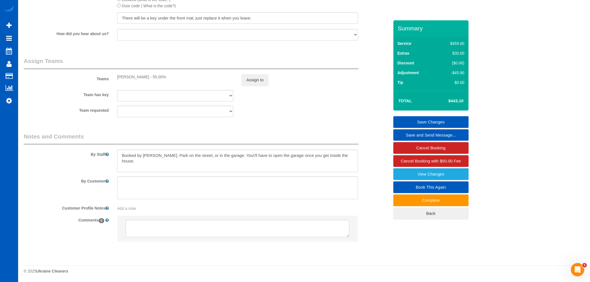
scroll to position [690, 0]
click at [348, 163] on textarea at bounding box center [237, 161] width 241 height 23
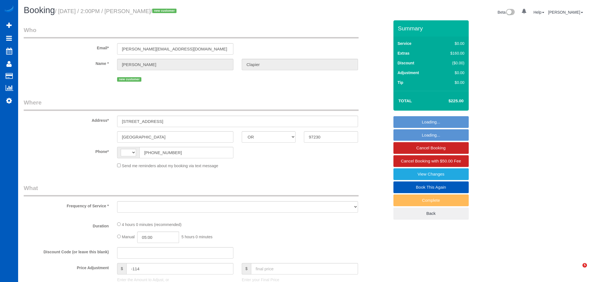
select select "OR"
select select "object:571"
select select "string:fspay-33fafbb7-c159-4523-a9f4-90db6eab97f4"
select select "199"
select select "1001"
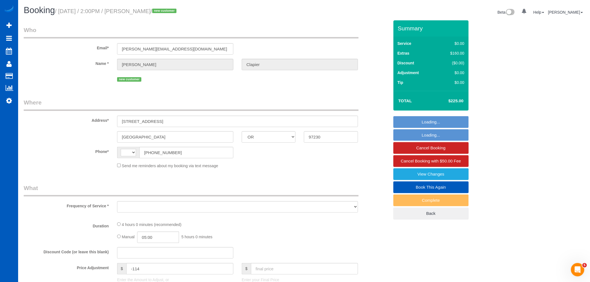
select select "3"
select select "spot1"
select select "string:[GEOGRAPHIC_DATA]"
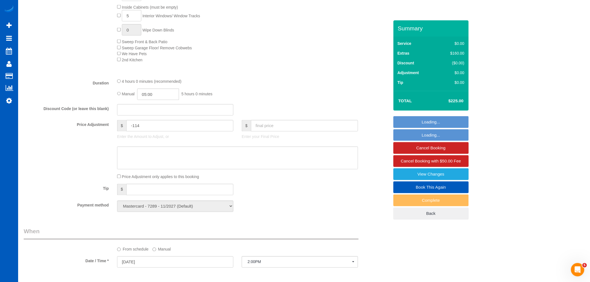
select select "1001"
select select "3"
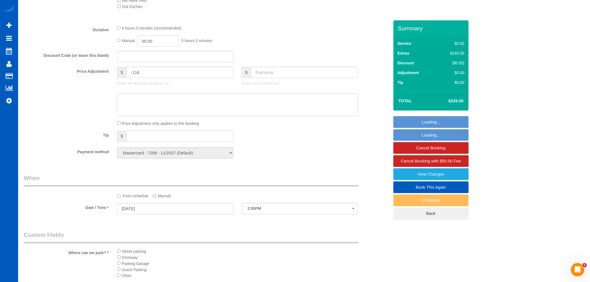
scroll to position [496, 0]
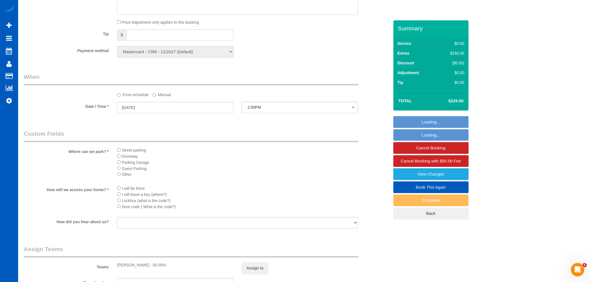
select select "object:1211"
select select "spot14"
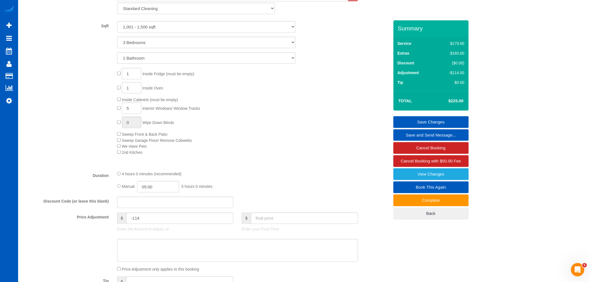
scroll to position [310, 0]
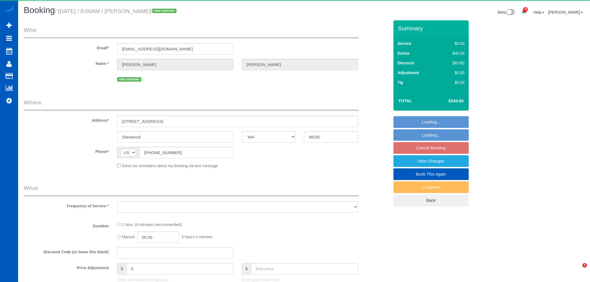
select select "WA"
select select "object:5089"
select select "string:fspay-d4812899-1657-4504-80d9-9d49ab2c9f18"
select select "199"
select select "3001"
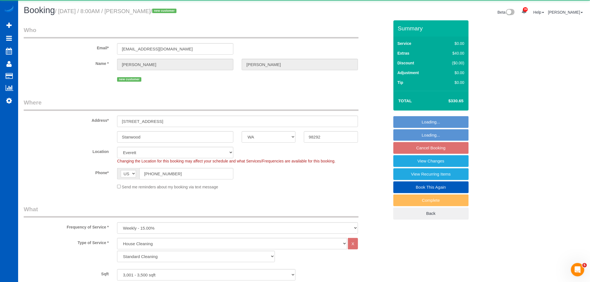
scroll to position [8, 0]
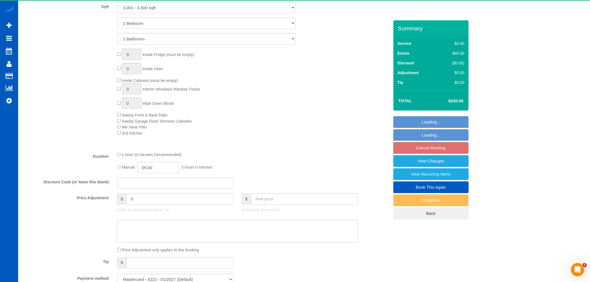
select select "object:5527"
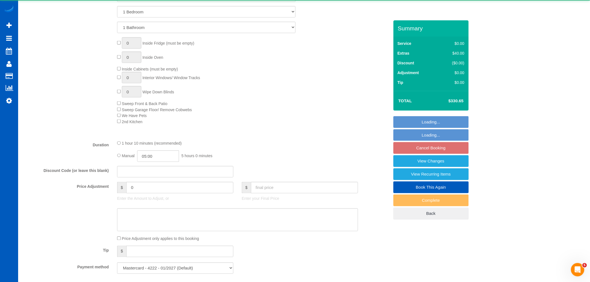
select select "3001"
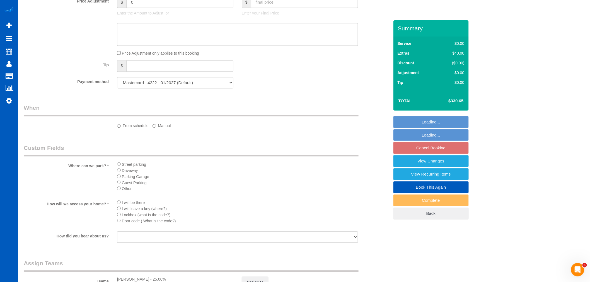
select select "spot6"
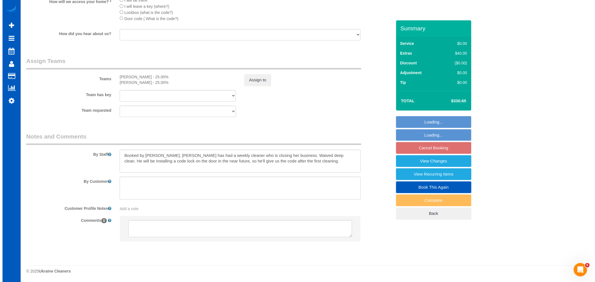
scroll to position [702, 0]
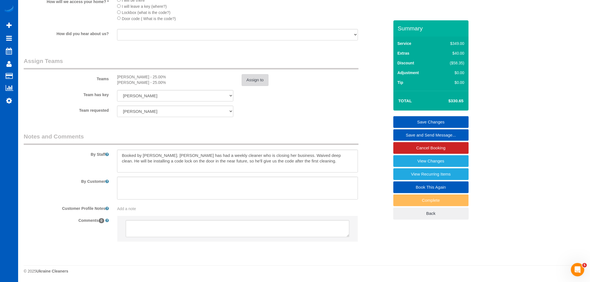
click at [256, 80] on button "Assign to" at bounding box center [255, 80] width 27 height 12
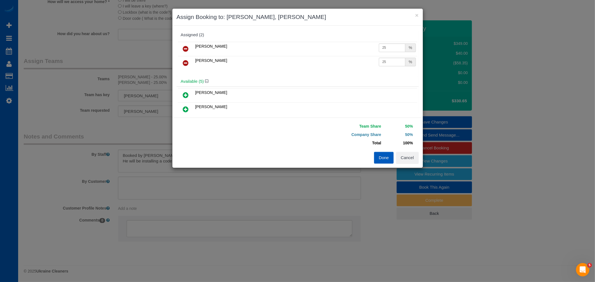
click at [185, 60] on icon at bounding box center [186, 63] width 6 height 7
click at [186, 50] on icon at bounding box center [186, 48] width 6 height 7
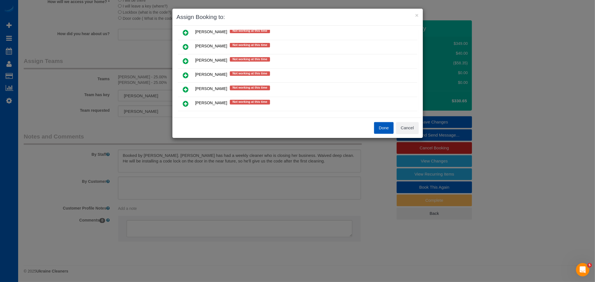
click at [185, 72] on icon at bounding box center [186, 75] width 6 height 7
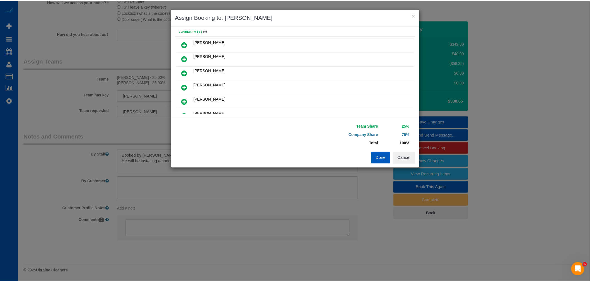
scroll to position [0, 0]
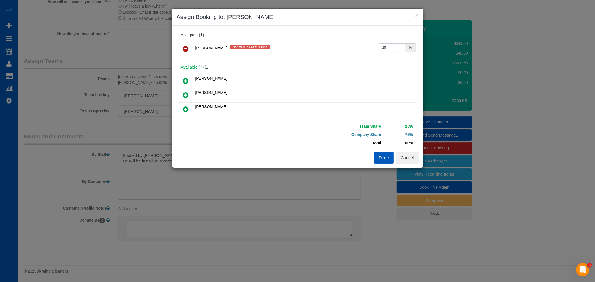
drag, startPoint x: 383, startPoint y: 51, endPoint x: 363, endPoint y: 53, distance: 20.2
click at [364, 50] on tr "[PERSON_NAME] Not working at this time 25 %" at bounding box center [297, 49] width 239 height 14
type input "55"
click at [386, 158] on button "Done" at bounding box center [384, 158] width 20 height 12
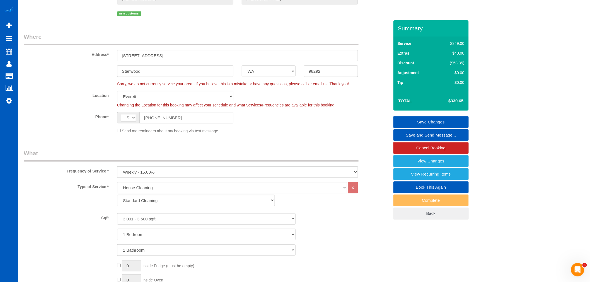
scroll to position [20, 0]
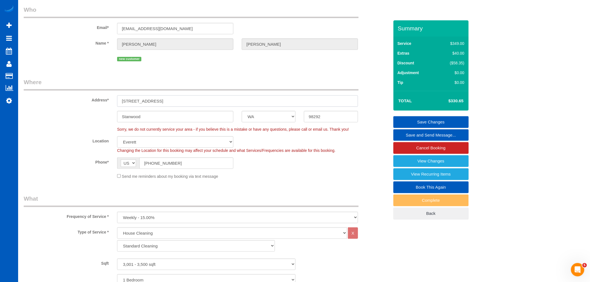
drag, startPoint x: 165, startPoint y: 103, endPoint x: 109, endPoint y: 107, distance: 56.5
click at [108, 107] on div "Address* [STREET_ADDRESS]" at bounding box center [207, 92] width 374 height 29
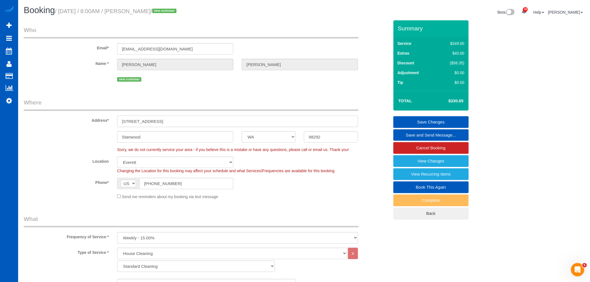
scroll to position [186, 0]
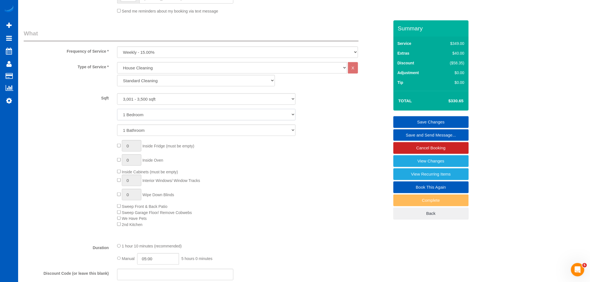
click at [158, 116] on select "1 Bedroom 2 Bedrooms 3 Bedrooms 4 Bedrooms 5 Bedrooms 6 Bedrooms 7 Bedrooms" at bounding box center [206, 114] width 179 height 11
select select "4"
click at [117, 110] on select "1 Bedroom 2 Bedrooms 3 Bedrooms 4 Bedrooms 5 Bedrooms 6 Bedrooms 7 Bedrooms" at bounding box center [206, 114] width 179 height 11
click at [136, 137] on div "Type of Service * House Cleaning X Standard Cleaning Deep Cleaning Move In/ Out…" at bounding box center [207, 150] width 366 height 177
click at [136, 133] on select "1 Bathroom 2 Bathrooms 3 Bathrooms 4 Bathrooms 5 Bathrooms 6 Bathrooms 7 Bathro…" at bounding box center [206, 130] width 179 height 11
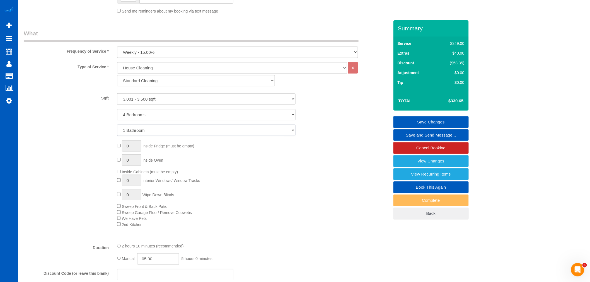
select select "4"
click at [117, 125] on select "1 Bathroom 2 Bathrooms 3 Bathrooms 4 Bathrooms 5 Bathrooms 6 Bathrooms 7 Bathro…" at bounding box center [206, 130] width 179 height 11
click at [214, 200] on div "0 Inside Fridge (must be empty) 0 Inside Oven Inside Cabinets (must be empty) 0…" at bounding box center [253, 183] width 280 height 87
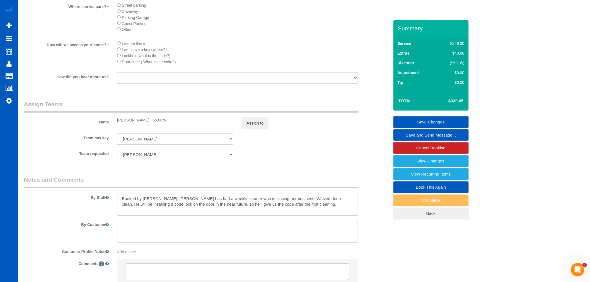
scroll to position [702, 0]
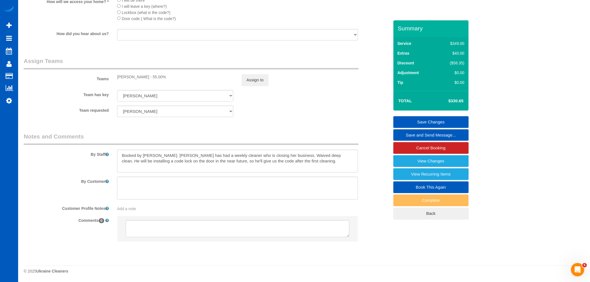
click at [442, 122] on link "Save Changes" at bounding box center [431, 122] width 75 height 12
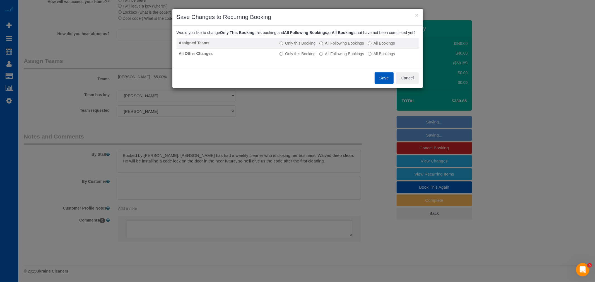
click at [354, 46] on label "All Following Bookings" at bounding box center [341, 43] width 45 height 6
click at [347, 57] on label "All Following Bookings" at bounding box center [341, 54] width 45 height 6
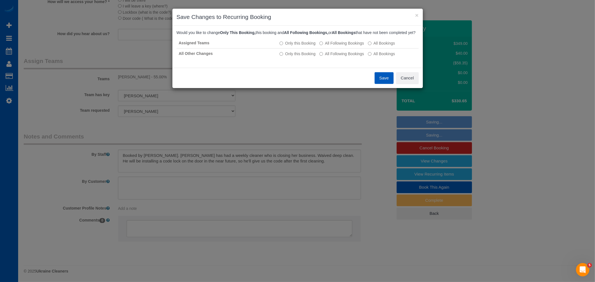
click at [379, 81] on button "Save" at bounding box center [384, 78] width 19 height 12
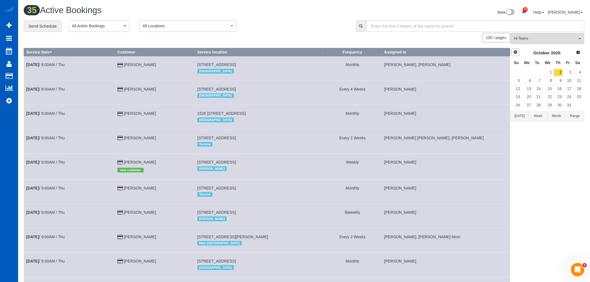
click at [517, 52] on span "Prev" at bounding box center [516, 52] width 4 height 4
click at [550, 97] on link "24" at bounding box center [548, 97] width 11 height 8
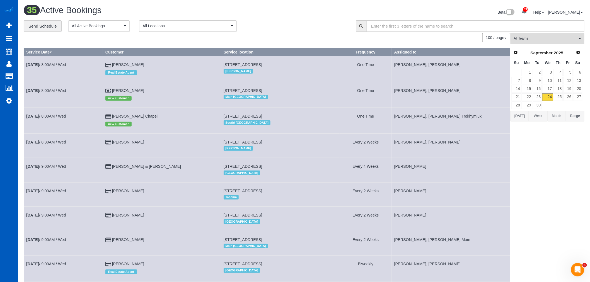
drag, startPoint x: 546, startPoint y: 43, endPoint x: 548, endPoint y: 59, distance: 16.1
click at [546, 42] on button "All Teams" at bounding box center [548, 38] width 74 height 11
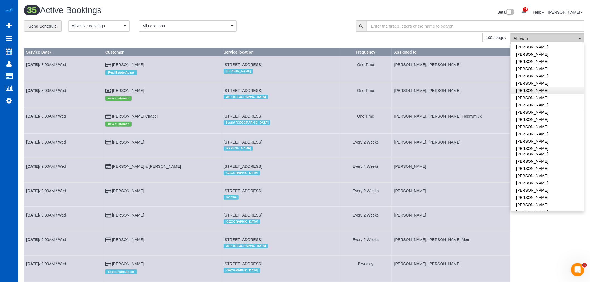
scroll to position [155, 0]
click at [538, 117] on link "[PERSON_NAME]" at bounding box center [547, 115] width 73 height 7
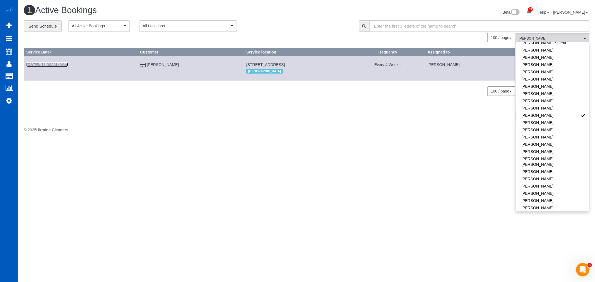
click at [36, 65] on b "[DATE]" at bounding box center [32, 64] width 13 height 4
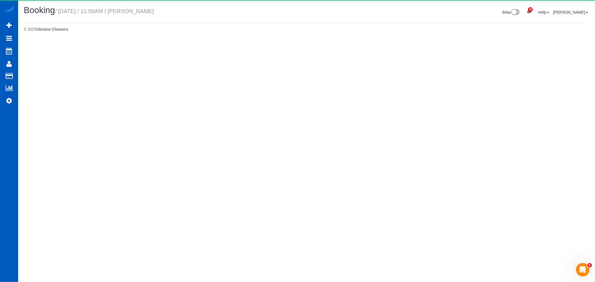
select select "OR"
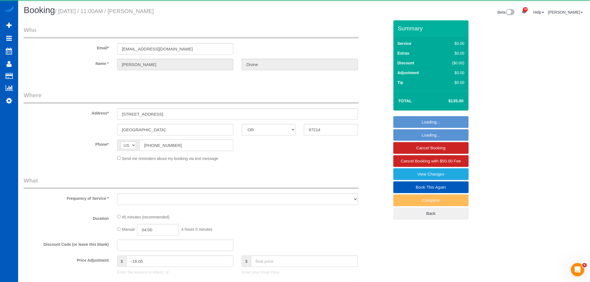
select select "object:7655"
select select "string:fspay-d8d72ec2-2a34-4c71-ab46-66460e511758"
select select "199"
select select "spot23"
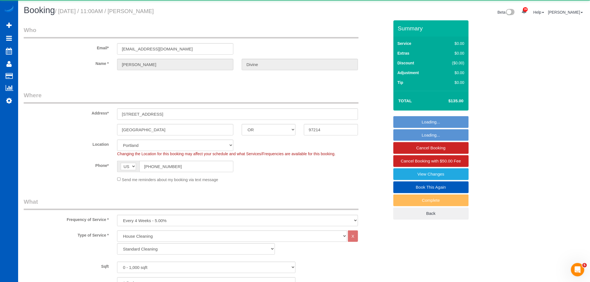
select select "object:7860"
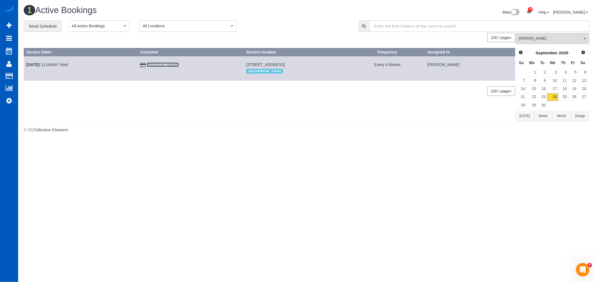
click at [154, 64] on link "[PERSON_NAME]" at bounding box center [163, 64] width 32 height 4
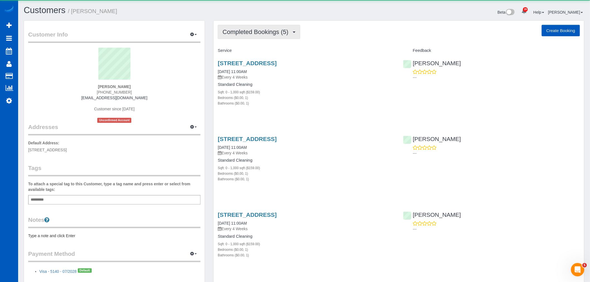
click at [273, 38] on button "Completed Bookings (5)" at bounding box center [259, 32] width 83 height 14
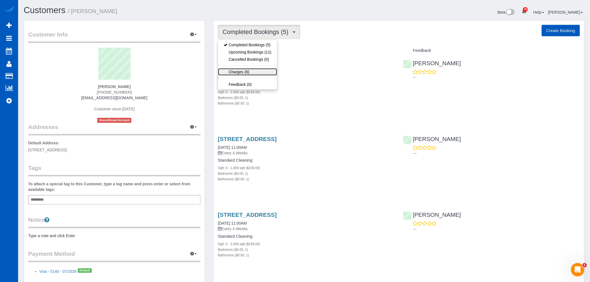
click at [269, 71] on link "Charges (6)" at bounding box center [247, 71] width 59 height 7
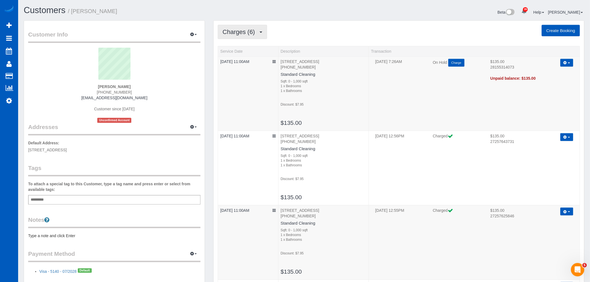
click at [249, 32] on span "Charges (6)" at bounding box center [240, 31] width 35 height 7
click at [247, 48] on link "Completed Bookings (5)" at bounding box center [247, 44] width 59 height 7
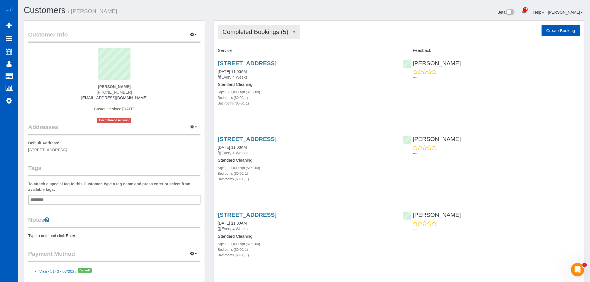
click at [241, 32] on span "Completed Bookings (5)" at bounding box center [257, 31] width 69 height 7
click at [246, 52] on link "Upcoming Bookings (11)" at bounding box center [247, 52] width 59 height 7
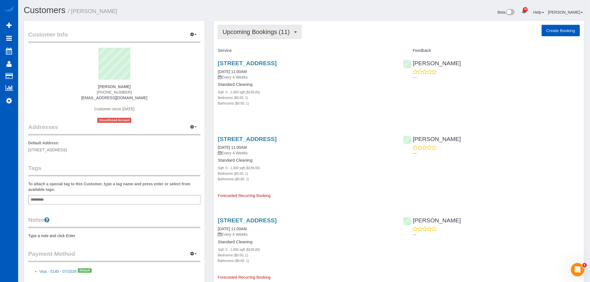
click at [263, 34] on span "Upcoming Bookings (11)" at bounding box center [258, 31] width 70 height 7
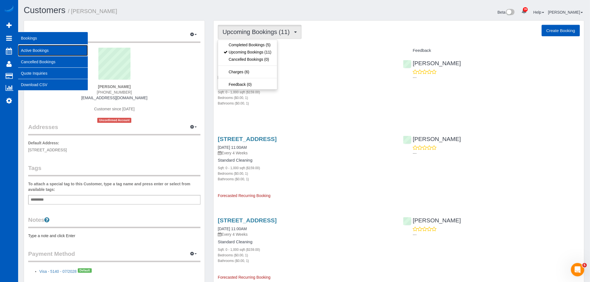
click at [34, 48] on link "Active Bookings" at bounding box center [53, 50] width 70 height 11
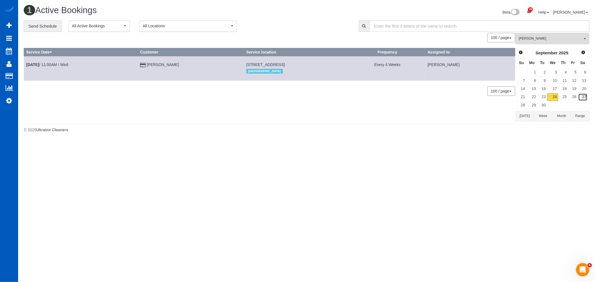
click at [587, 95] on link "27" at bounding box center [582, 97] width 9 height 8
click at [540, 38] on span "[PERSON_NAME]" at bounding box center [551, 38] width 64 height 5
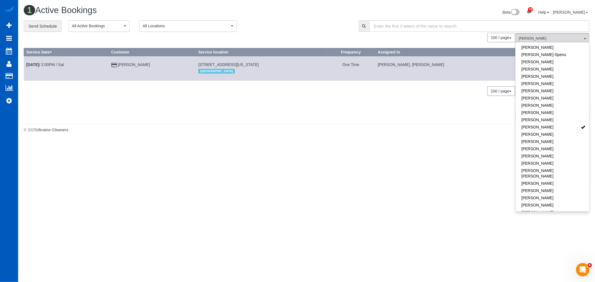
click at [271, 176] on body "39 Beta Your Notifications You have 0 alerts × You have 1 to charge for [DATE] …" at bounding box center [297, 141] width 595 height 282
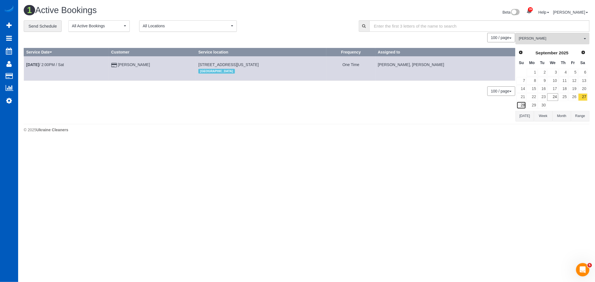
click at [525, 108] on link "28" at bounding box center [521, 106] width 9 height 8
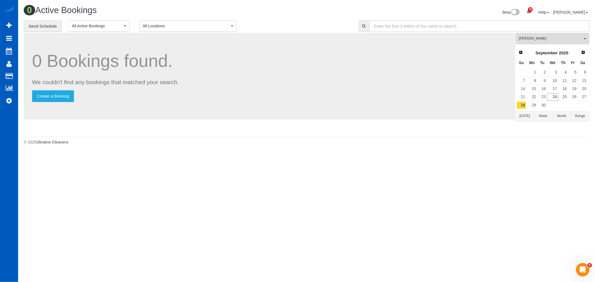
click at [534, 40] on span "[PERSON_NAME]" at bounding box center [551, 38] width 64 height 5
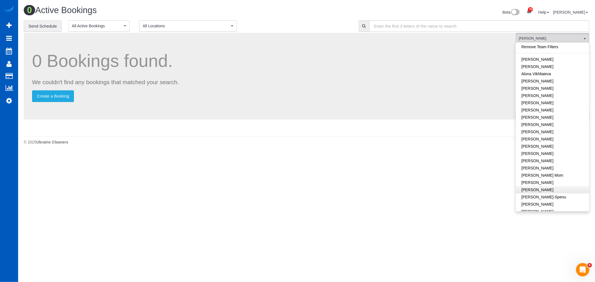
scroll to position [0, 0]
click at [545, 49] on link "Remove Team Filters" at bounding box center [552, 47] width 73 height 7
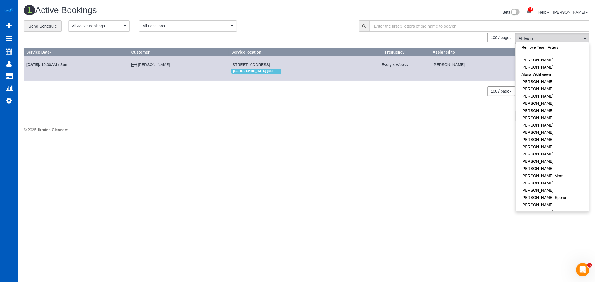
click at [386, 149] on body "39 Beta Your Notifications You have 0 alerts × You have 1 to charge for [DATE] …" at bounding box center [297, 141] width 595 height 282
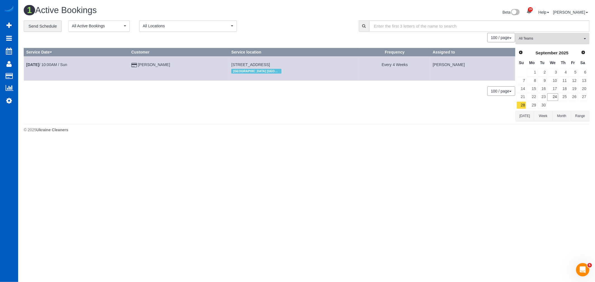
click at [537, 42] on button "All Teams" at bounding box center [553, 38] width 74 height 11
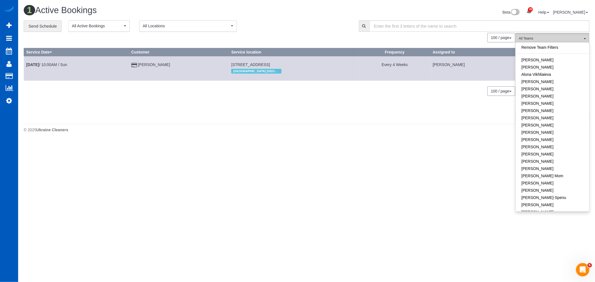
click at [539, 40] on span "All Teams" at bounding box center [551, 38] width 64 height 5
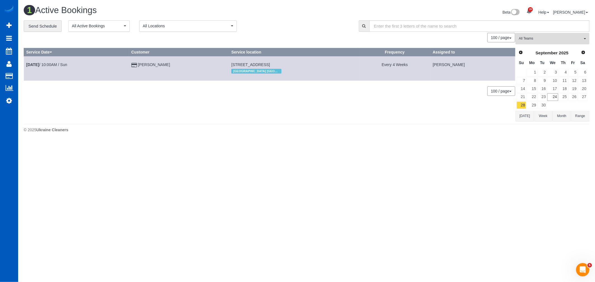
click at [539, 40] on span "All Teams" at bounding box center [551, 38] width 64 height 5
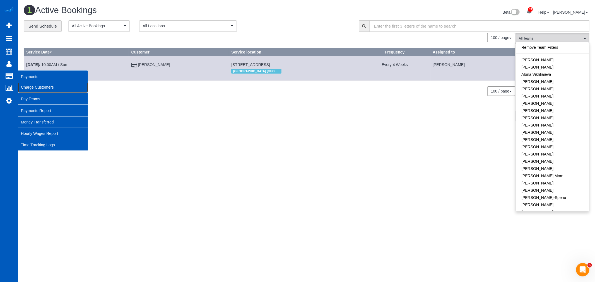
click at [38, 85] on link "Charge Customers" at bounding box center [53, 87] width 70 height 11
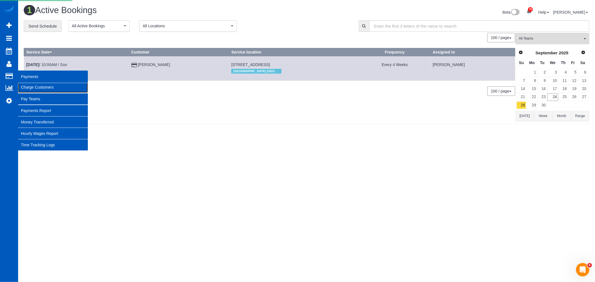
select select
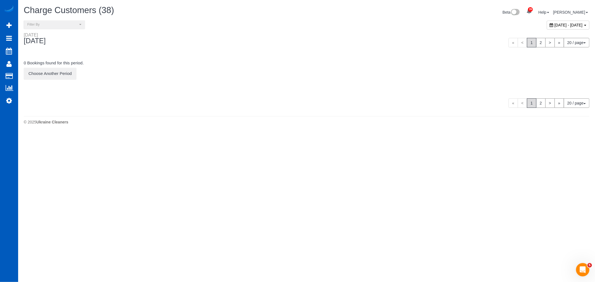
click at [547, 28] on div "[DATE] - [DATE]" at bounding box center [568, 25] width 43 height 9
type input "**********"
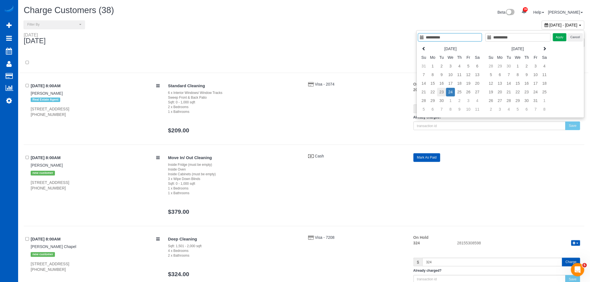
type input "**********"
click at [440, 94] on td "23" at bounding box center [441, 92] width 9 height 9
type input "**********"
click at [555, 37] on button "Apply" at bounding box center [560, 37] width 14 height 8
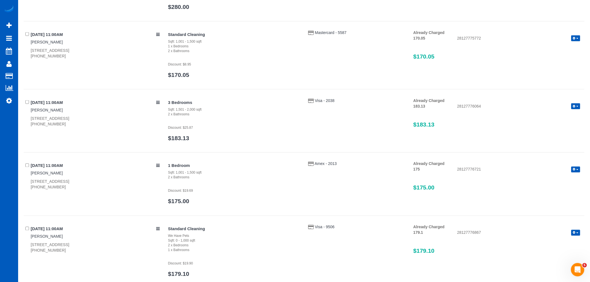
scroll to position [1226, 0]
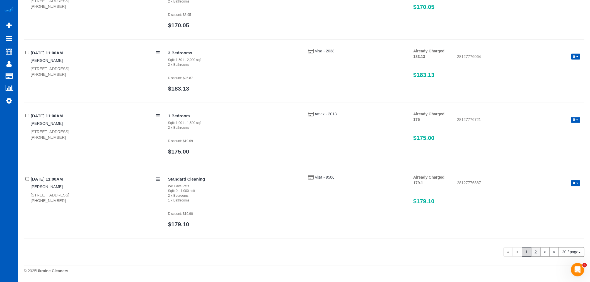
click at [534, 251] on link "2" at bounding box center [536, 252] width 9 height 9
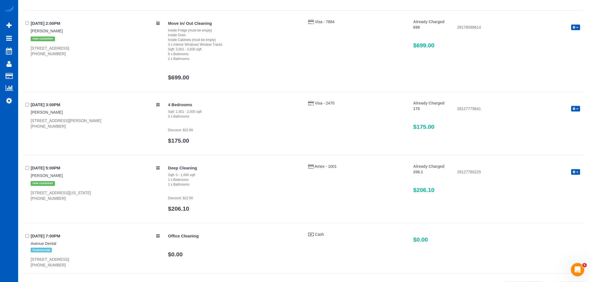
scroll to position [843, 0]
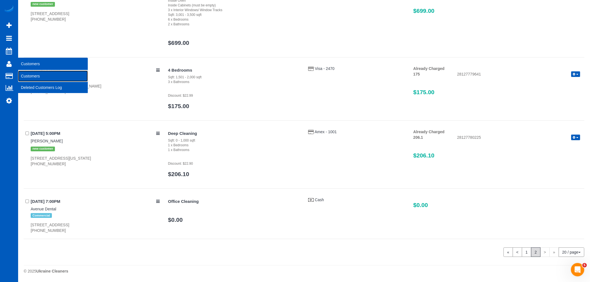
click at [27, 74] on link "Customers" at bounding box center [53, 76] width 70 height 11
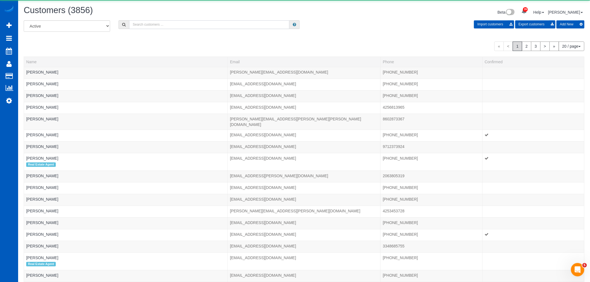
click at [175, 27] on input "text" at bounding box center [209, 24] width 160 height 9
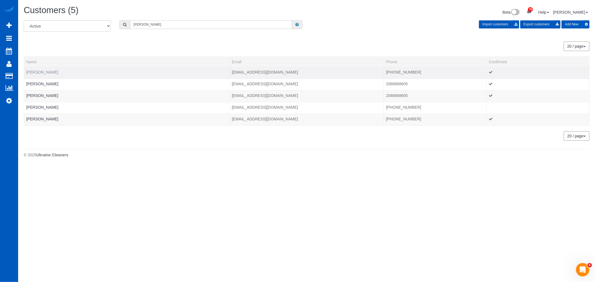
type input "[PERSON_NAME]"
click at [40, 72] on link "[PERSON_NAME]" at bounding box center [42, 72] width 32 height 4
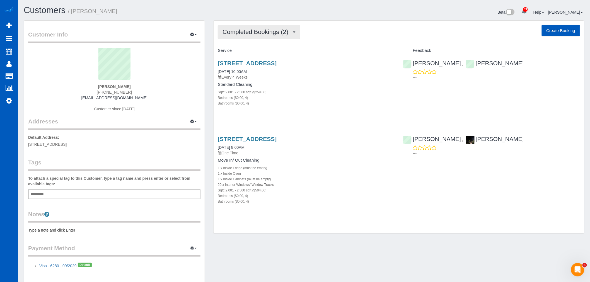
click at [254, 29] on span "Completed Bookings (2)" at bounding box center [257, 31] width 69 height 7
click at [246, 55] on link "Upcoming Bookings (11)" at bounding box center [247, 52] width 59 height 7
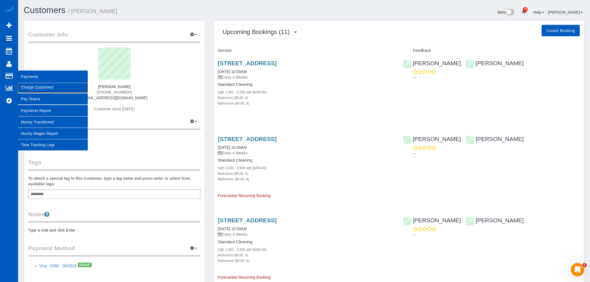
click at [29, 85] on link "Charge Customers" at bounding box center [53, 87] width 70 height 11
select select
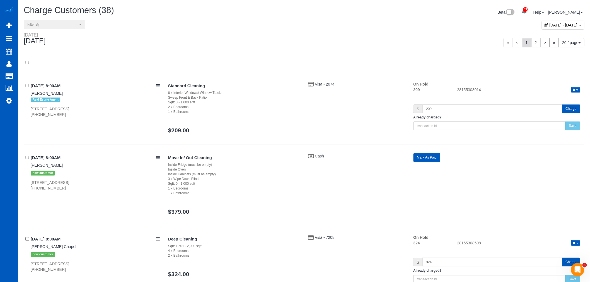
click at [550, 25] on span "[DATE] - [DATE]" at bounding box center [564, 25] width 28 height 4
type input "**********"
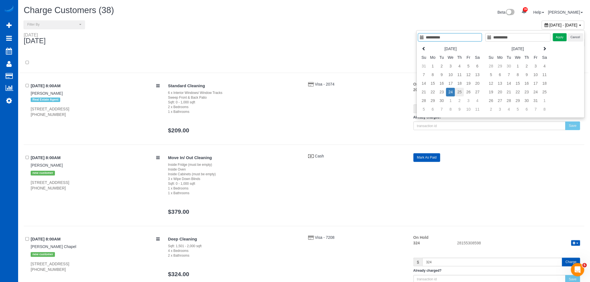
type input "**********"
click at [457, 93] on td "25" at bounding box center [459, 92] width 9 height 9
type input "**********"
click at [457, 93] on td "25" at bounding box center [459, 92] width 9 height 9
type input "**********"
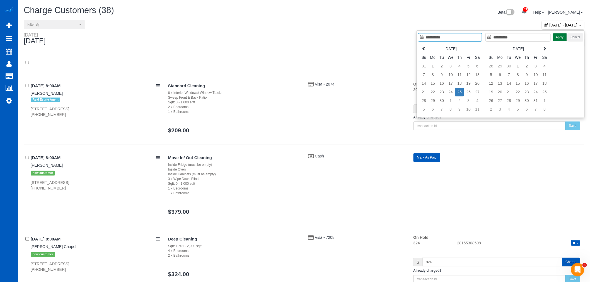
click at [554, 36] on button "Apply" at bounding box center [560, 37] width 14 height 8
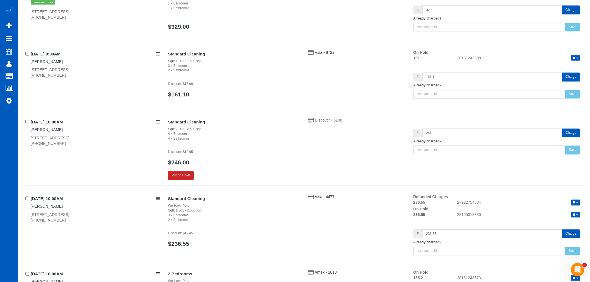
scroll to position [434, 0]
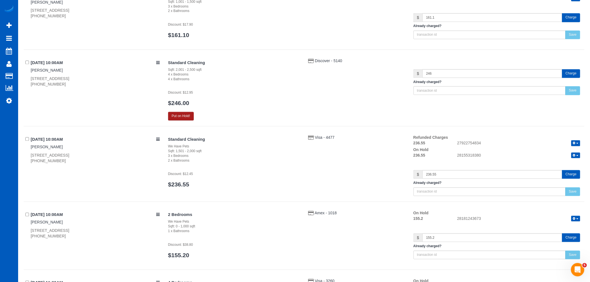
click at [174, 118] on button "Put on Hold!" at bounding box center [181, 116] width 26 height 9
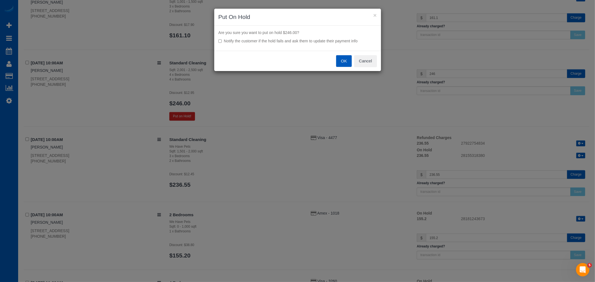
click at [223, 41] on label "Notify the customer if the hold fails and ask them to update their payment info" at bounding box center [297, 41] width 158 height 6
click at [346, 63] on button "OK" at bounding box center [344, 61] width 16 height 12
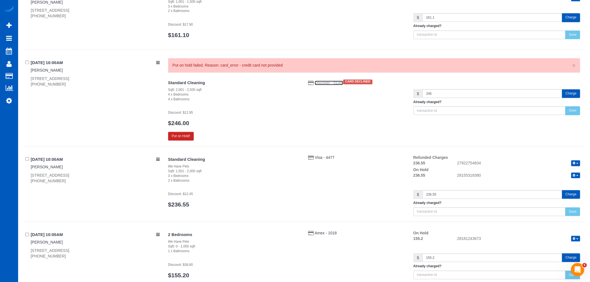
click at [331, 84] on span "Discover - 5140" at bounding box center [329, 83] width 28 height 4
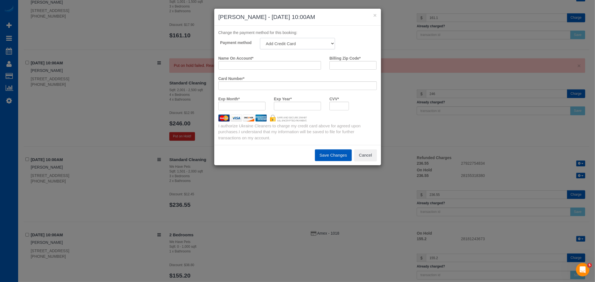
click at [304, 48] on select "Visa - 6280 - 09/2029 (Default) Add Credit Card ─────────────── Cash Check Payp…" at bounding box center [297, 43] width 75 height 11
select select "string:fspay-d433441f-9f2b-419f-82ce-1e6af4ad09c2"
click at [260, 38] on select "Visa - 6280 - 09/2029 (Default) Add Credit Card ─────────────── Cash Check Payp…" at bounding box center [297, 43] width 75 height 11
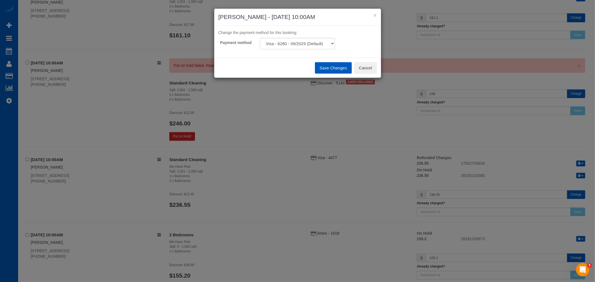
click at [332, 70] on button "Save Changes" at bounding box center [333, 68] width 37 height 12
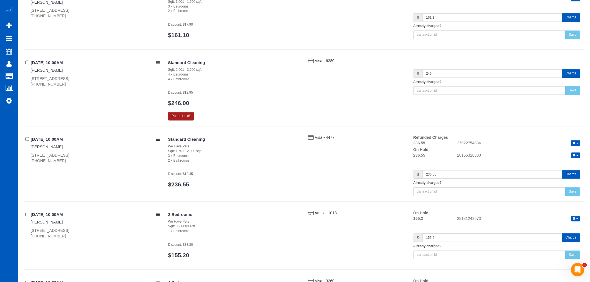
click at [180, 119] on button "Put on Hold!" at bounding box center [181, 116] width 26 height 9
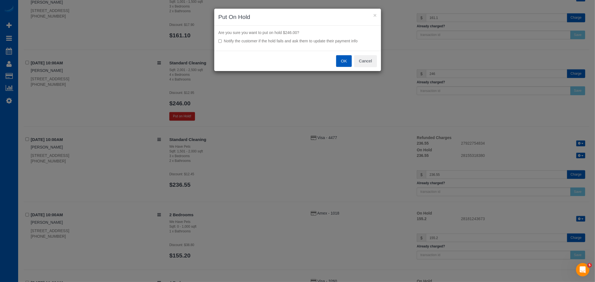
click at [339, 61] on button "OK" at bounding box center [344, 61] width 16 height 12
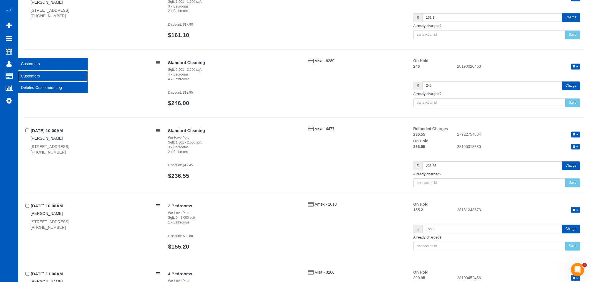
click at [33, 74] on link "Customers" at bounding box center [53, 76] width 70 height 11
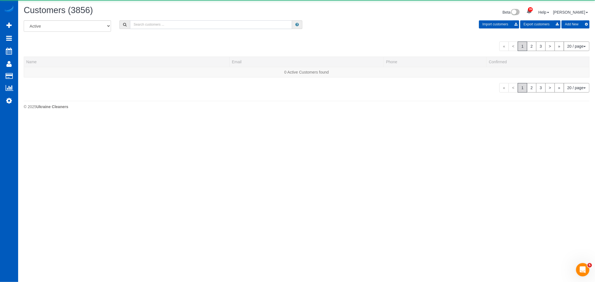
click at [172, 28] on input "text" at bounding box center [211, 24] width 162 height 9
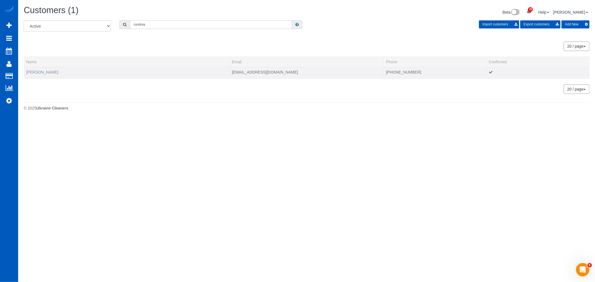
type input "rondrea"
click at [48, 71] on link "[PERSON_NAME]" at bounding box center [42, 72] width 32 height 4
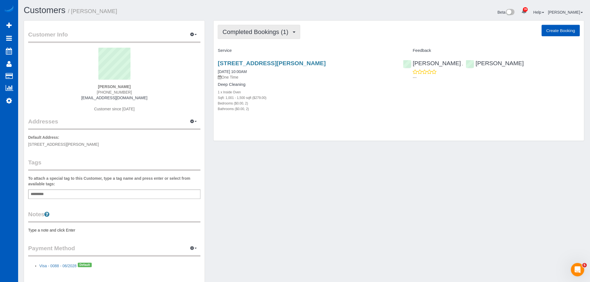
click at [266, 37] on button "Completed Bookings (1)" at bounding box center [259, 32] width 83 height 14
click at [259, 50] on link "Upcoming Bookings (11)" at bounding box center [247, 52] width 59 height 7
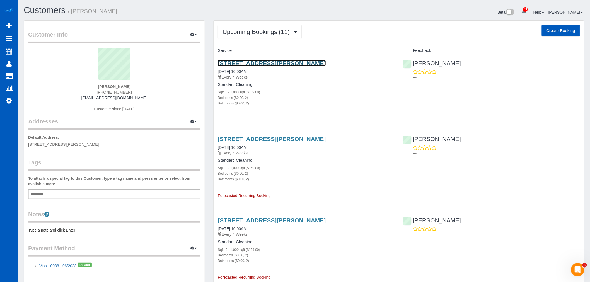
click at [248, 61] on link "[STREET_ADDRESS][PERSON_NAME]" at bounding box center [272, 63] width 108 height 6
click at [231, 36] on button "Upcoming Bookings (11)" at bounding box center [260, 32] width 84 height 14
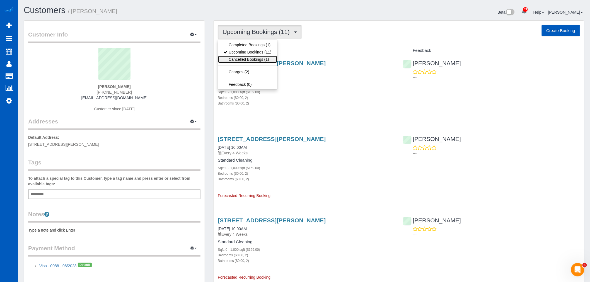
click at [238, 59] on link "Cancelled Bookings (1)" at bounding box center [247, 59] width 59 height 7
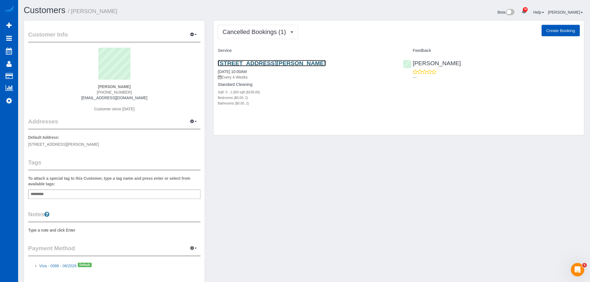
click at [240, 65] on link "[STREET_ADDRESS][PERSON_NAME]" at bounding box center [272, 63] width 108 height 6
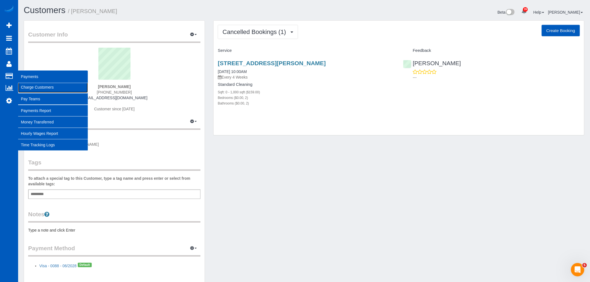
click at [32, 87] on link "Charge Customers" at bounding box center [53, 87] width 70 height 11
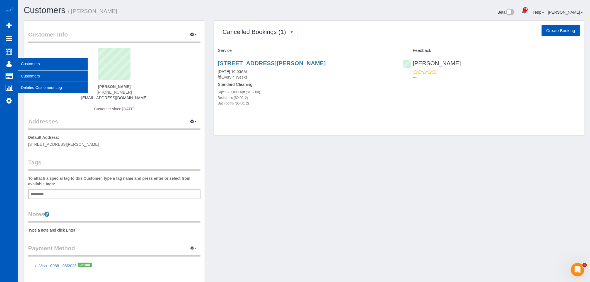
select select
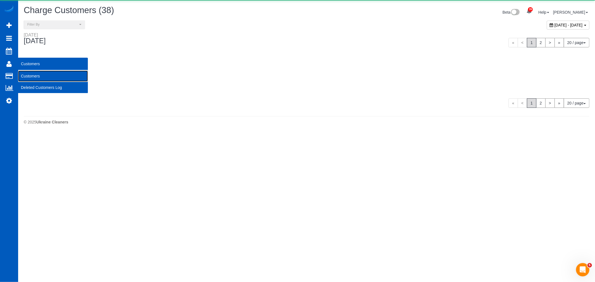
click at [40, 78] on link "Customers" at bounding box center [53, 76] width 70 height 11
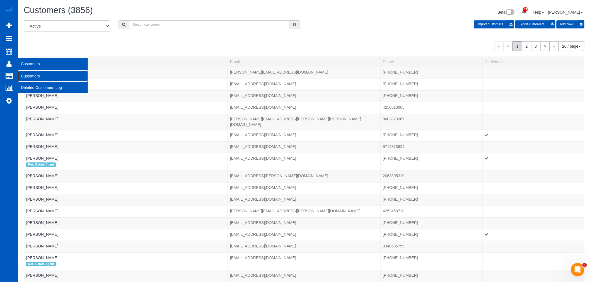
click at [37, 73] on link "Customers" at bounding box center [53, 76] width 70 height 11
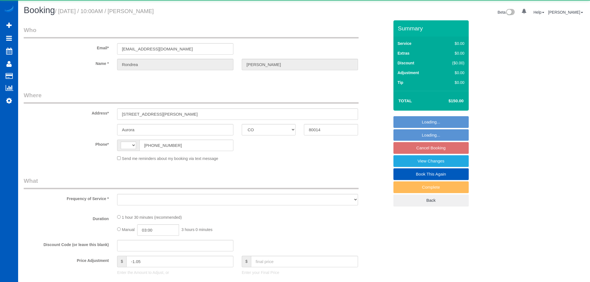
select select "CO"
select select "string:[GEOGRAPHIC_DATA]"
select select "object:914"
select select "string:fspay-c57db2c0-113f-498a-9673-b9b1fa251100"
select select "199"
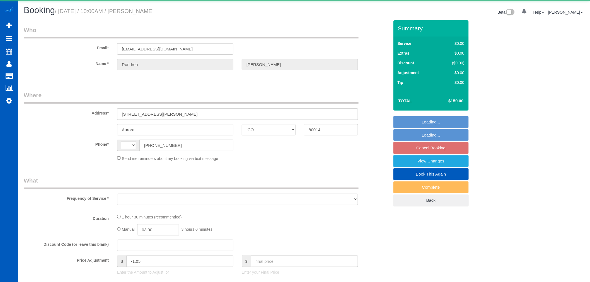
select select "2"
select select "spot1"
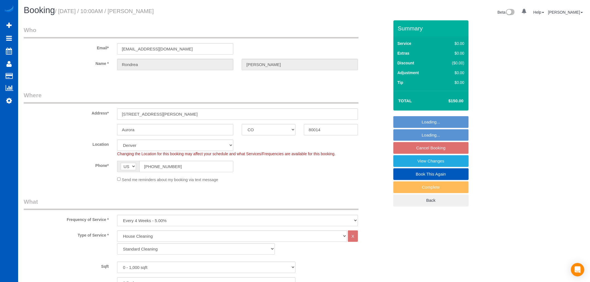
select select "spot12"
select select "2"
select select "object:1168"
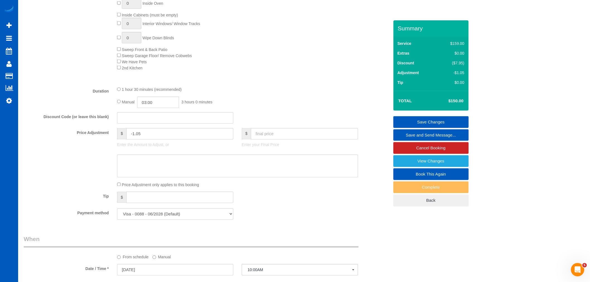
scroll to position [325, 0]
click at [270, 133] on input "text" at bounding box center [304, 134] width 107 height 11
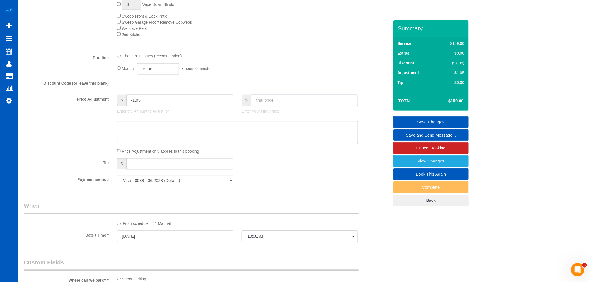
scroll to position [356, 0]
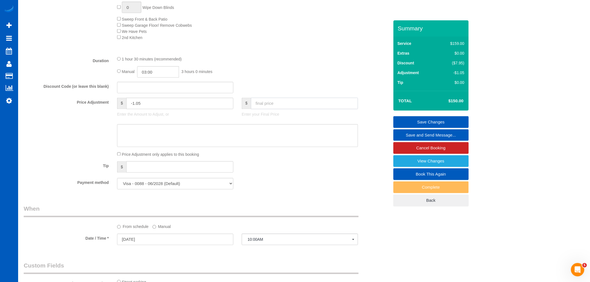
click at [266, 109] on input "text" at bounding box center [304, 103] width 107 height 11
type input "130"
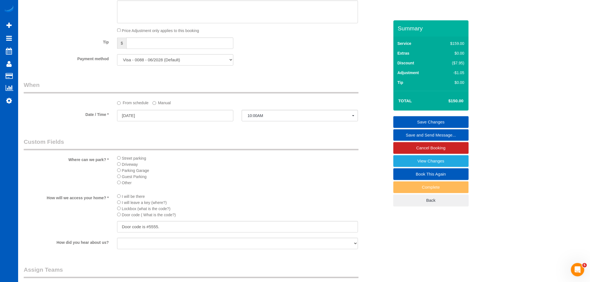
scroll to position [573, 0]
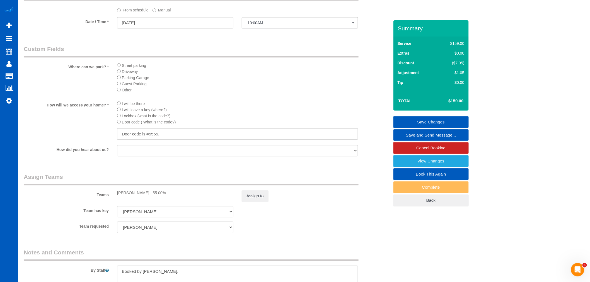
type input "-21.05"
click at [252, 202] on button "Assign to" at bounding box center [255, 196] width 27 height 12
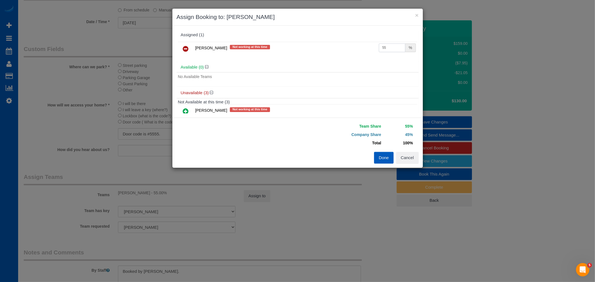
drag, startPoint x: 381, startPoint y: 47, endPoint x: 336, endPoint y: 51, distance: 45.1
click at [336, 51] on tr "[PERSON_NAME] Not working at this time 55 %" at bounding box center [297, 49] width 239 height 14
type input "63.5"
click at [316, 60] on div "[PERSON_NAME] Not working at this time 63.5 %" at bounding box center [298, 51] width 242 height 22
click at [384, 158] on button "Done" at bounding box center [384, 158] width 20 height 12
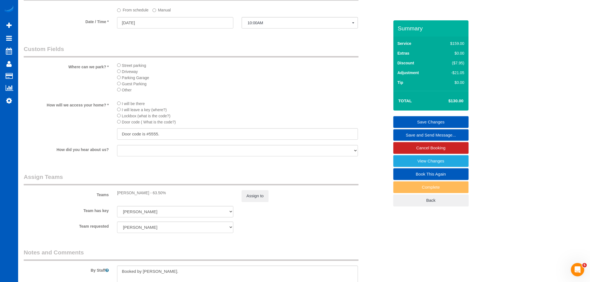
click at [439, 121] on link "Save Changes" at bounding box center [431, 122] width 75 height 12
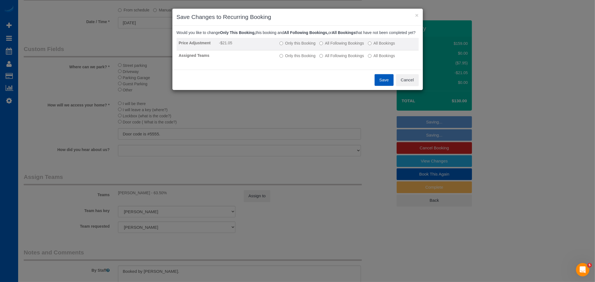
click at [297, 46] on label "Only this Booking" at bounding box center [298, 43] width 36 height 6
click at [378, 86] on button "Save" at bounding box center [384, 80] width 19 height 12
